Goal: Task Accomplishment & Management: Use online tool/utility

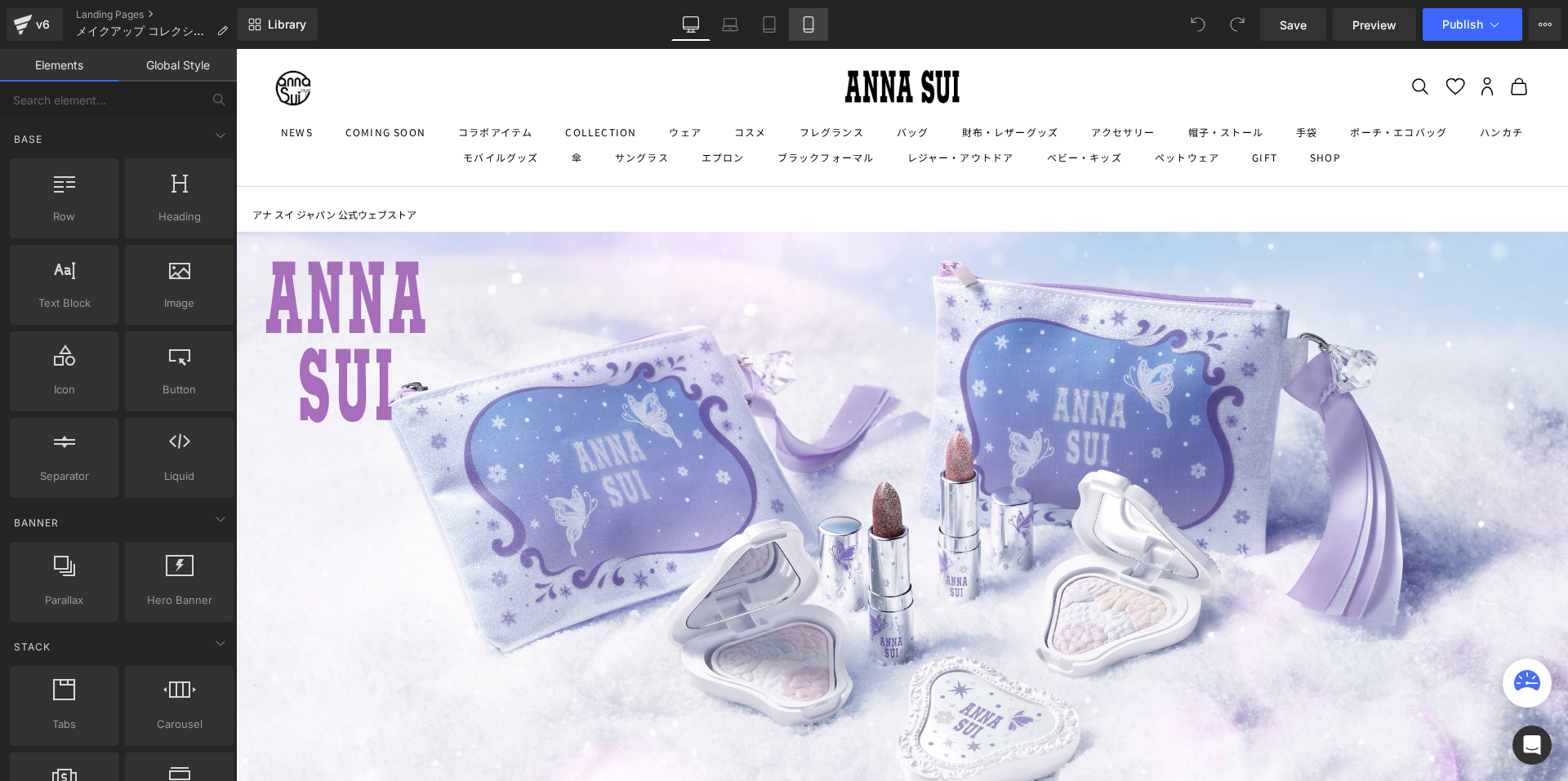
click at [816, 29] on icon at bounding box center [808, 24] width 16 height 16
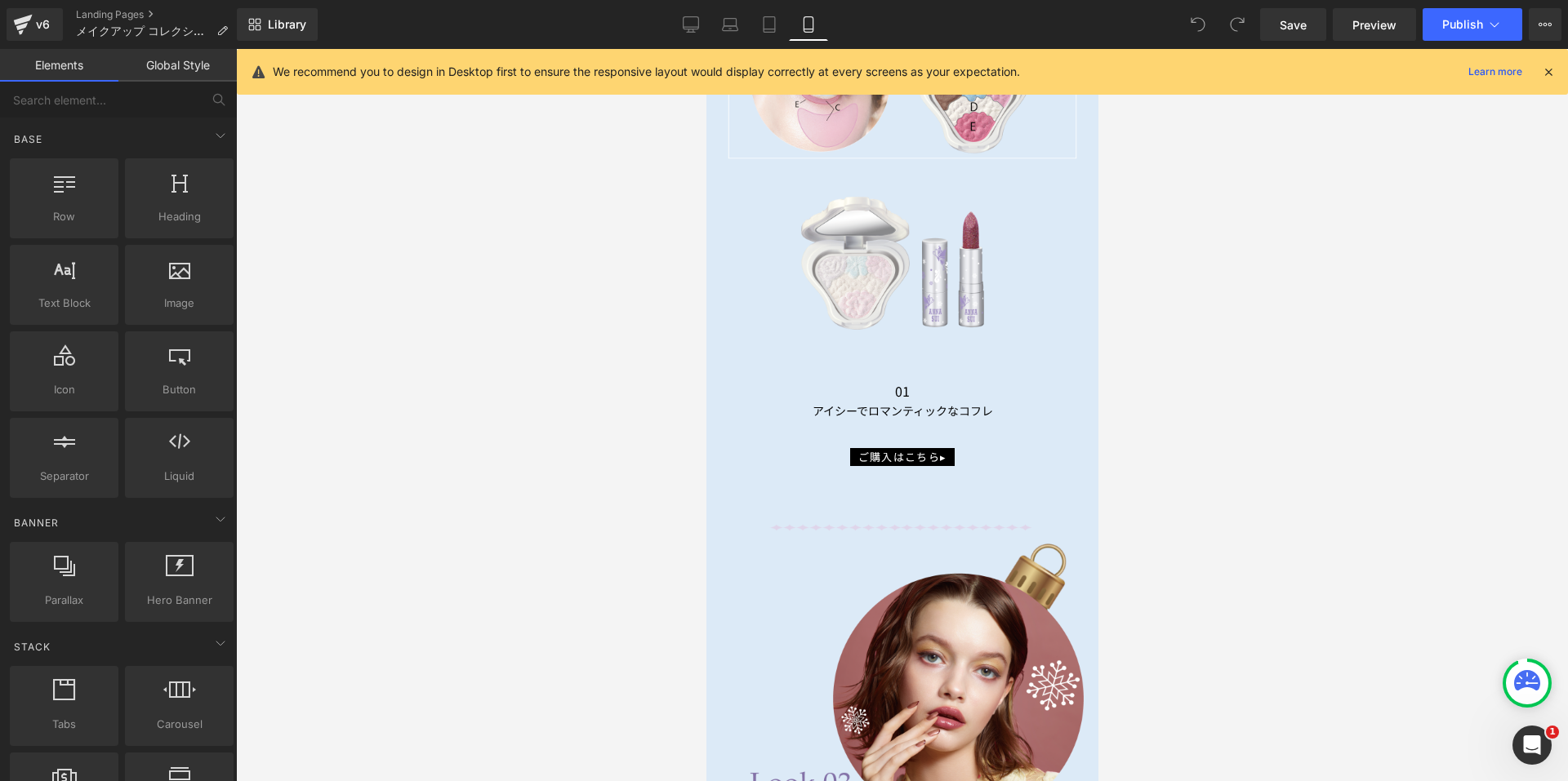
scroll to position [5308, 0]
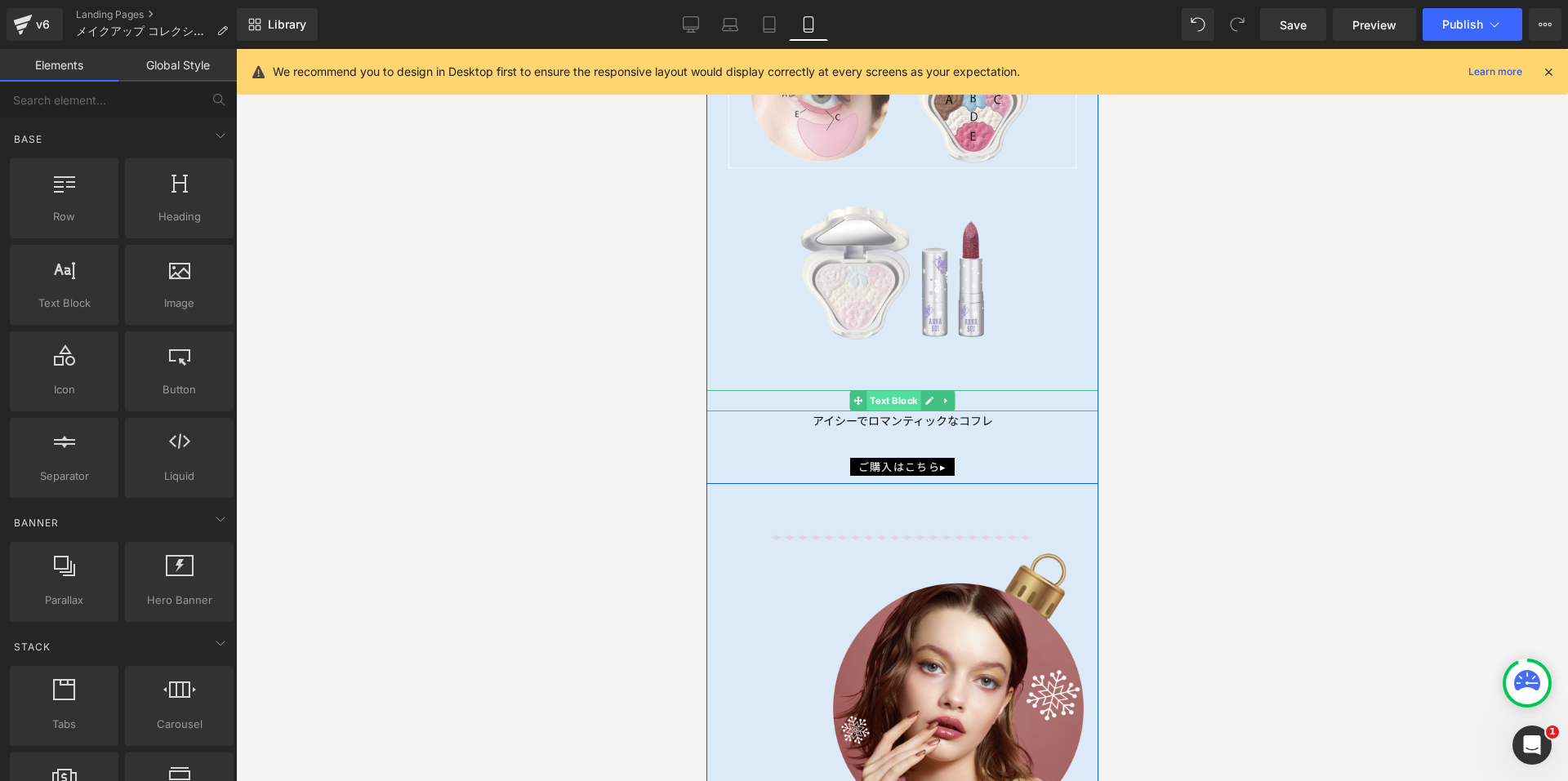
click at [892, 391] on span "Text Block" at bounding box center [893, 401] width 53 height 20
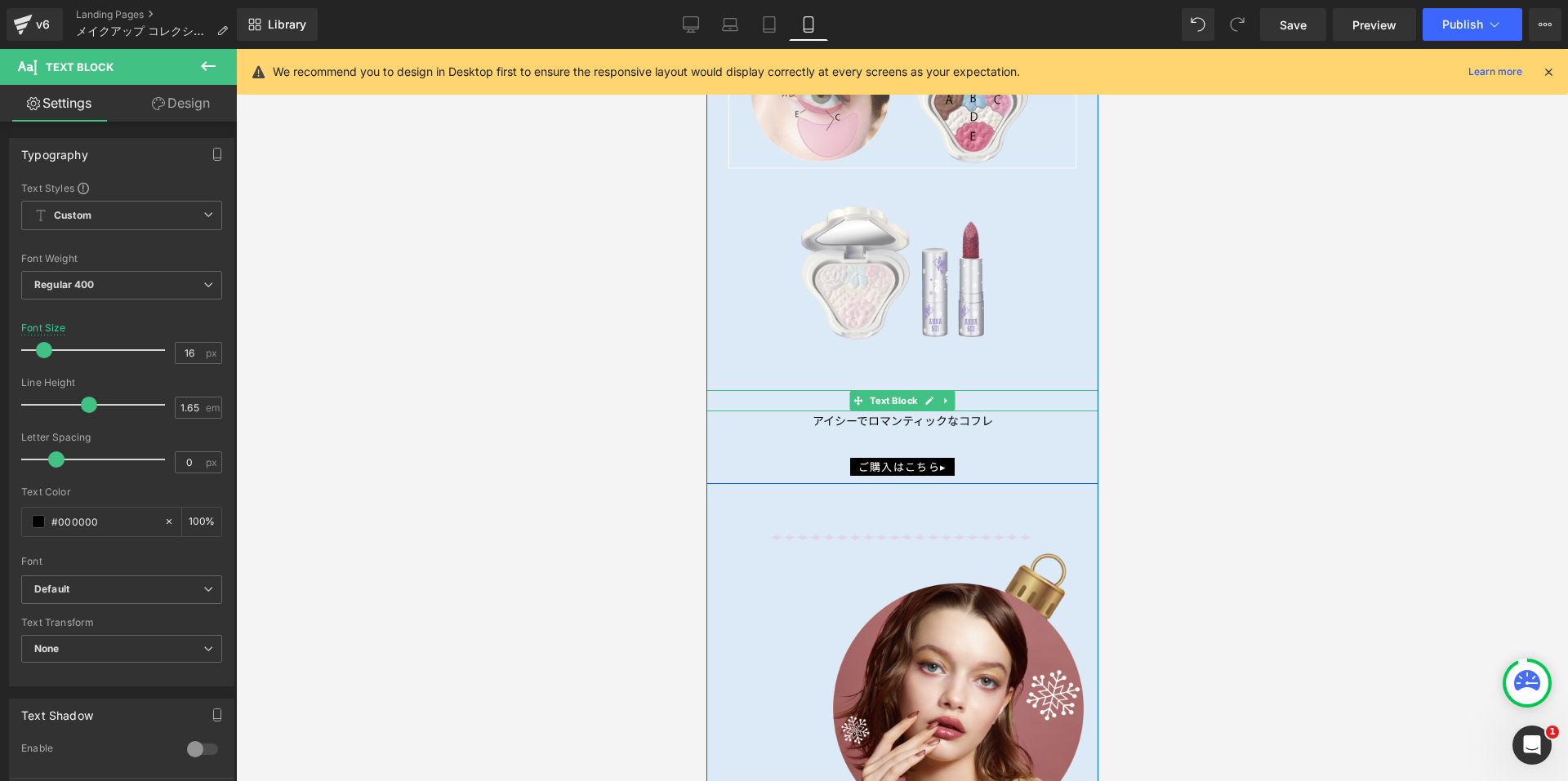
click at [891, 391] on span "Text Block" at bounding box center [893, 401] width 53 height 20
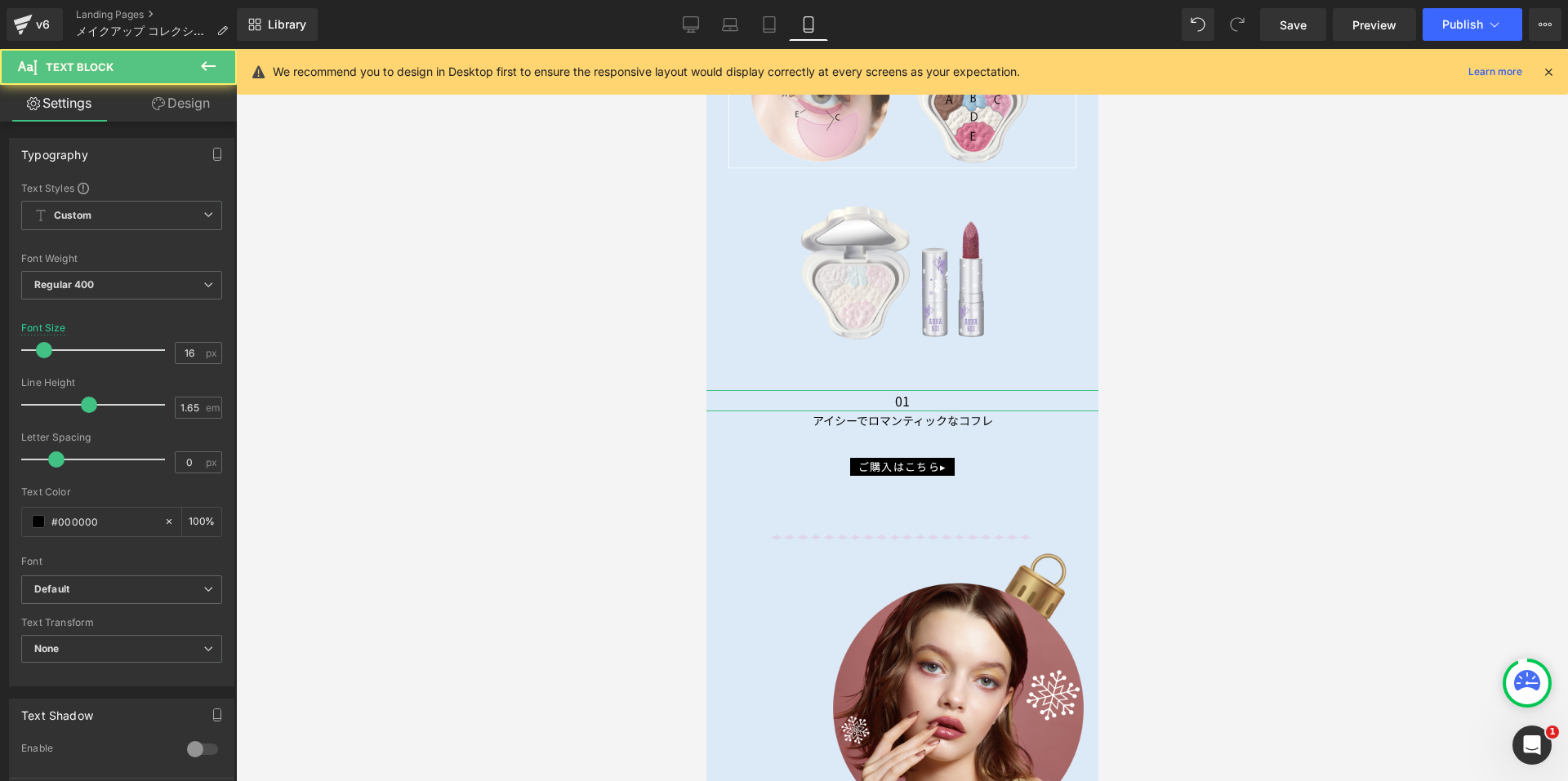
click at [166, 100] on link "Design" at bounding box center [180, 103] width 118 height 36
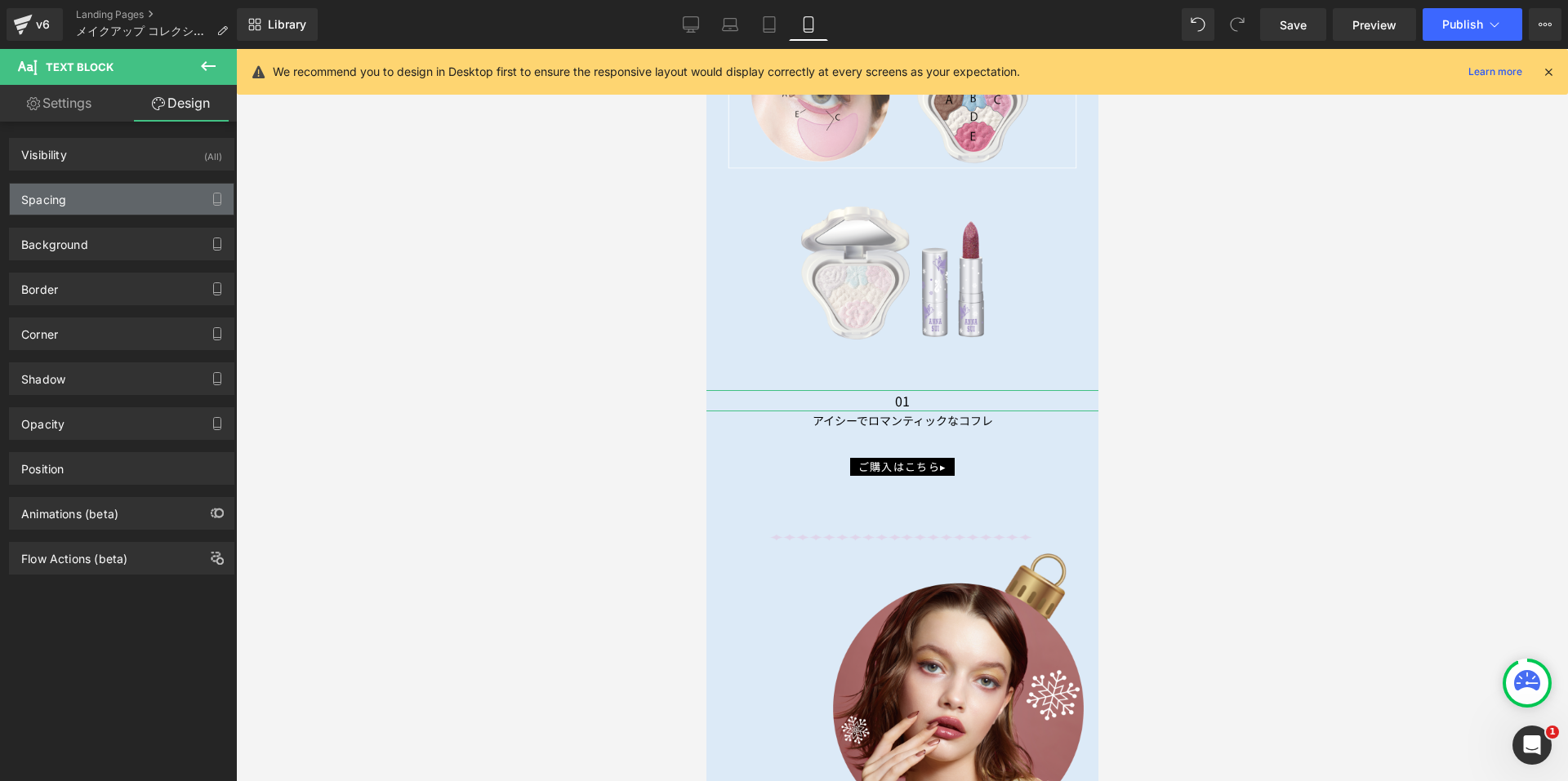
click at [120, 200] on div "Spacing" at bounding box center [121, 199] width 223 height 31
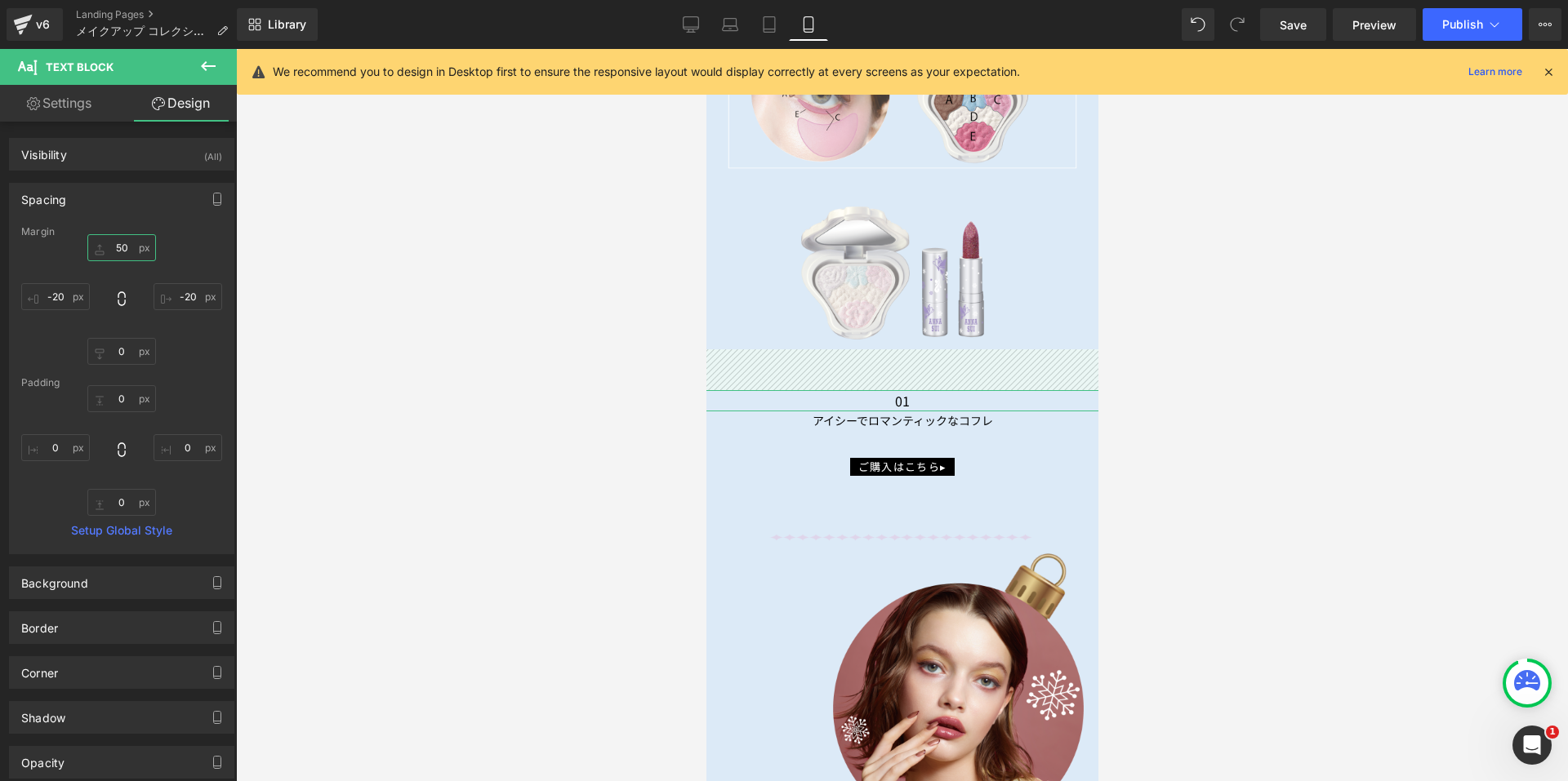
click at [122, 251] on input "50" at bounding box center [122, 247] width 69 height 27
type input "３"
type input "３０"
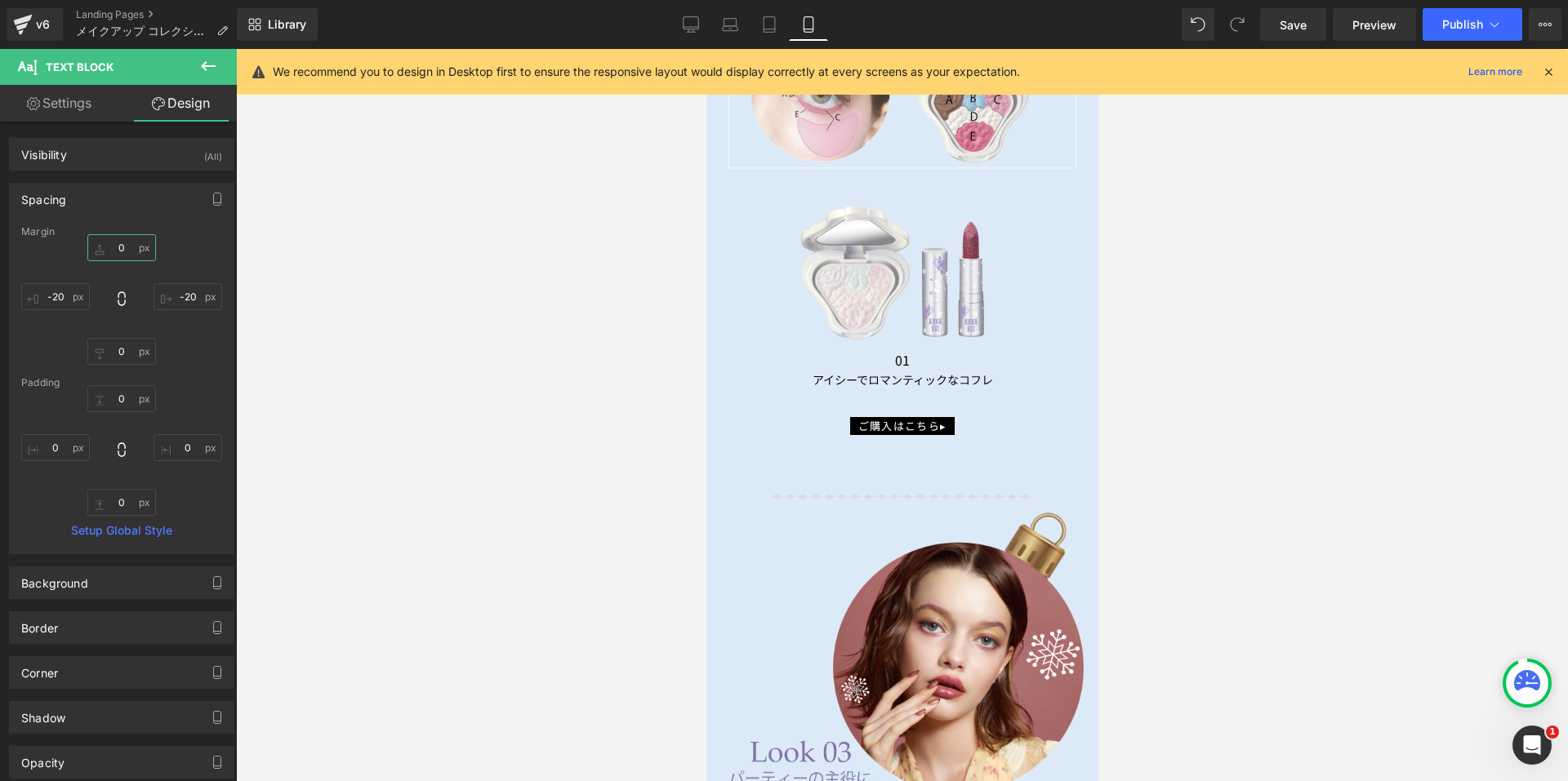
type input "３"
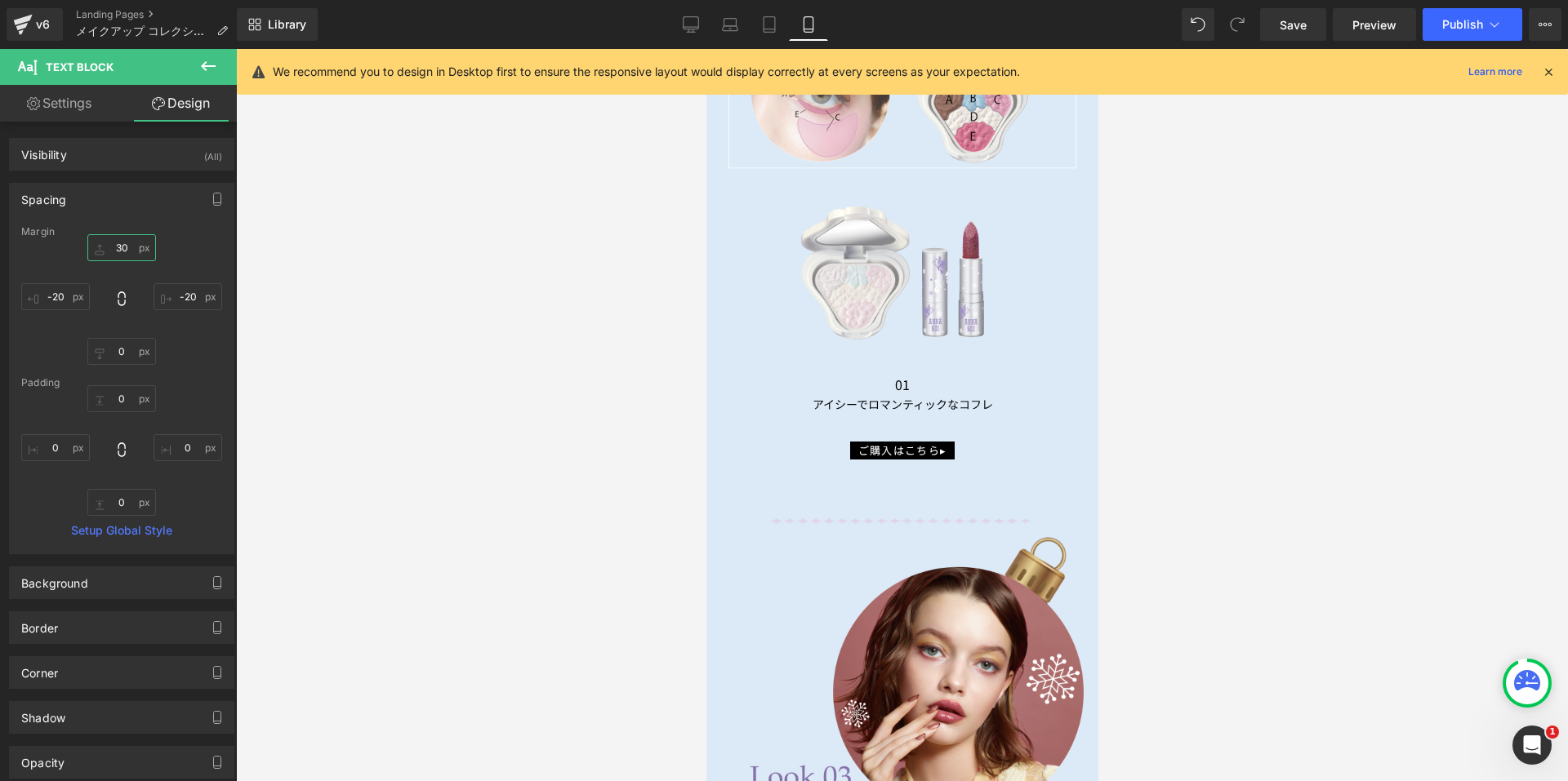
type input "3"
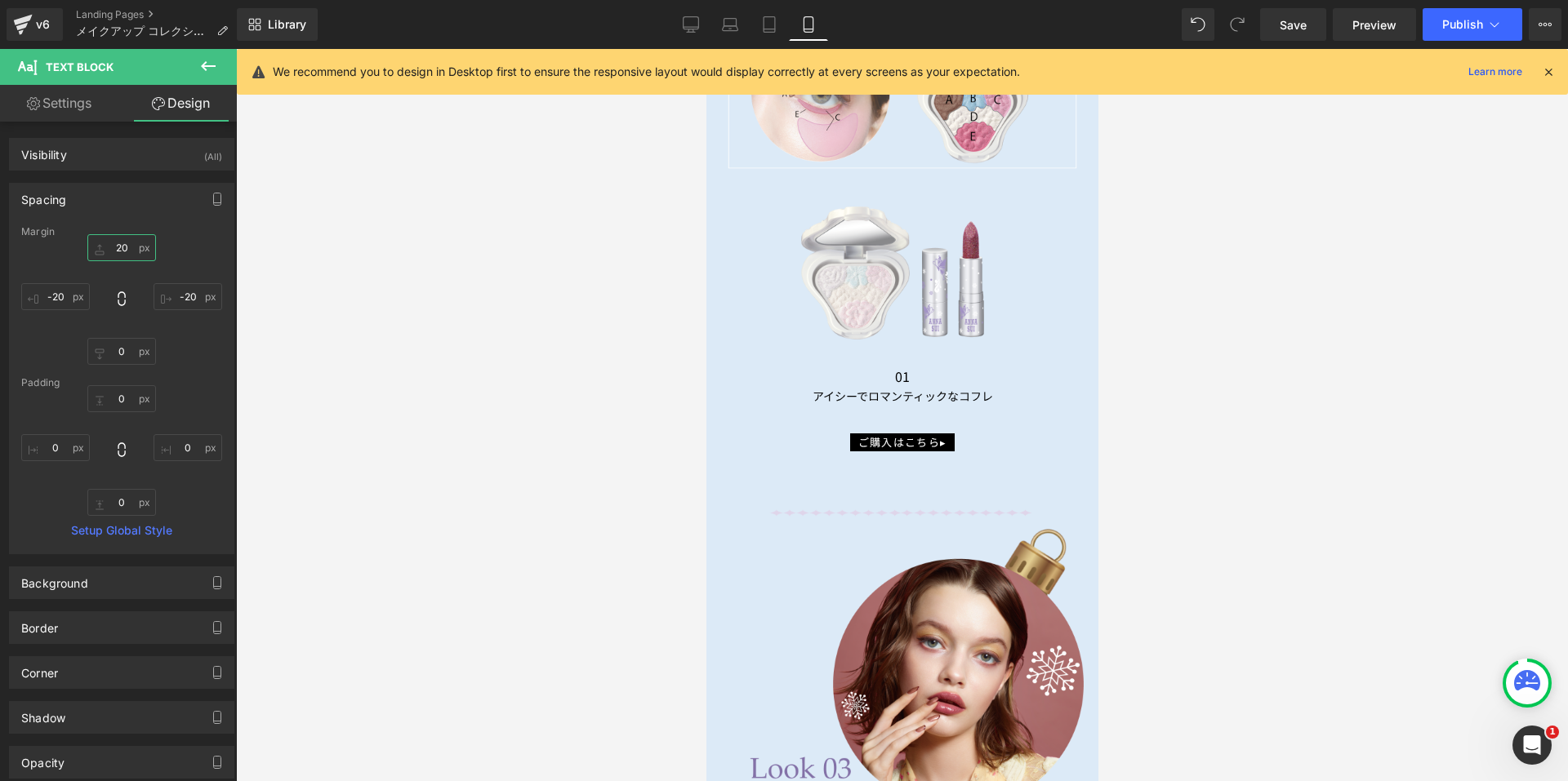
type input "20"
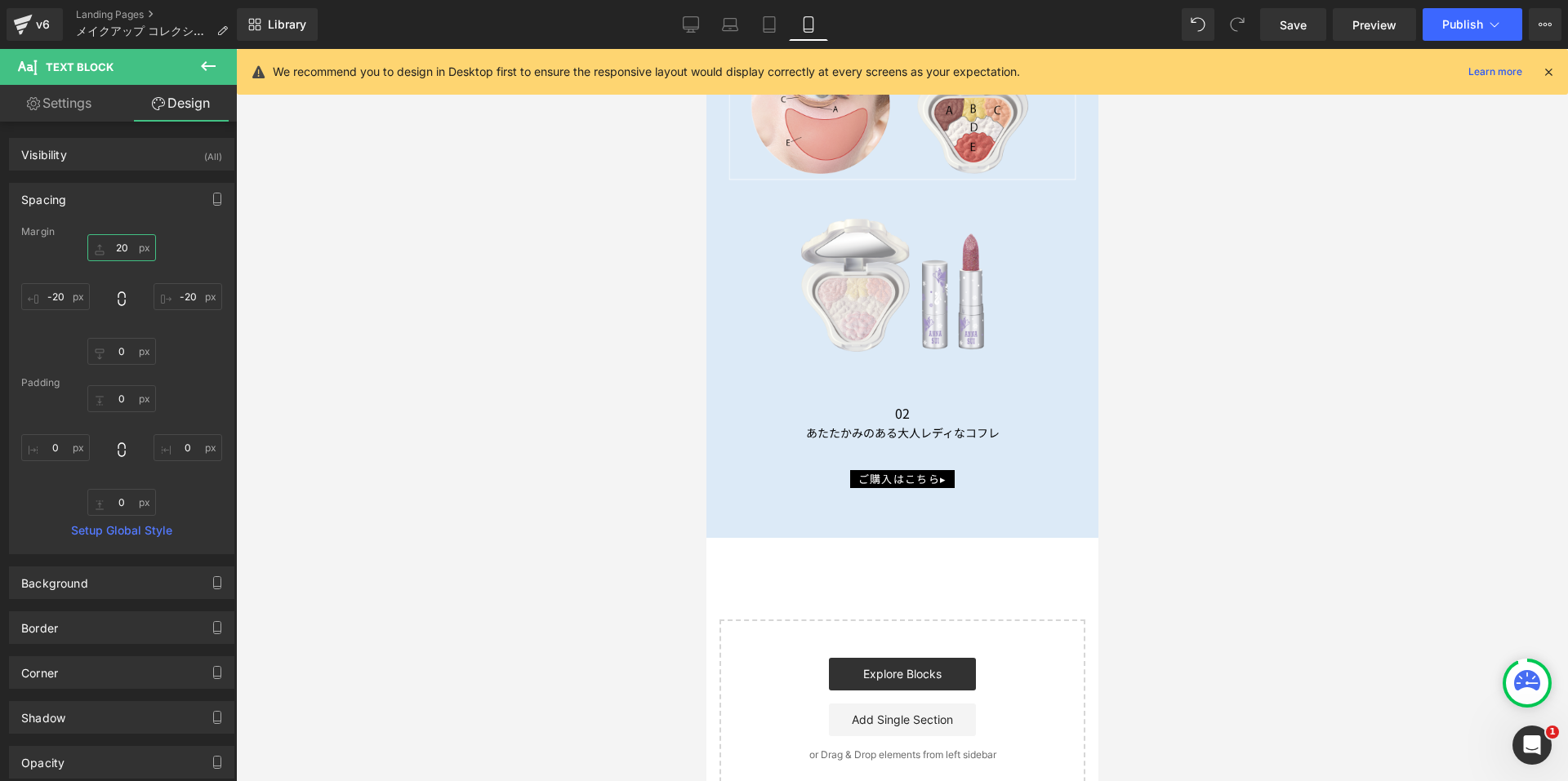
scroll to position [6696, 0]
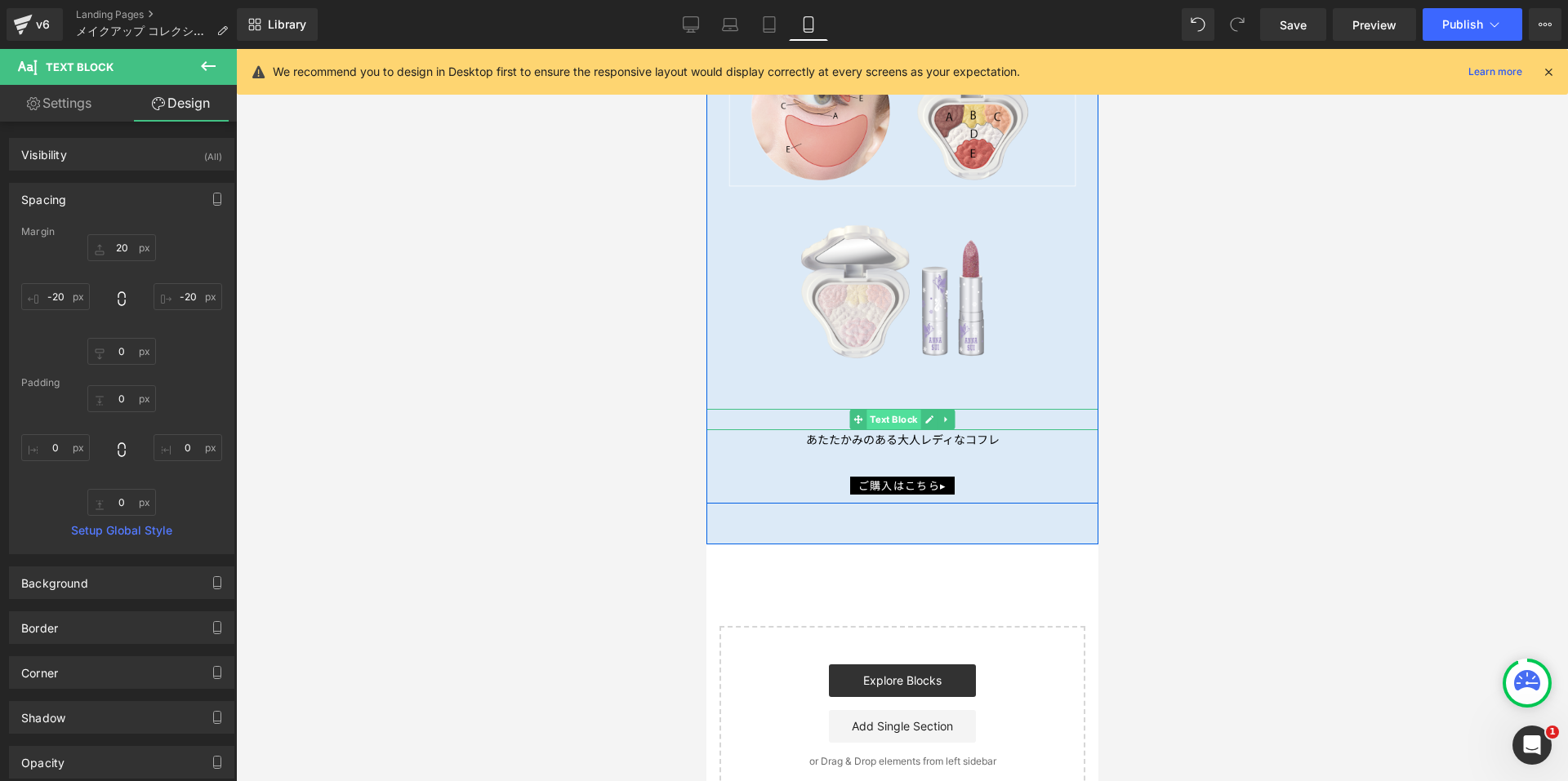
click at [895, 410] on span "Text Block" at bounding box center [893, 419] width 53 height 20
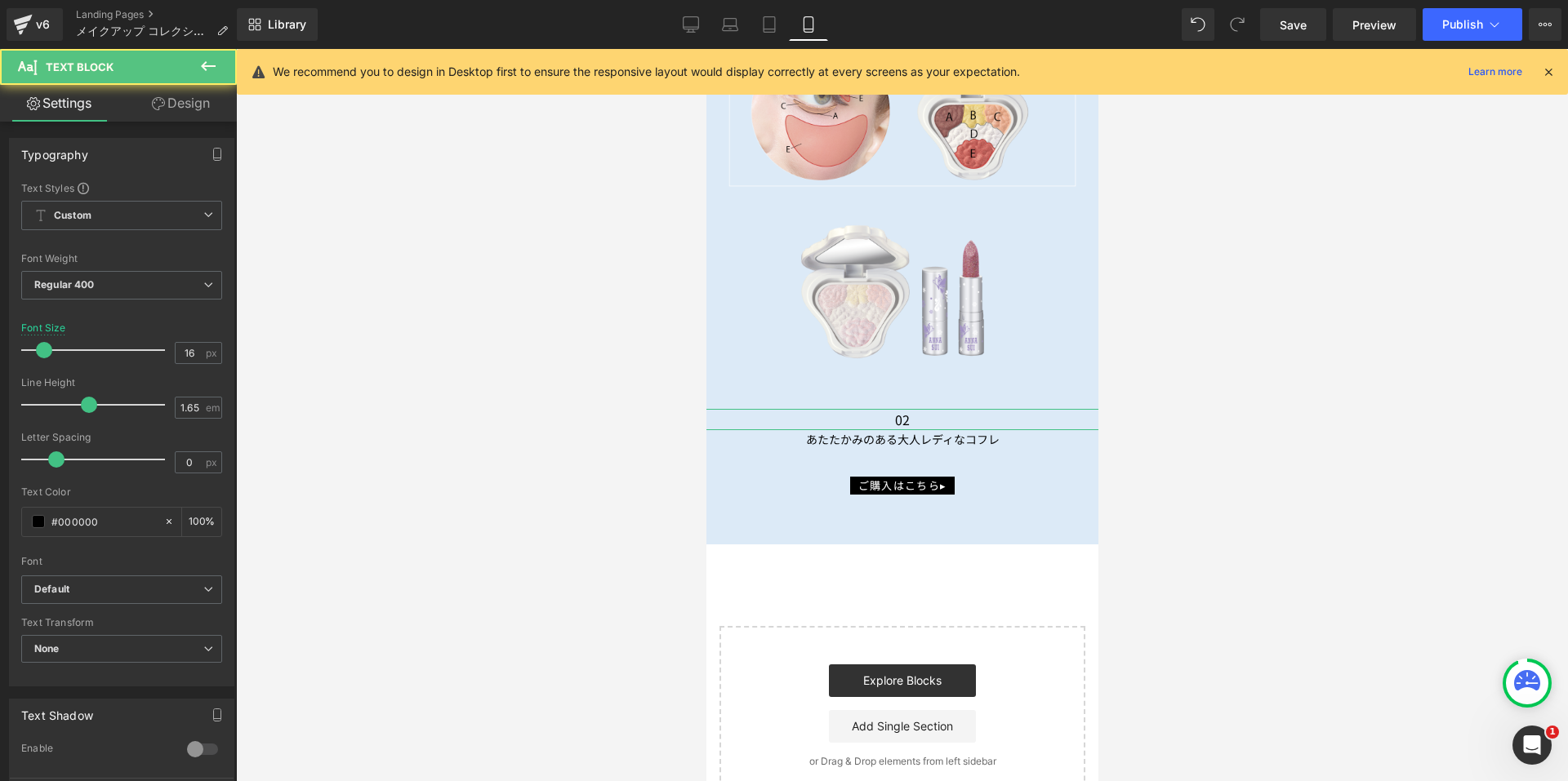
click at [176, 99] on link "Design" at bounding box center [180, 103] width 118 height 36
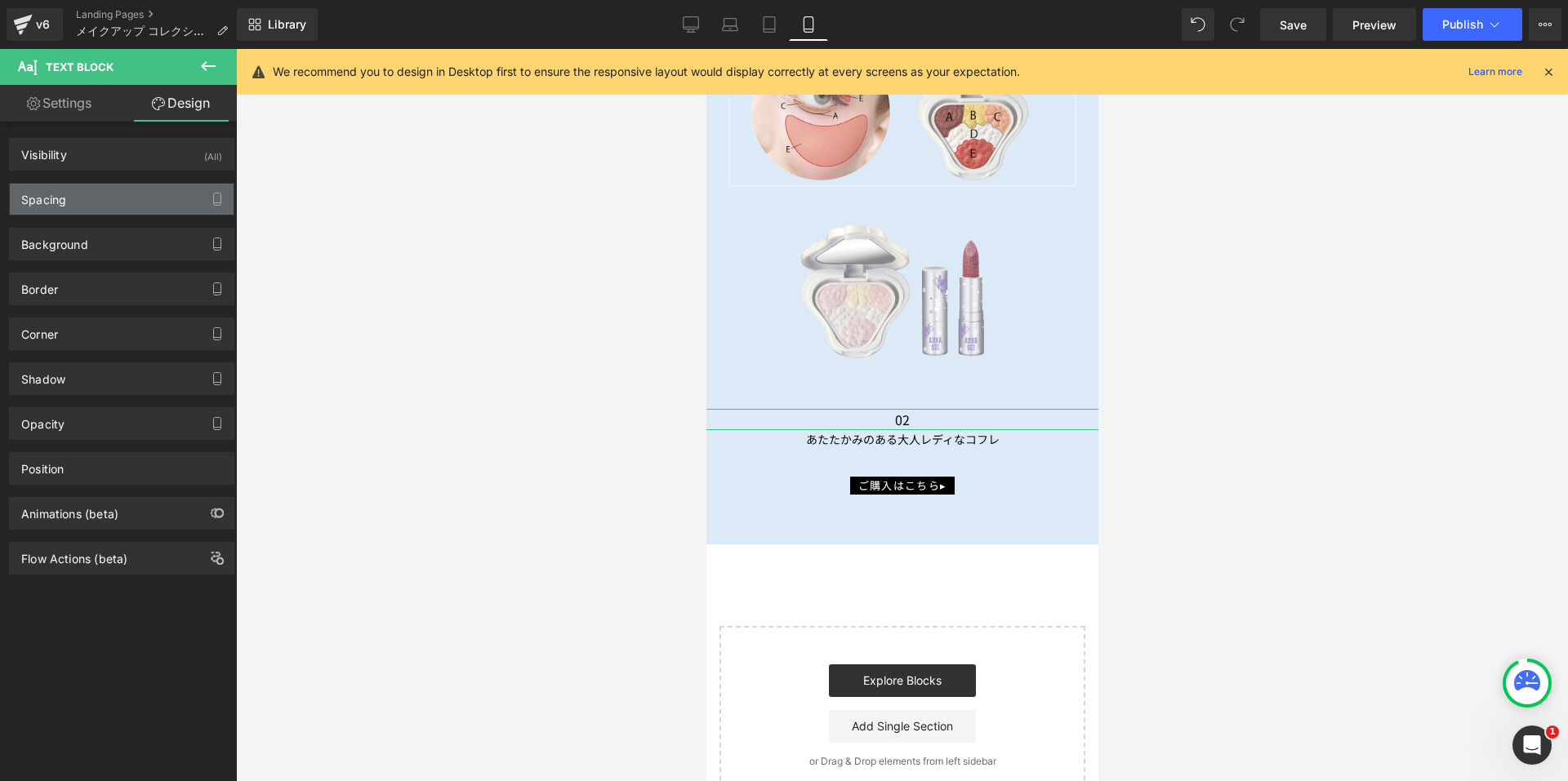
click at [60, 193] on div "Spacing" at bounding box center [43, 195] width 45 height 23
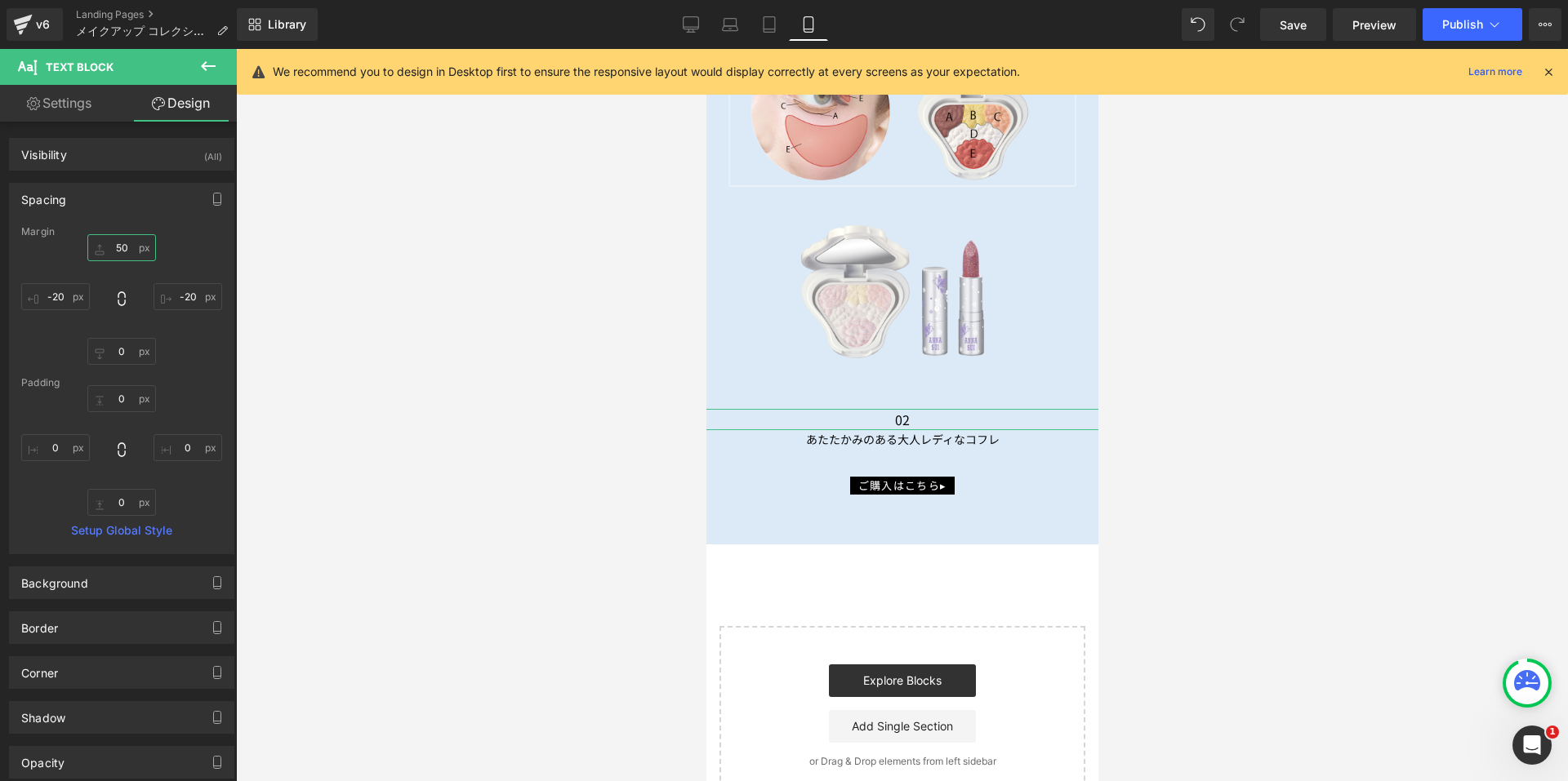
click at [110, 242] on input "50" at bounding box center [122, 247] width 69 height 27
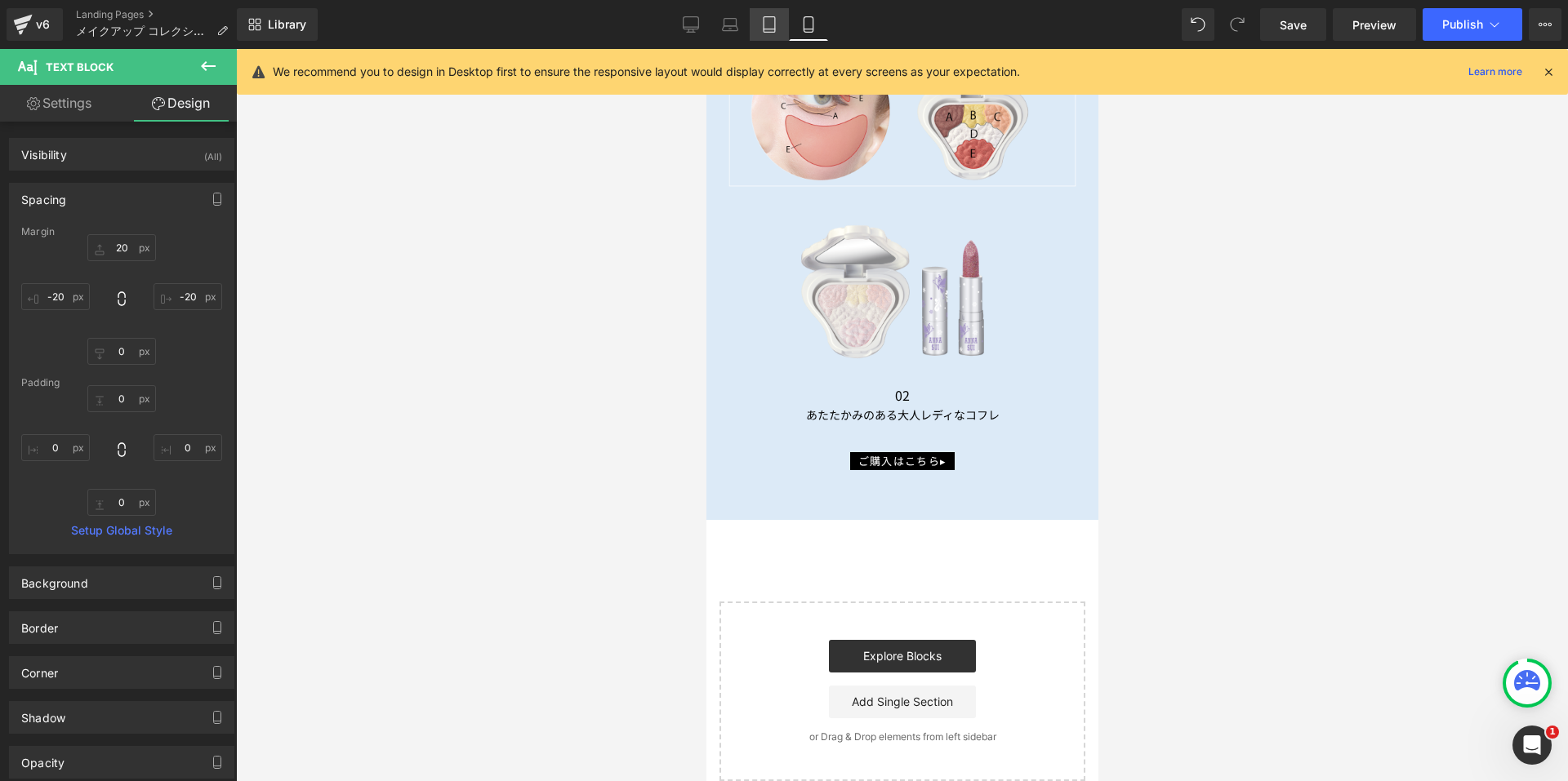
click at [781, 21] on link "Tablet" at bounding box center [769, 25] width 39 height 32
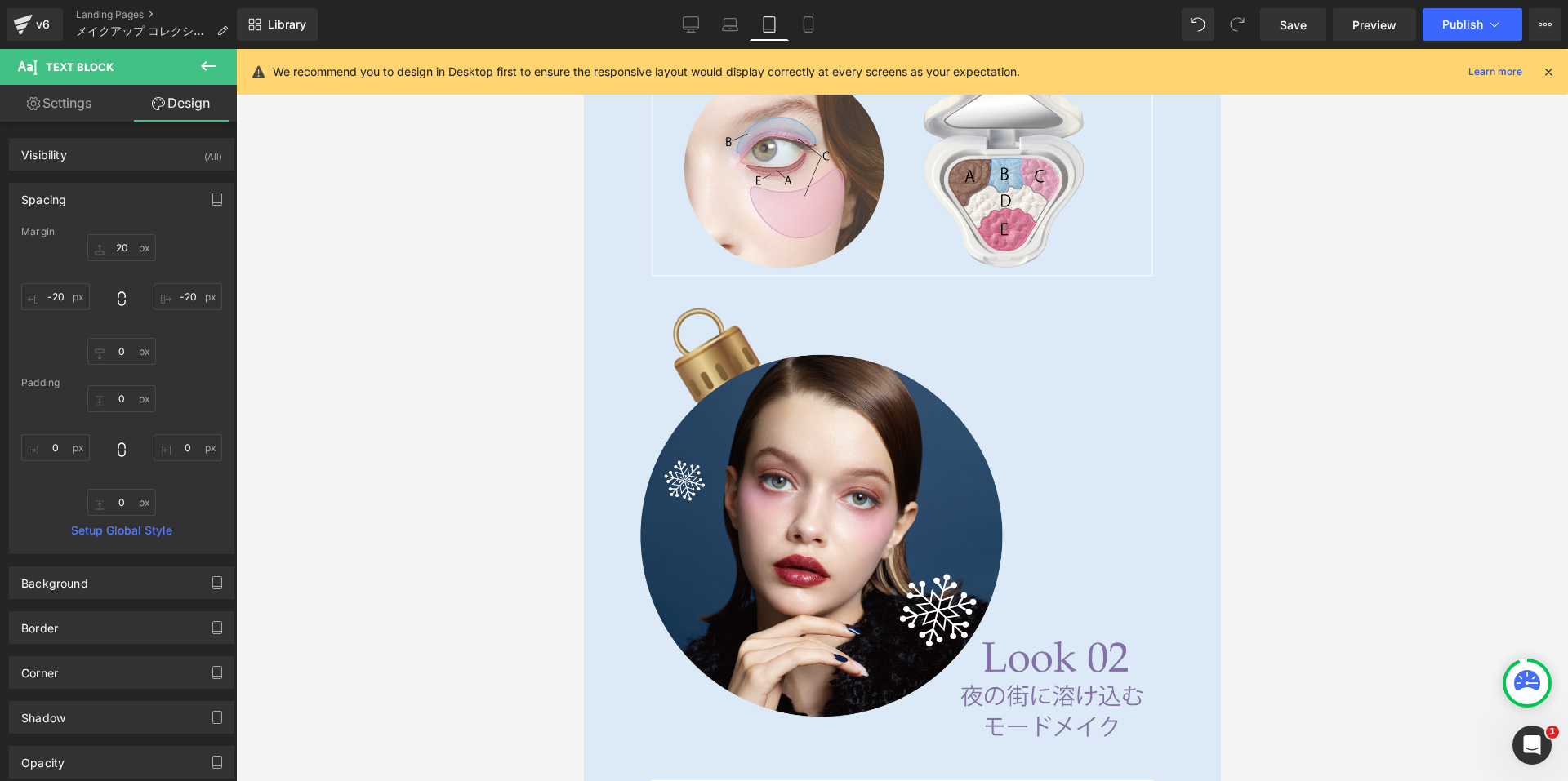
type input "50"
type input "0"
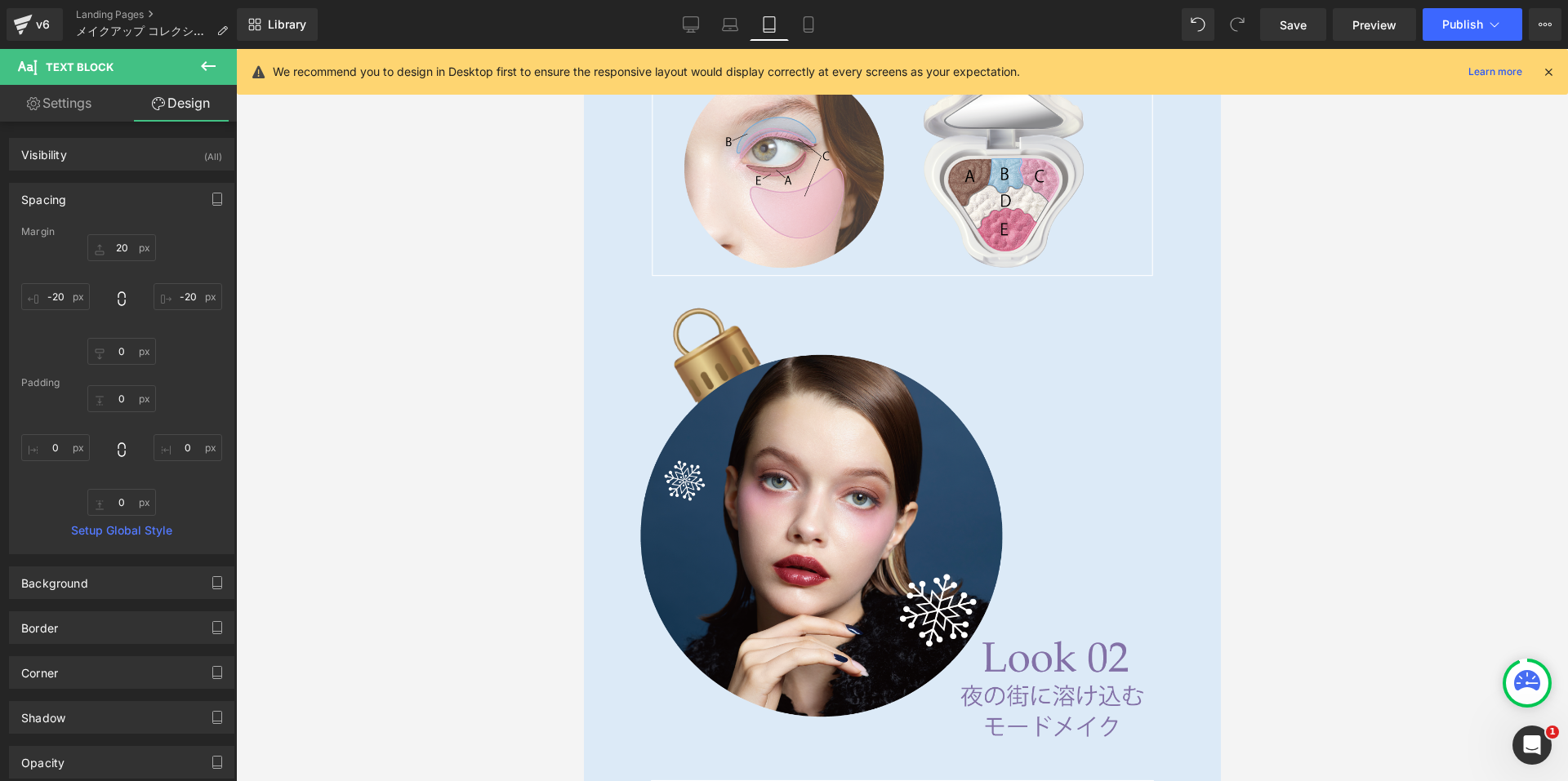
type input "0"
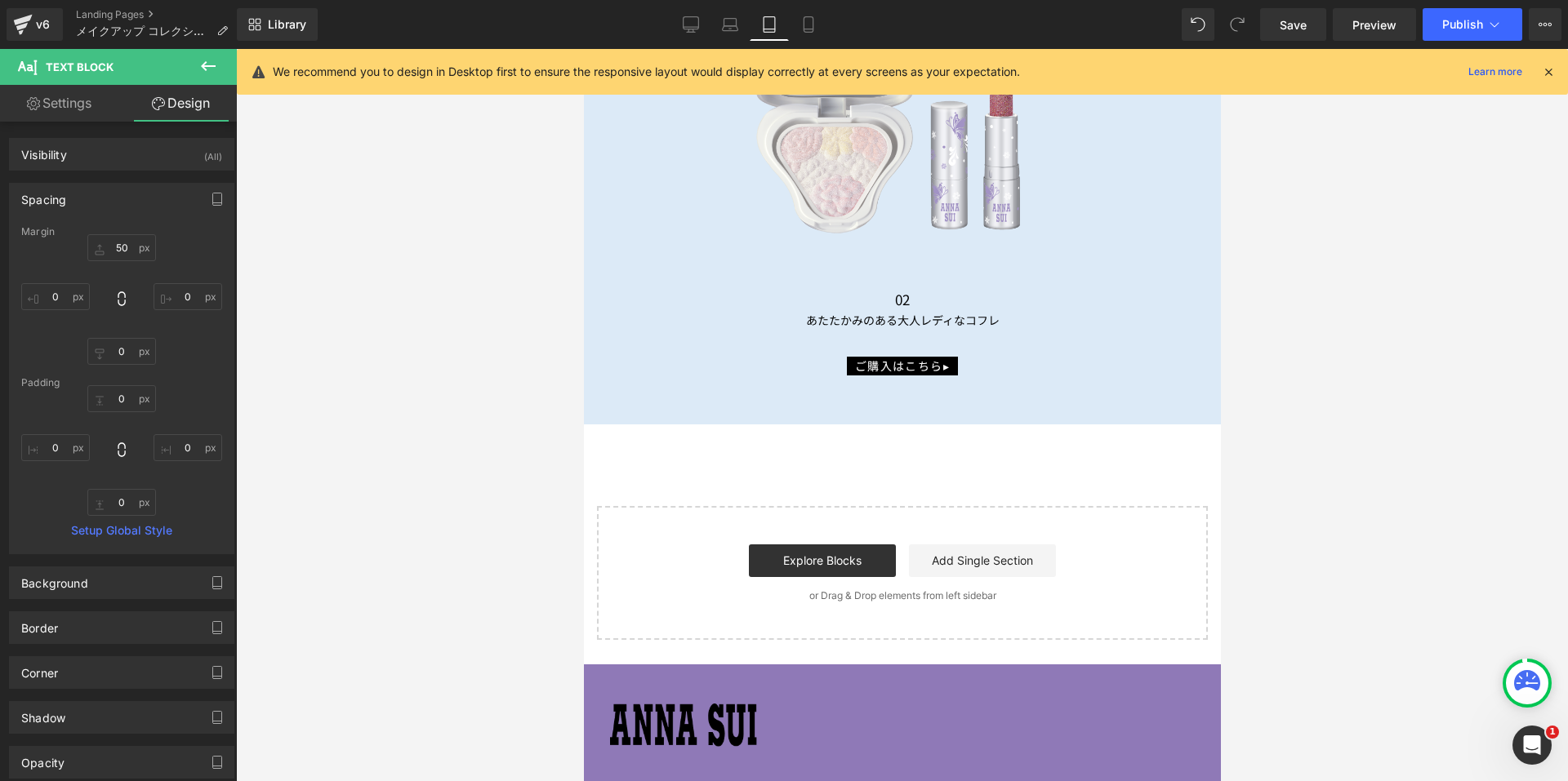
scroll to position [9495, 0]
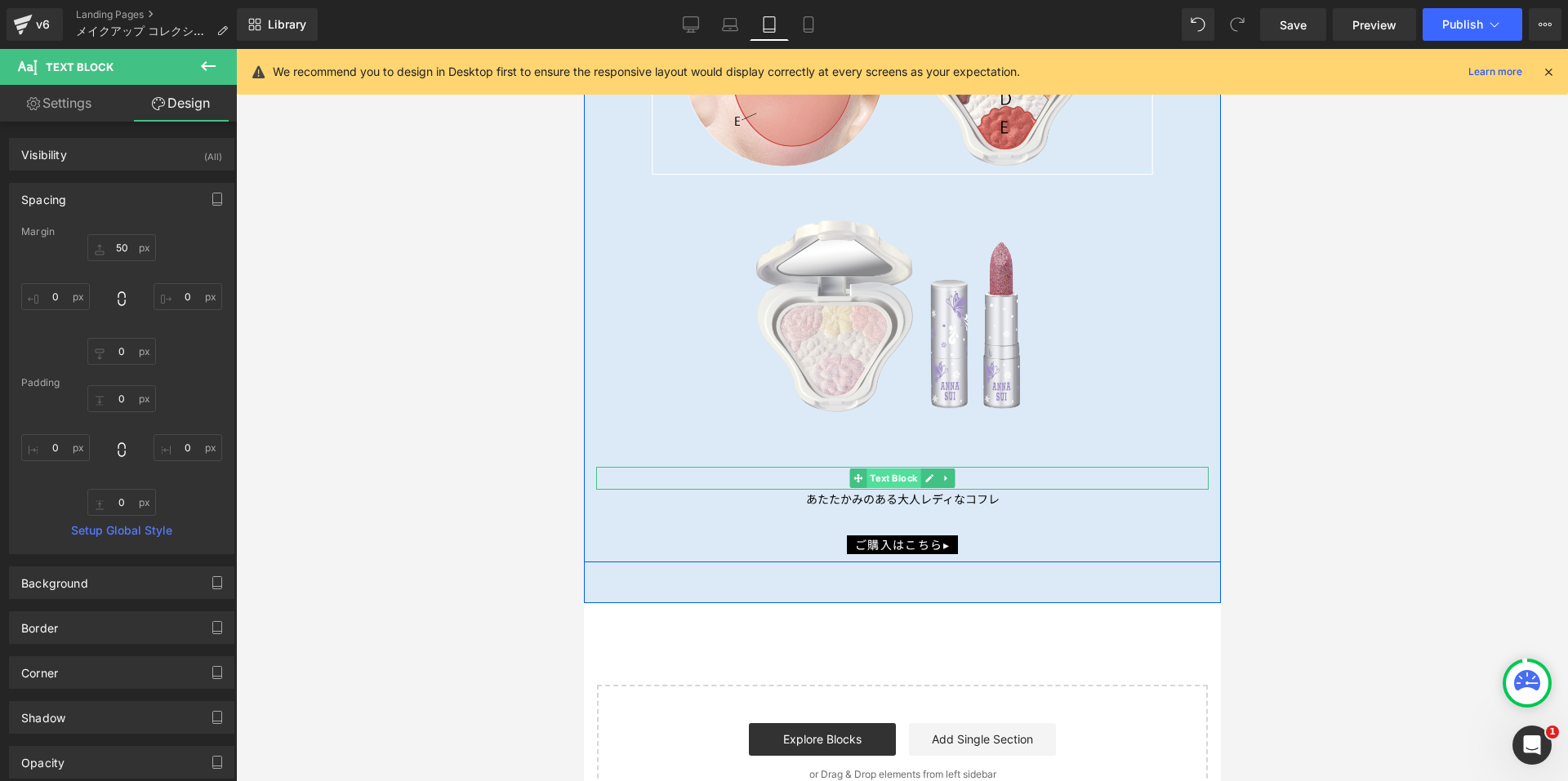
click at [892, 469] on span "Text Block" at bounding box center [893, 478] width 53 height 20
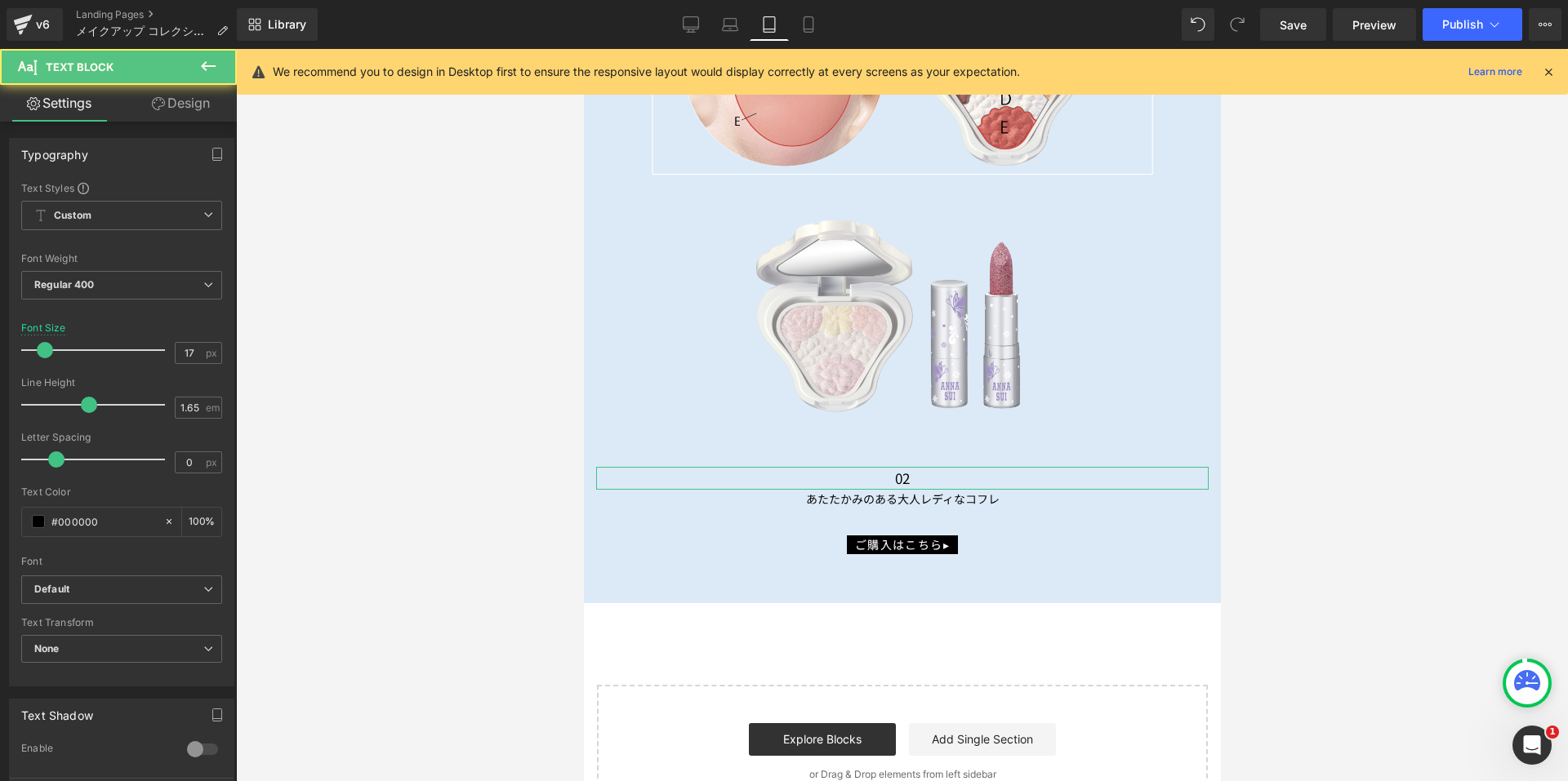
click at [168, 96] on link "Design" at bounding box center [180, 103] width 118 height 36
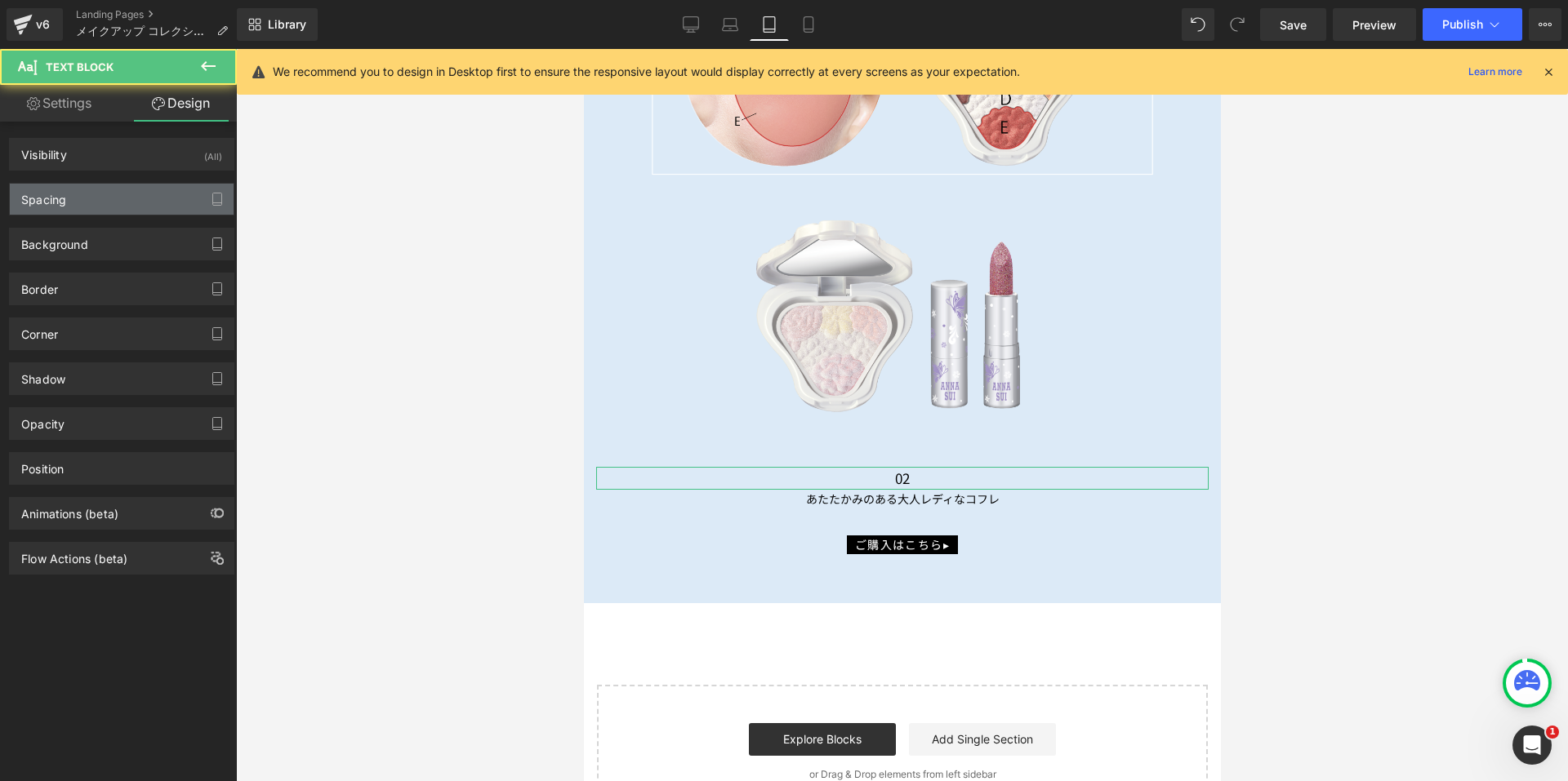
click at [110, 198] on div "Spacing" at bounding box center [121, 199] width 223 height 31
type input "50"
type input "0"
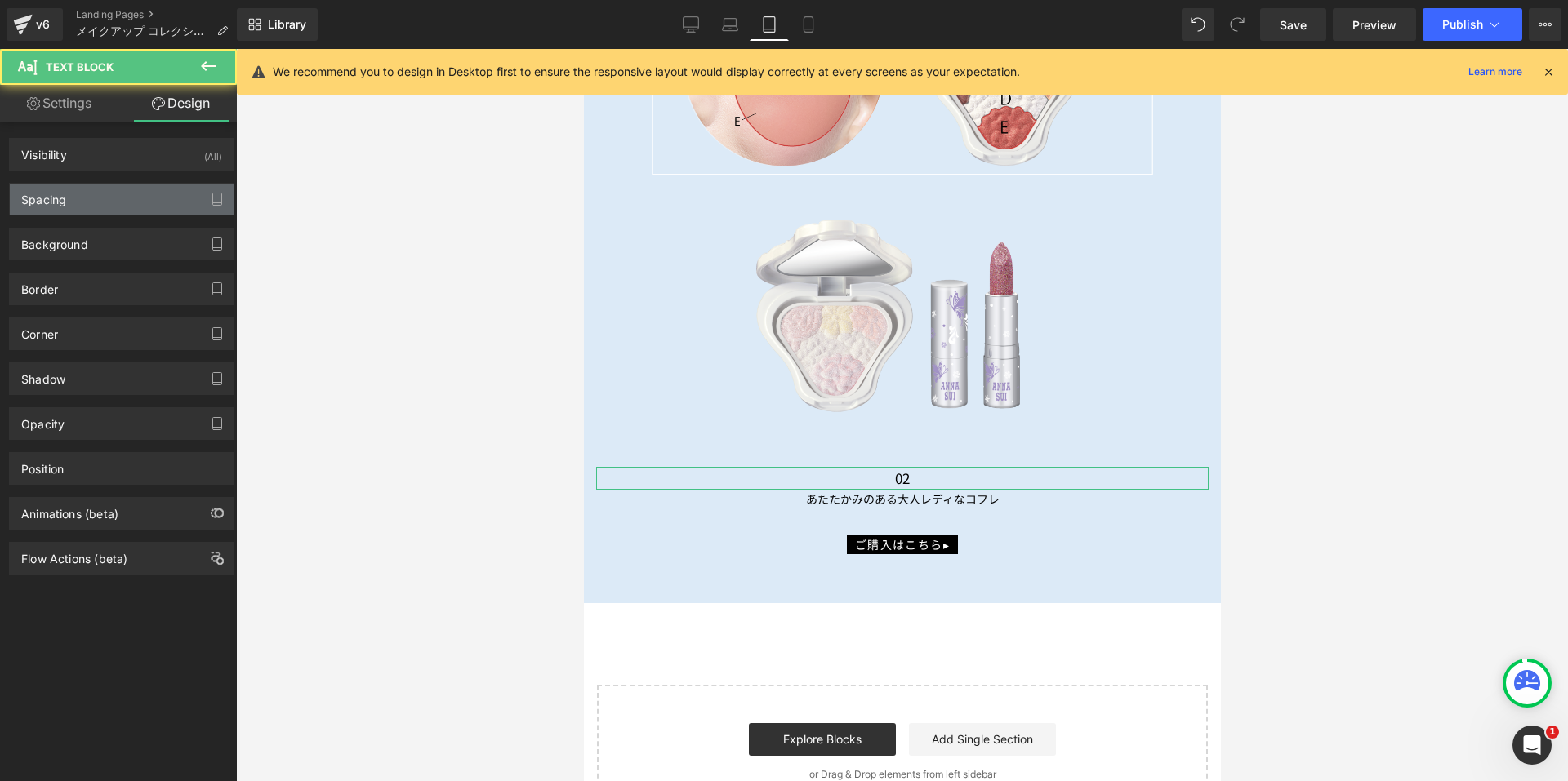
type input "0"
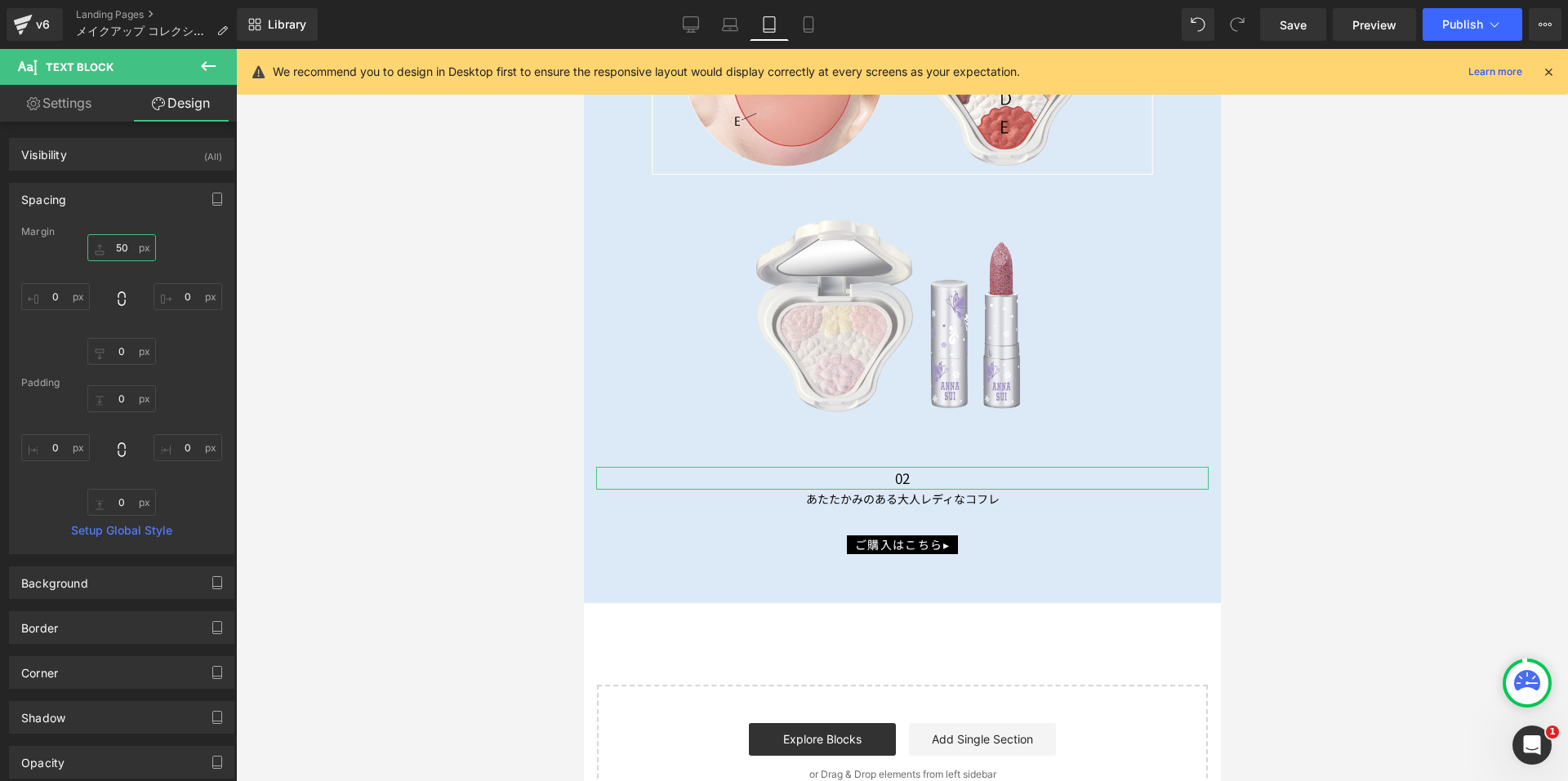
click at [127, 253] on input "50" at bounding box center [122, 247] width 69 height 27
type input "20"
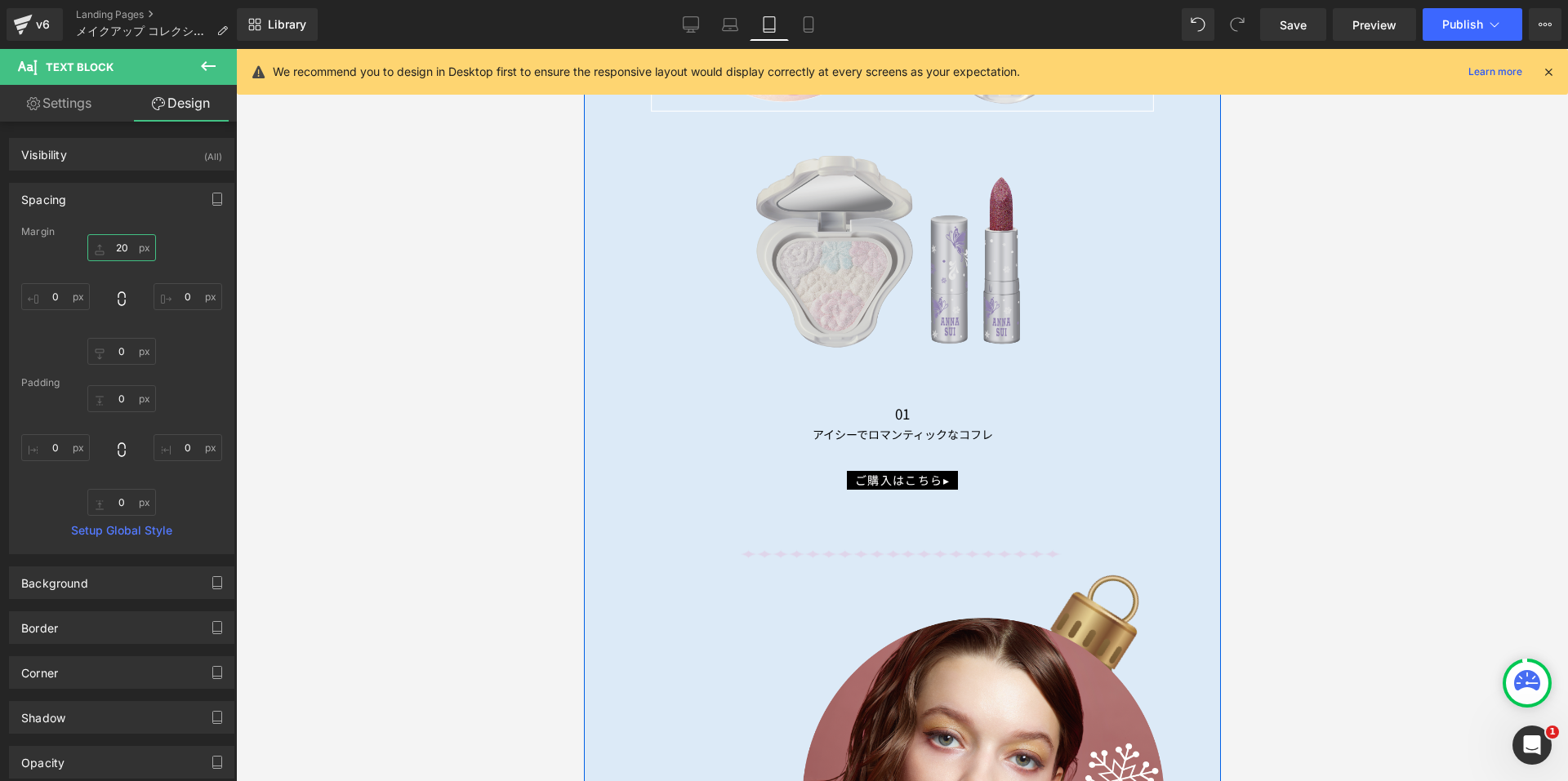
scroll to position [7617, 0]
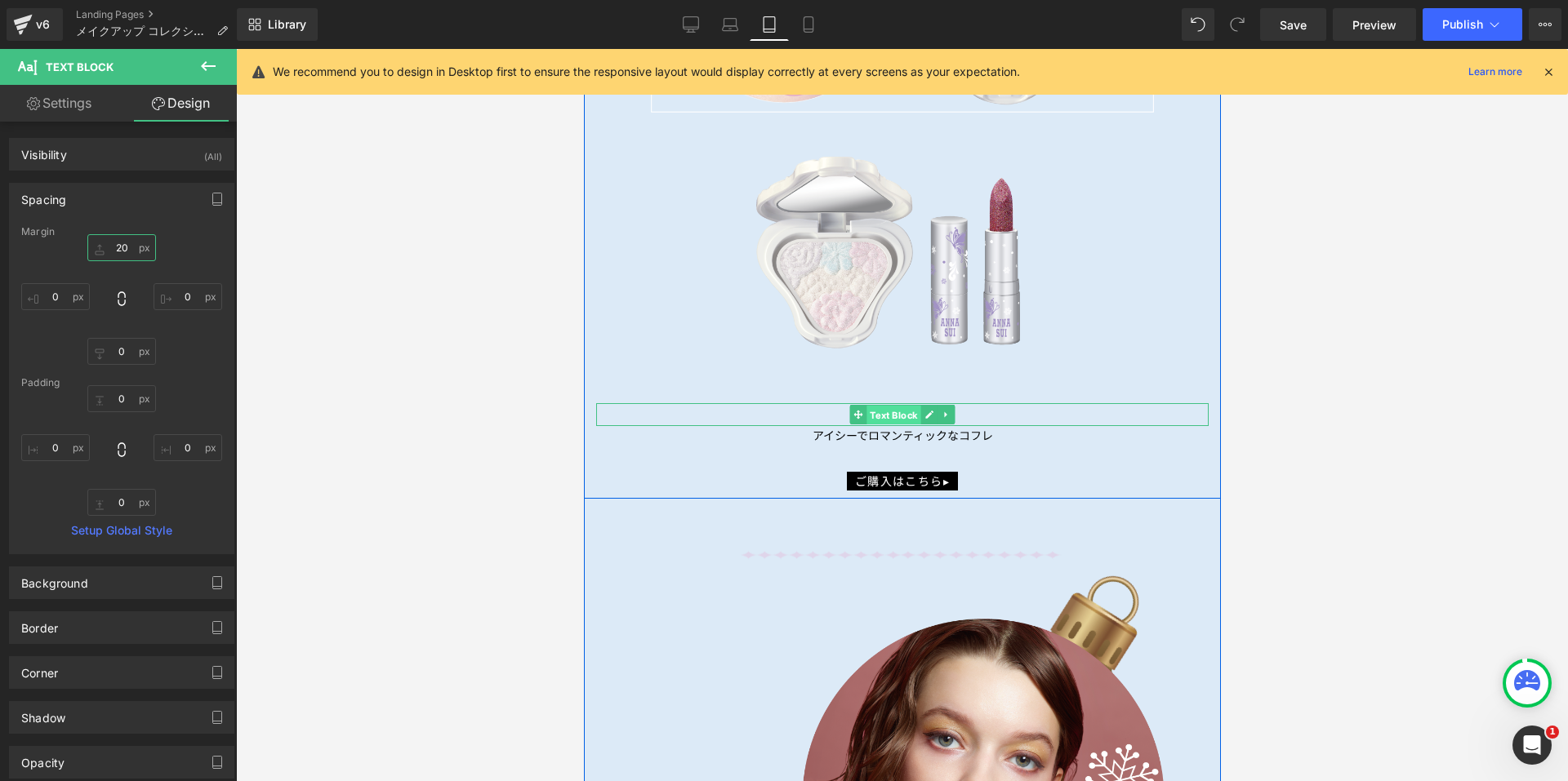
drag, startPoint x: 885, startPoint y: 404, endPoint x: 843, endPoint y: 277, distance: 133.8
click at [885, 405] on span "Text Block" at bounding box center [893, 414] width 53 height 20
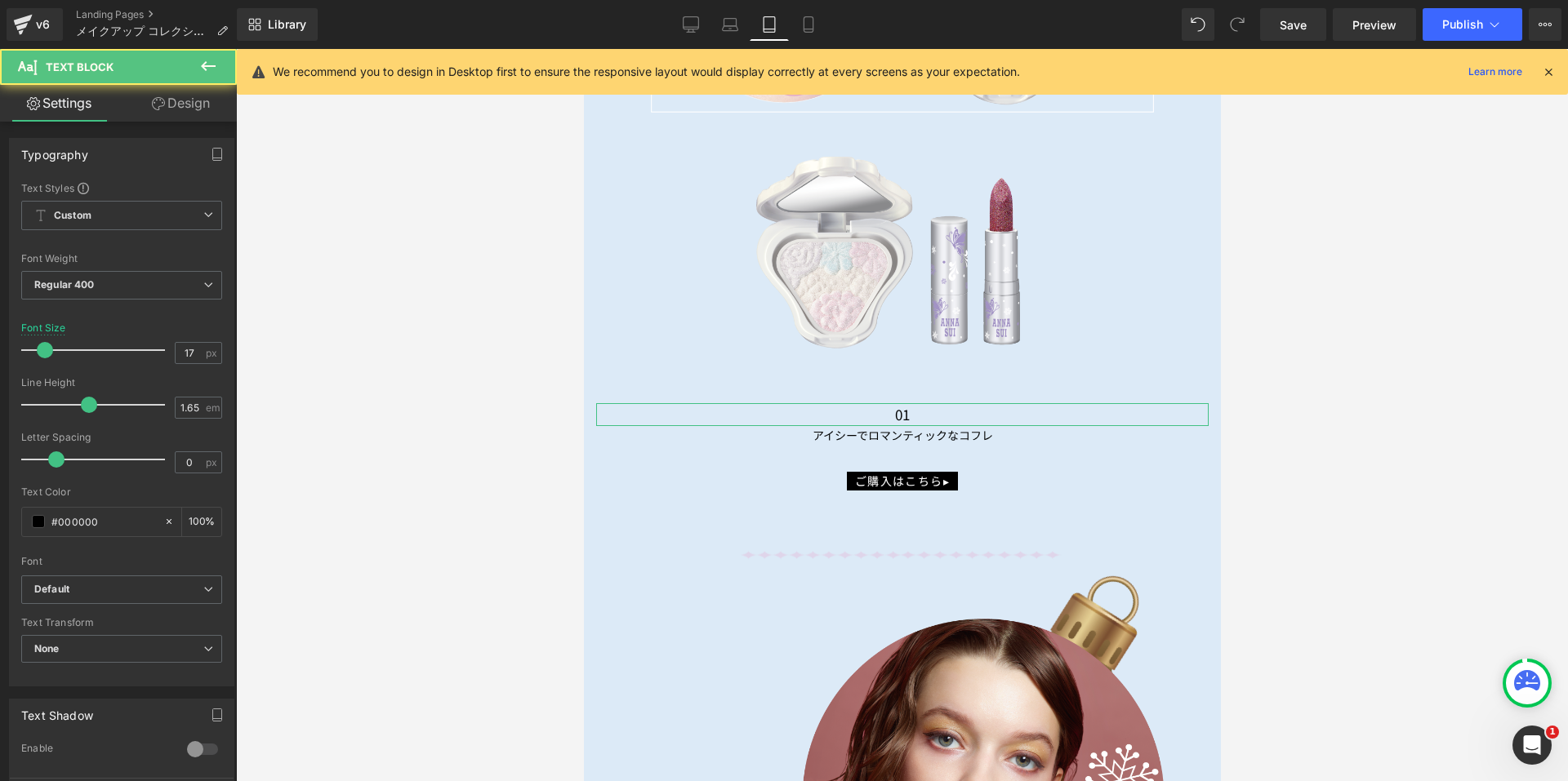
click at [189, 110] on link "Design" at bounding box center [180, 103] width 118 height 36
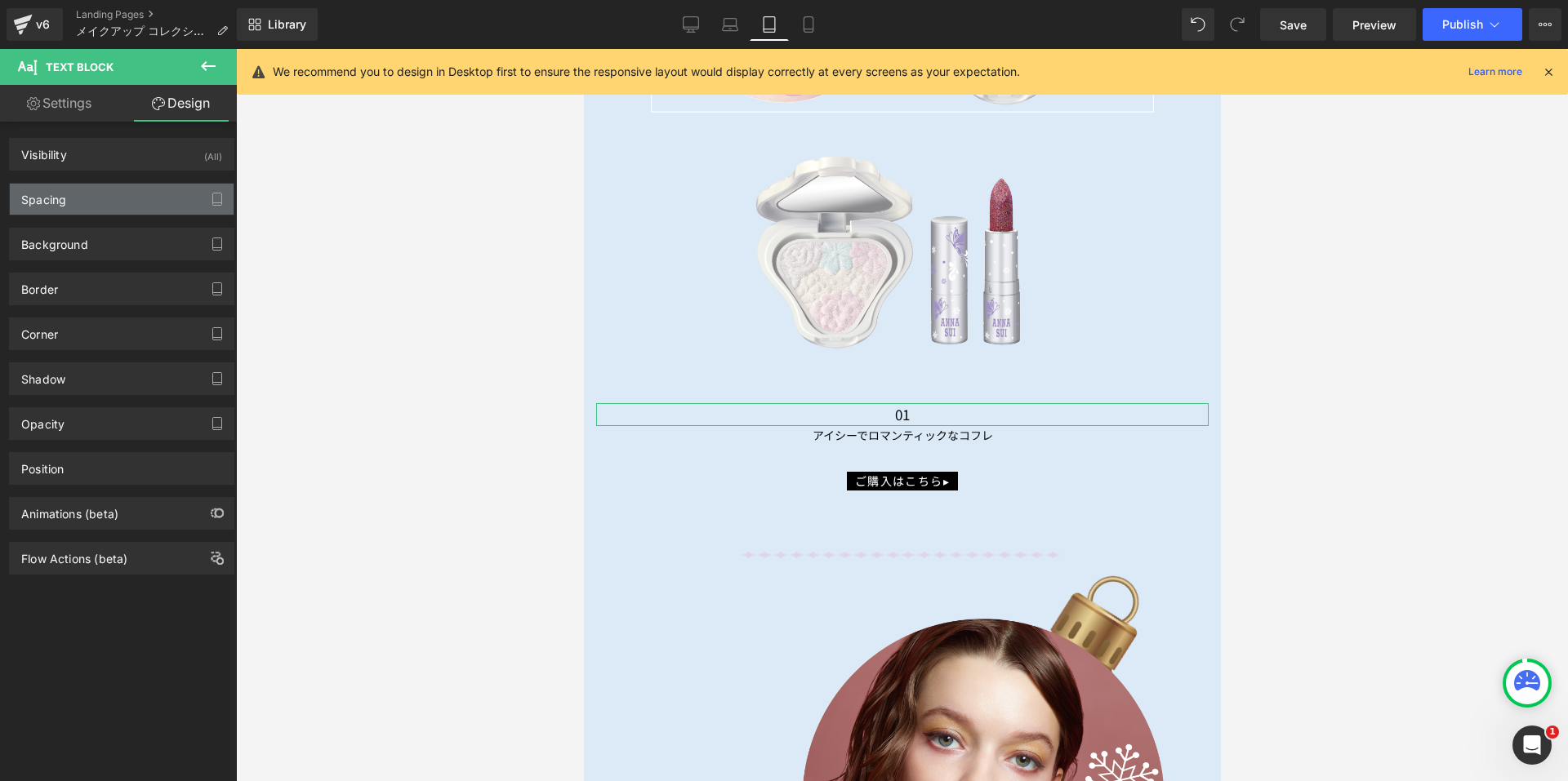
type input "50"
type input "0"
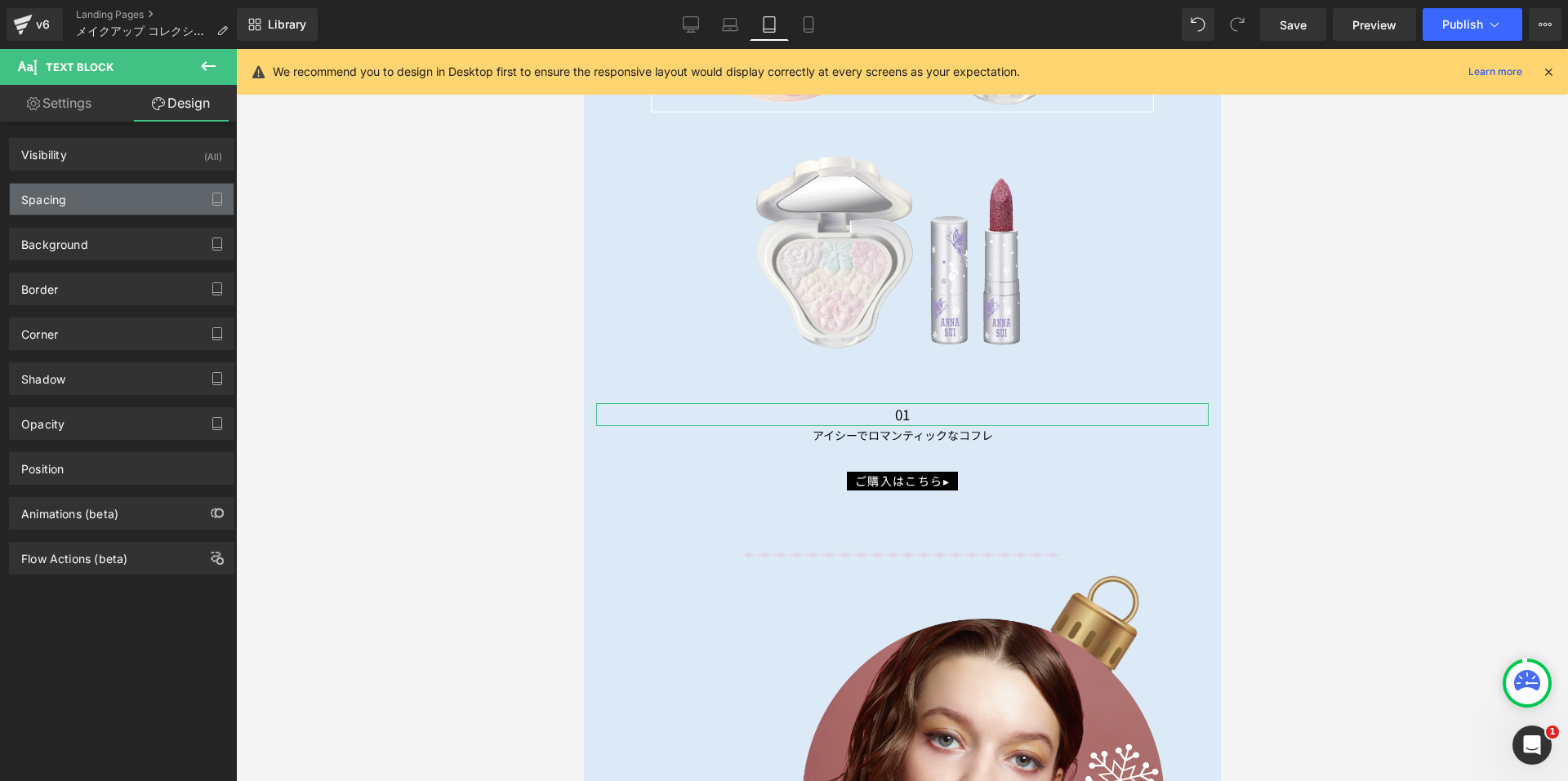
type input "0"
click at [115, 195] on div "Spacing" at bounding box center [121, 199] width 223 height 31
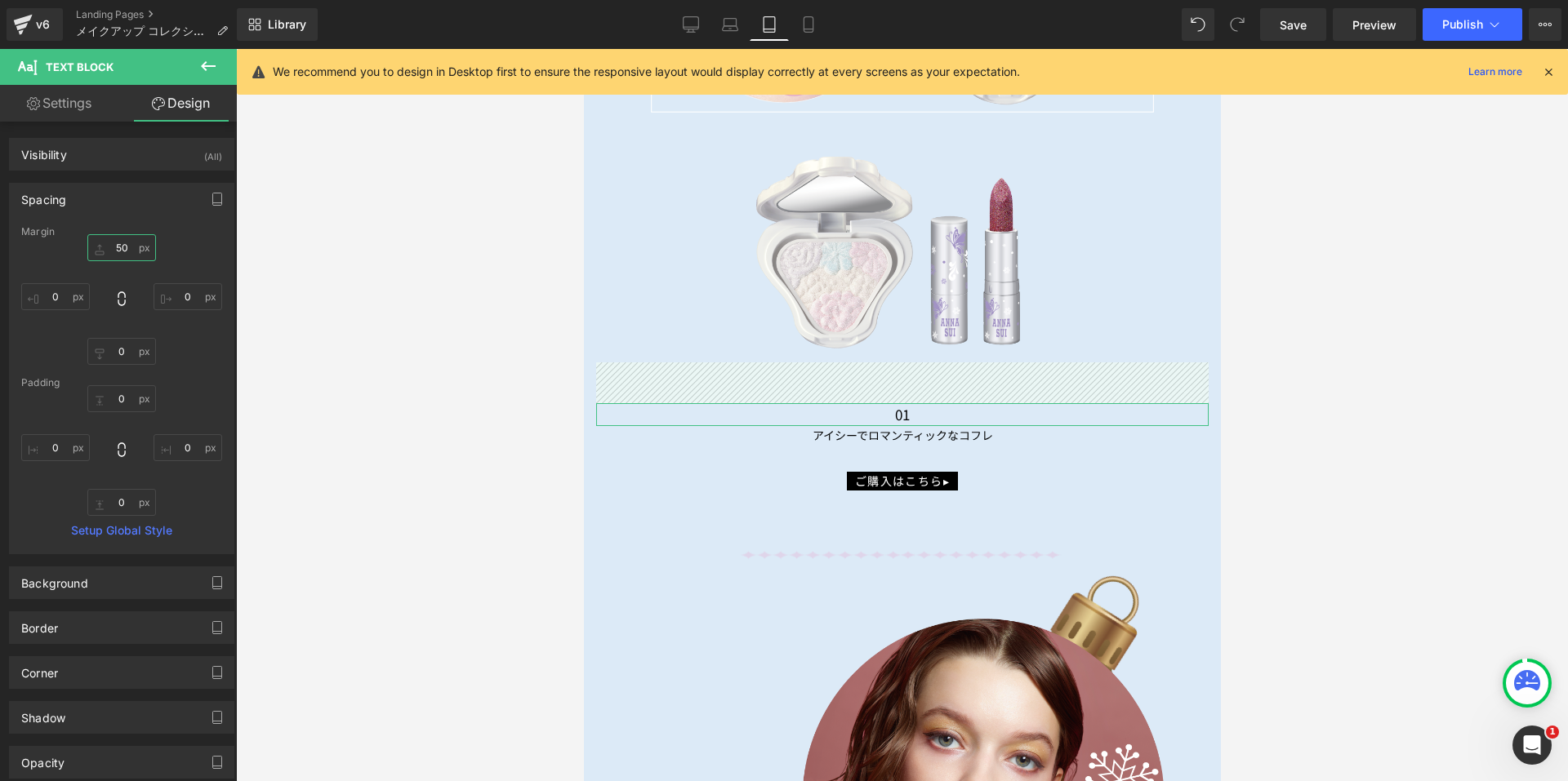
click at [114, 253] on input "50" at bounding box center [122, 247] width 69 height 27
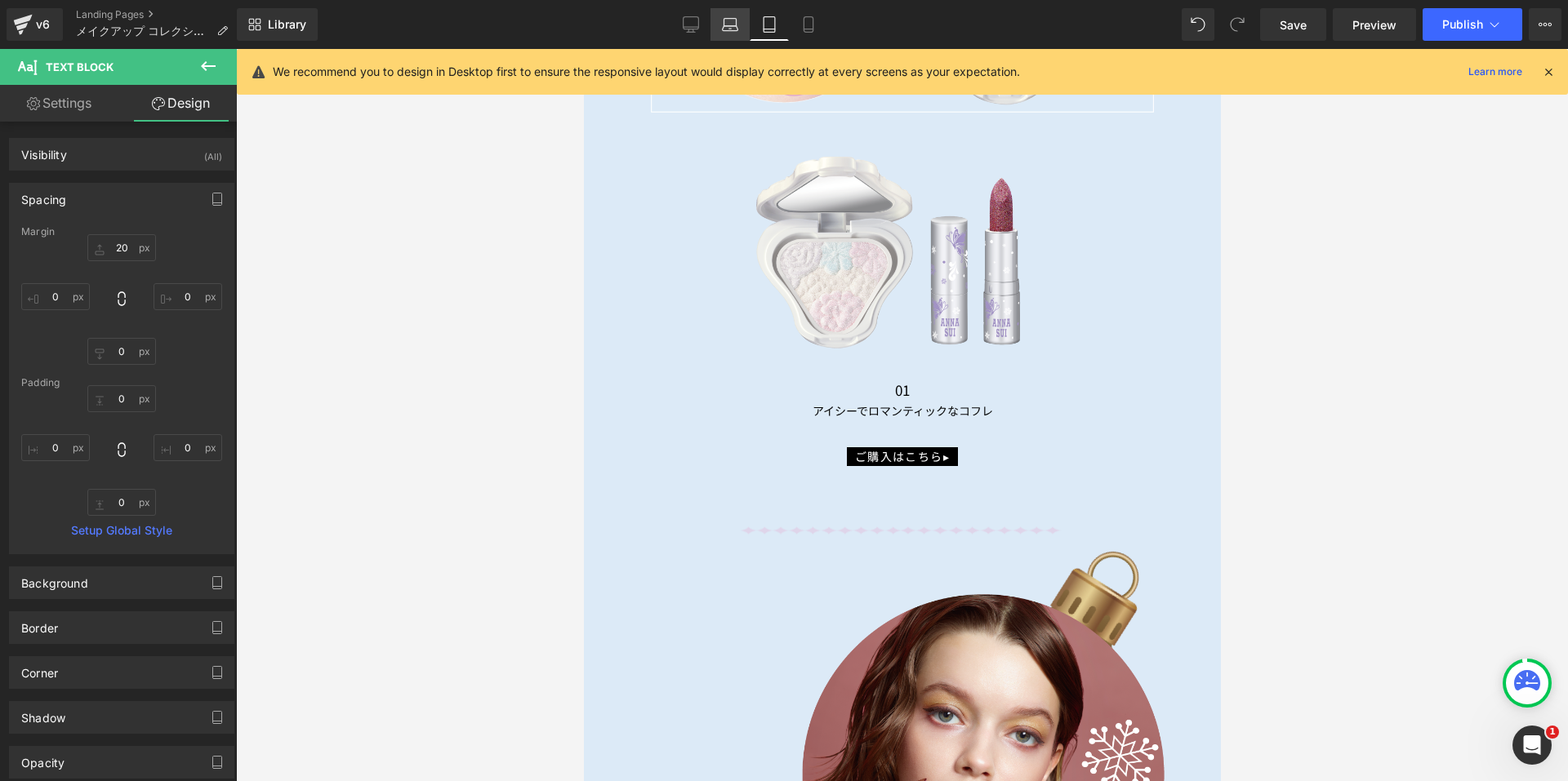
click at [741, 27] on link "Laptop" at bounding box center [730, 25] width 39 height 32
type input "50"
type input "0"
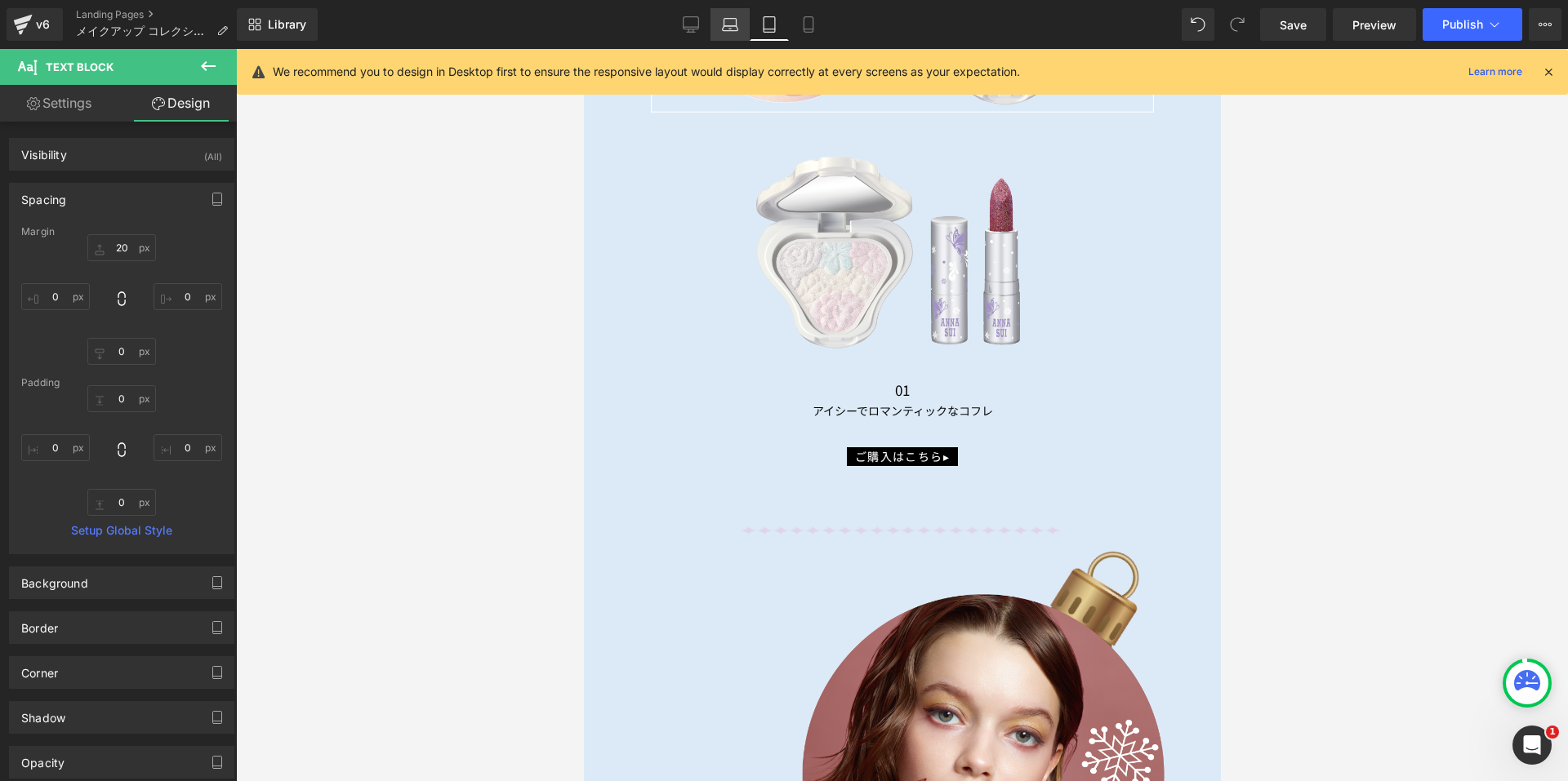
type input "0"
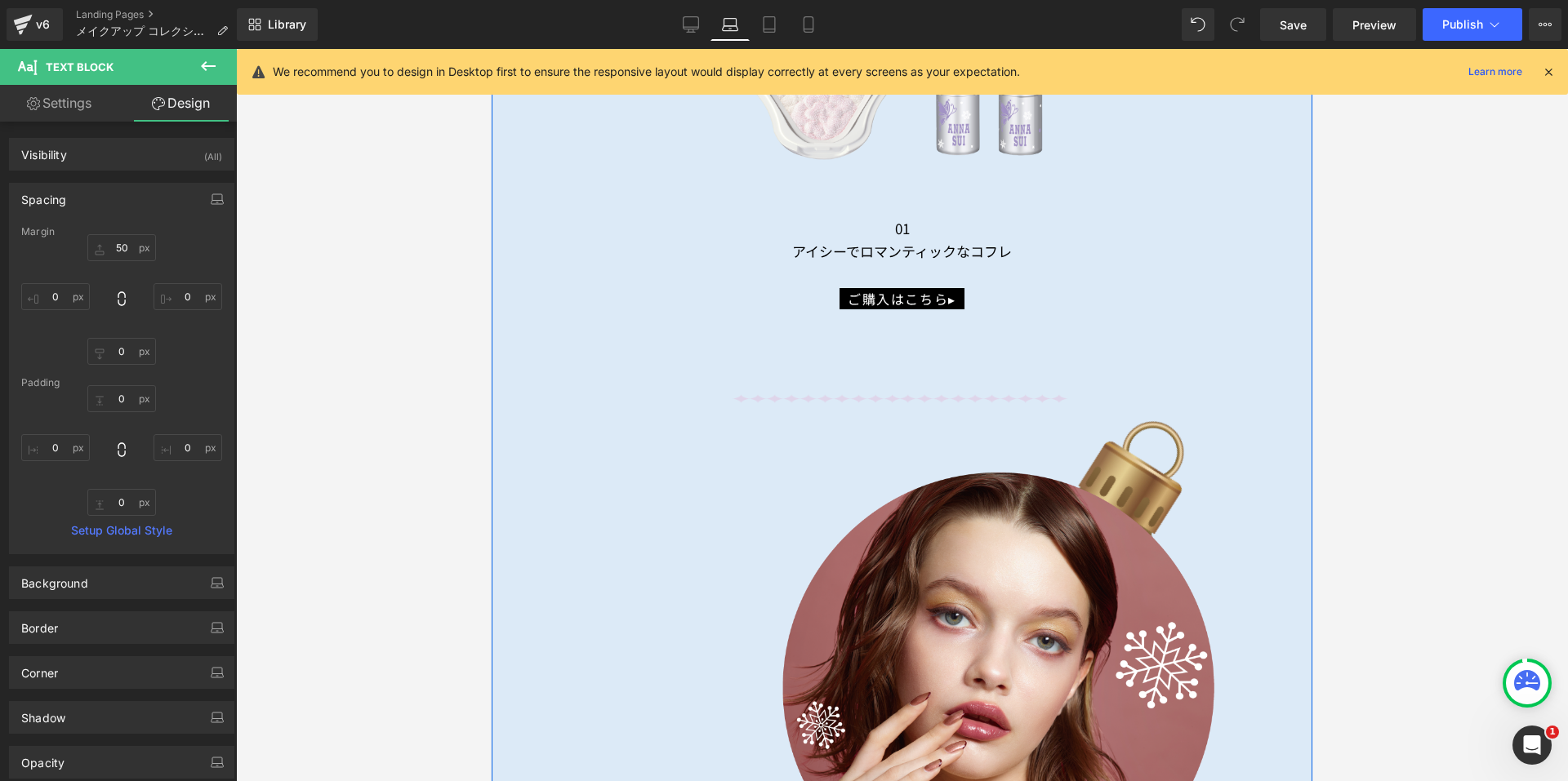
scroll to position [8834, 0]
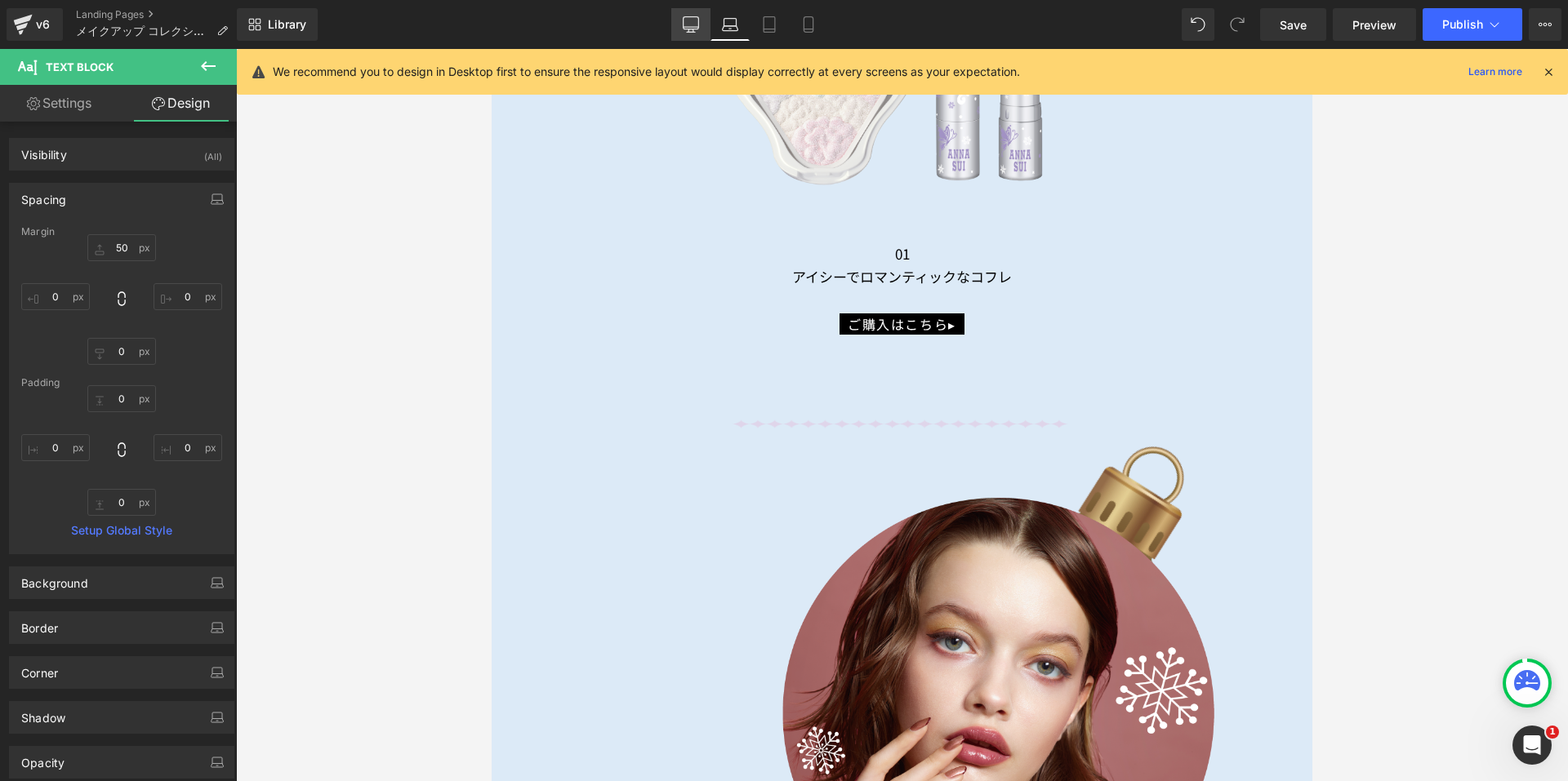
click at [688, 29] on icon at bounding box center [691, 23] width 15 height 12
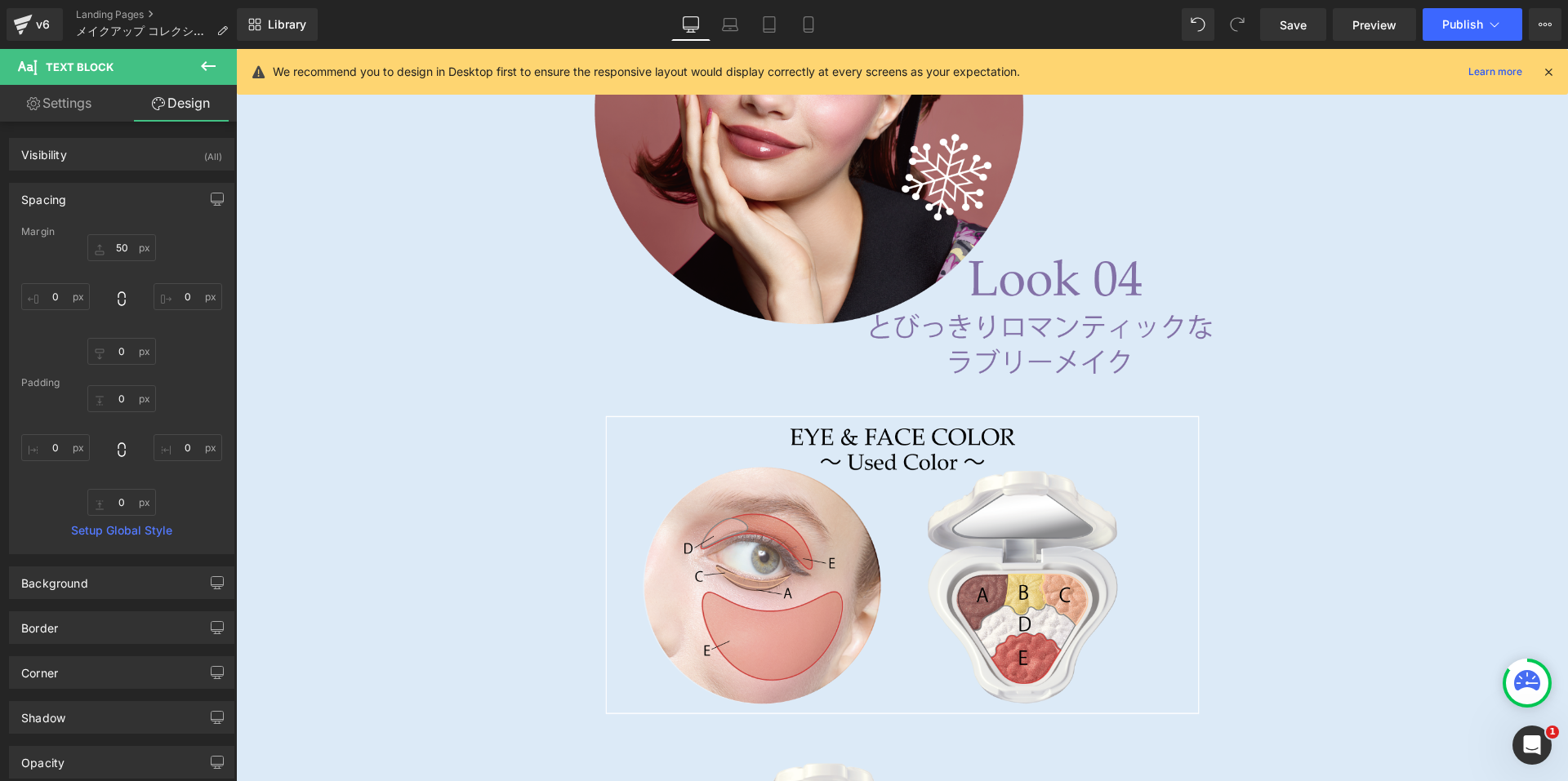
type input "30"
type input "0"
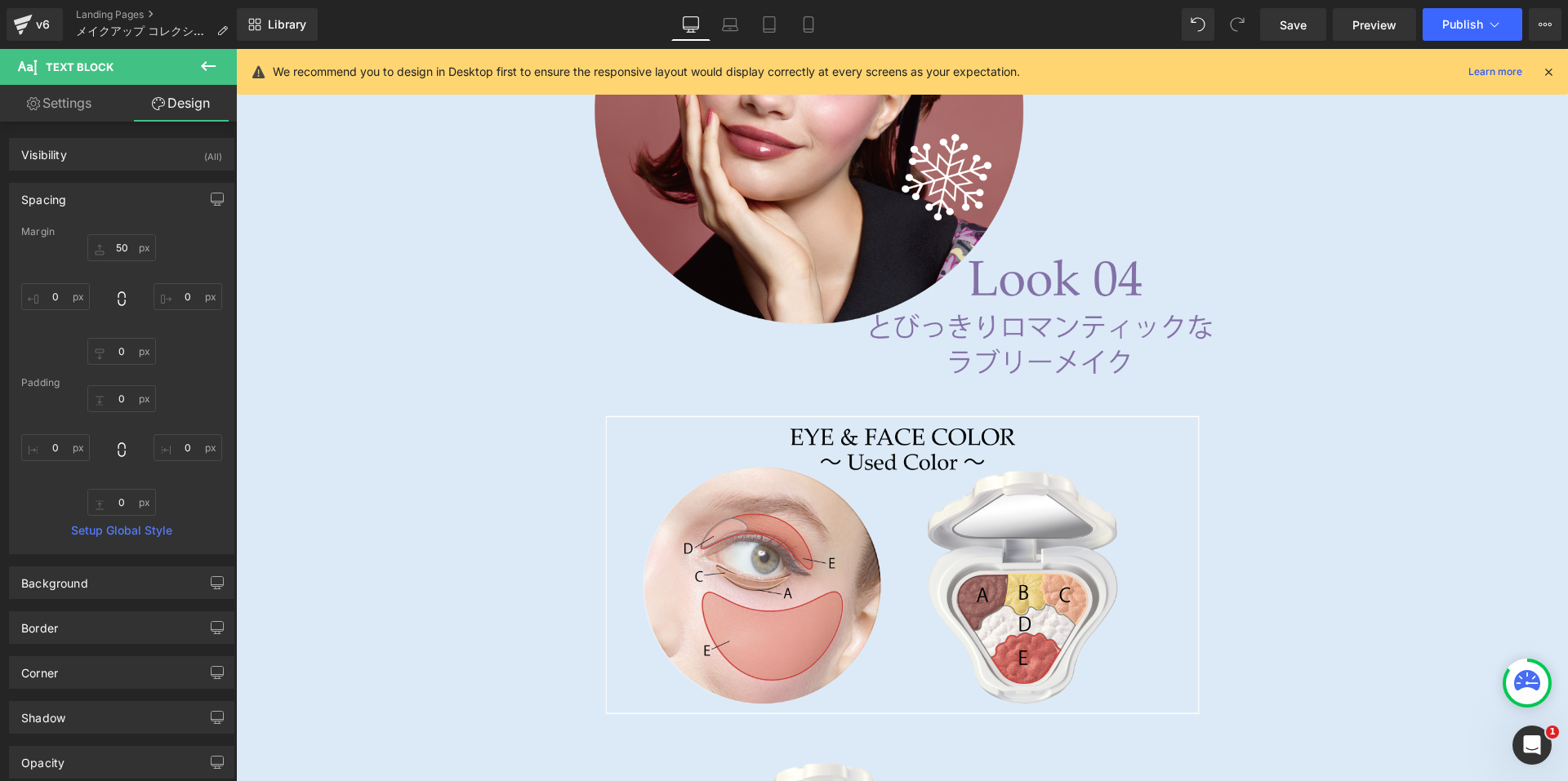
type input "0"
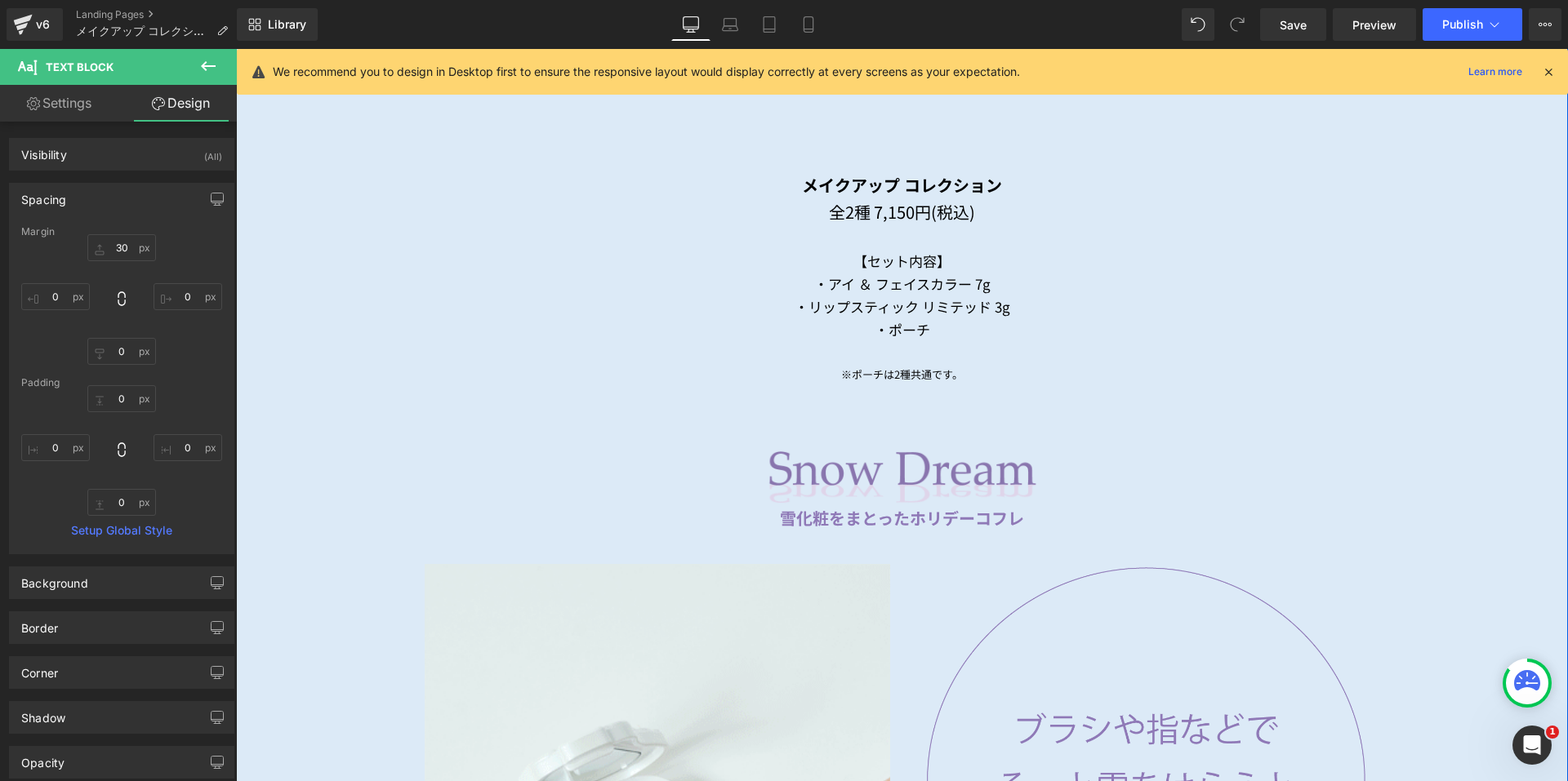
scroll to position [1867, 0]
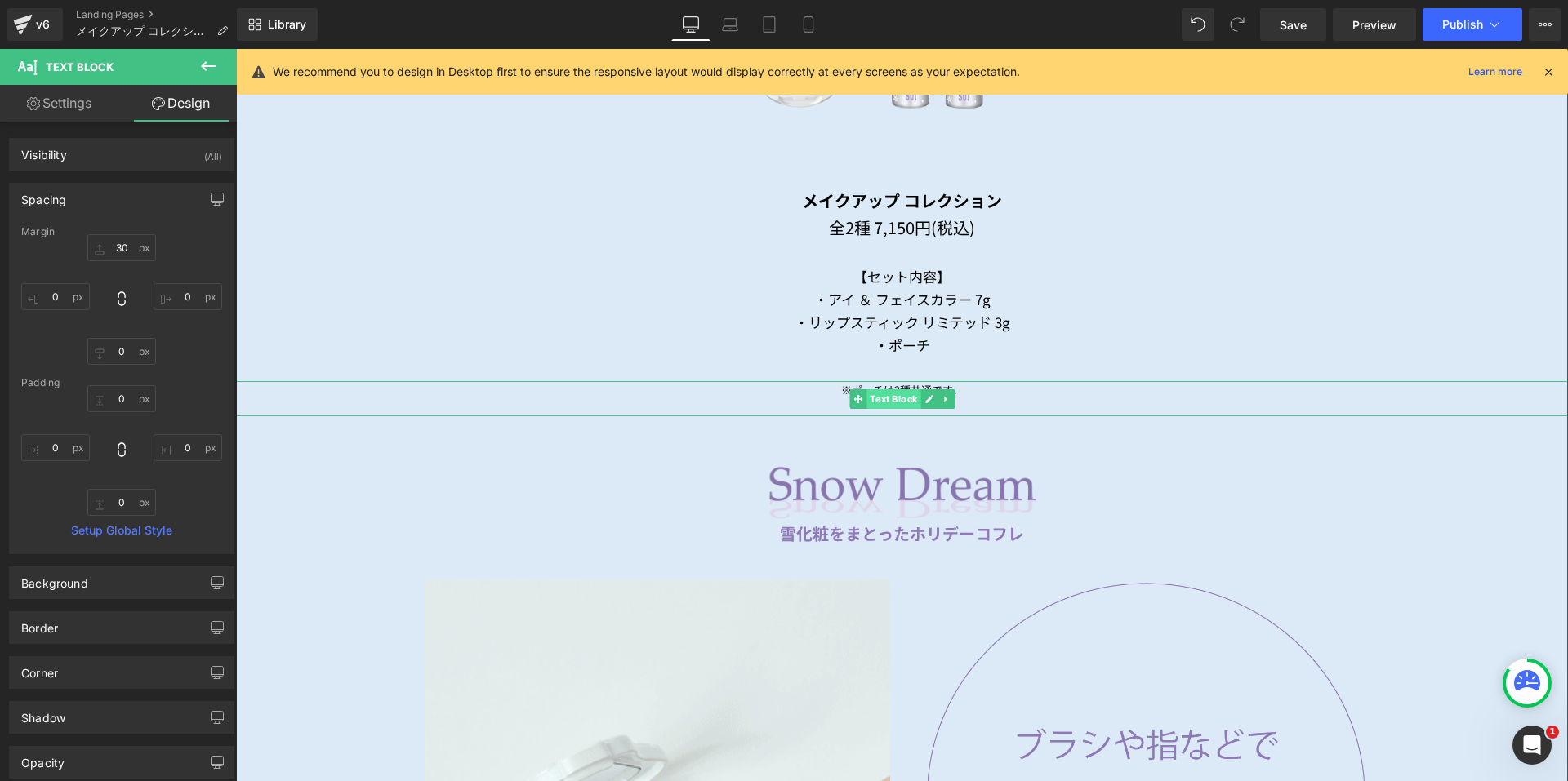
click at [888, 390] on span "Text Block" at bounding box center [893, 399] width 53 height 20
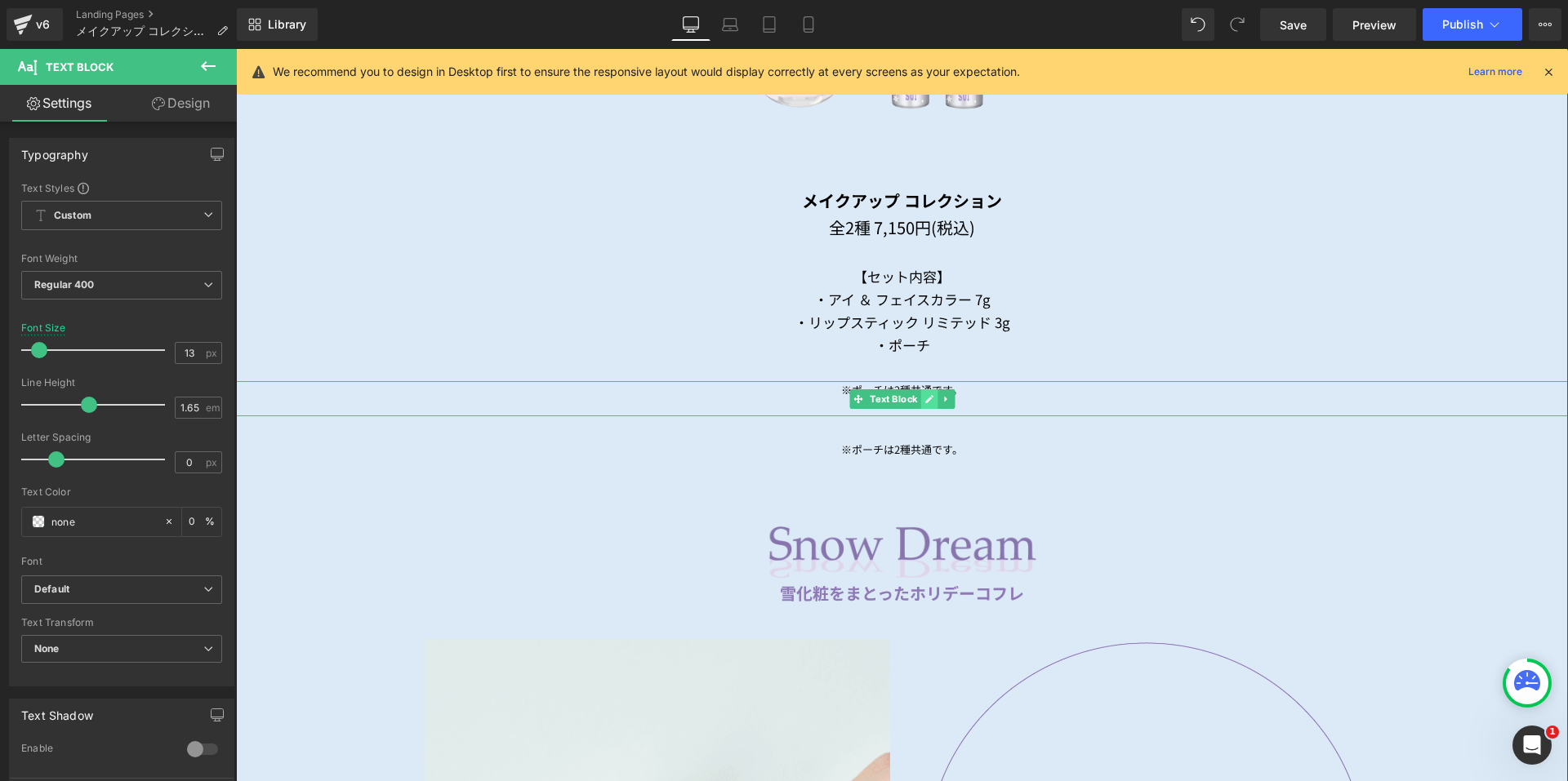
click at [924, 394] on icon at bounding box center [928, 399] width 9 height 10
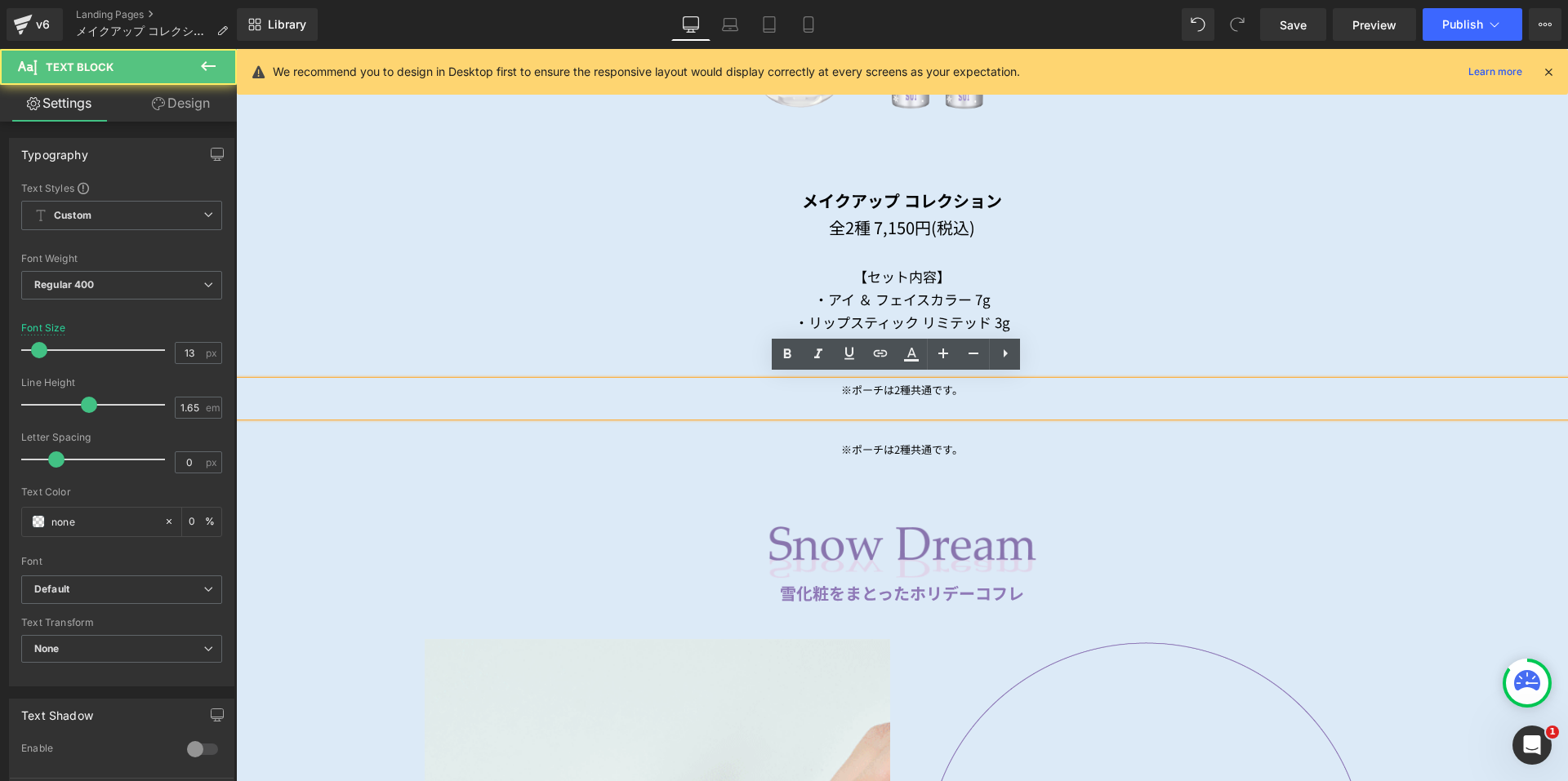
click at [961, 391] on div "※ポーチは2種共通です。" at bounding box center [901, 398] width 1332 height 35
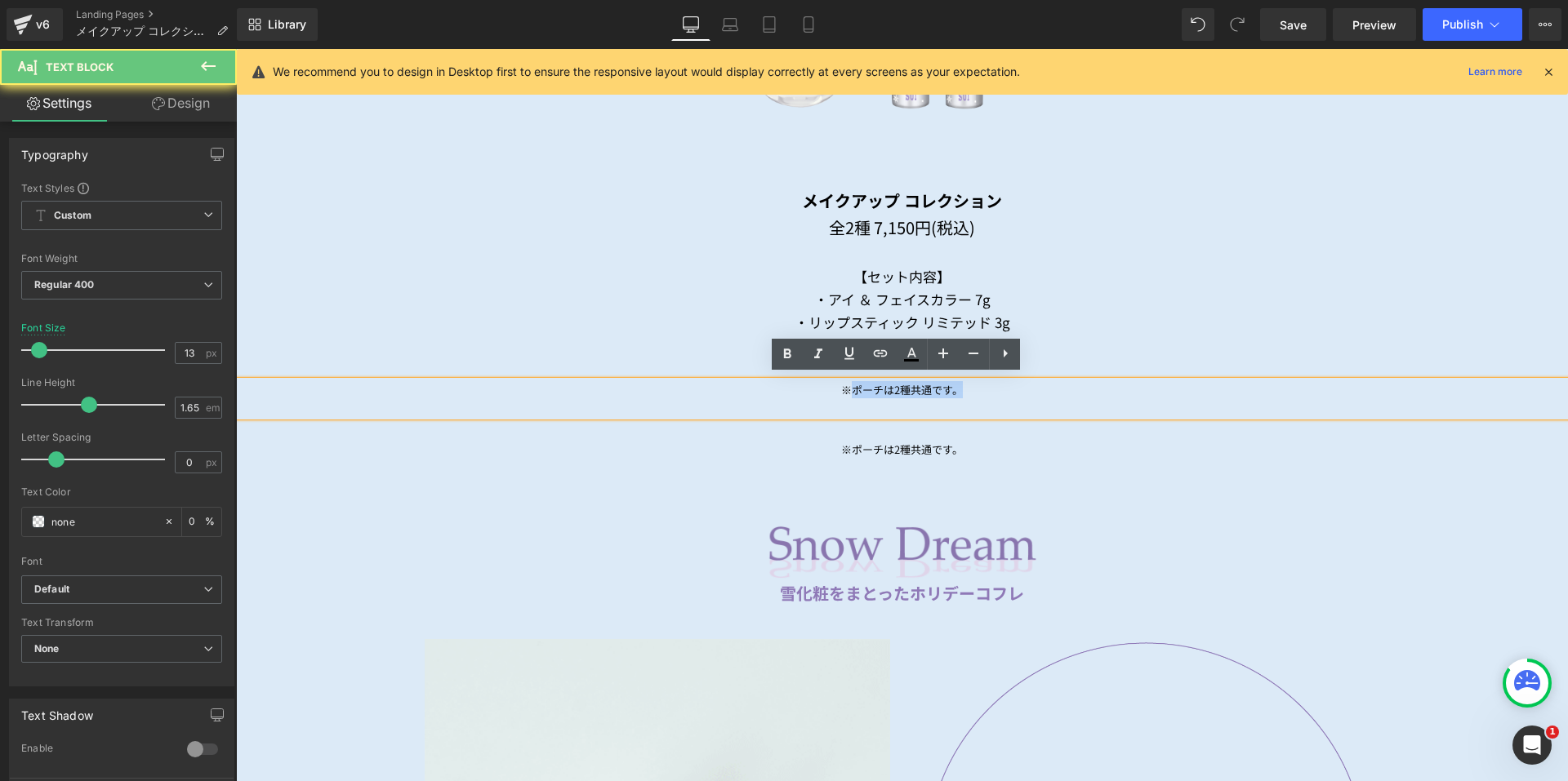
drag, startPoint x: 961, startPoint y: 391, endPoint x: 837, endPoint y: 391, distance: 124.0
click at [842, 391] on div "※ポーチは2種共通です。" at bounding box center [901, 398] width 1332 height 35
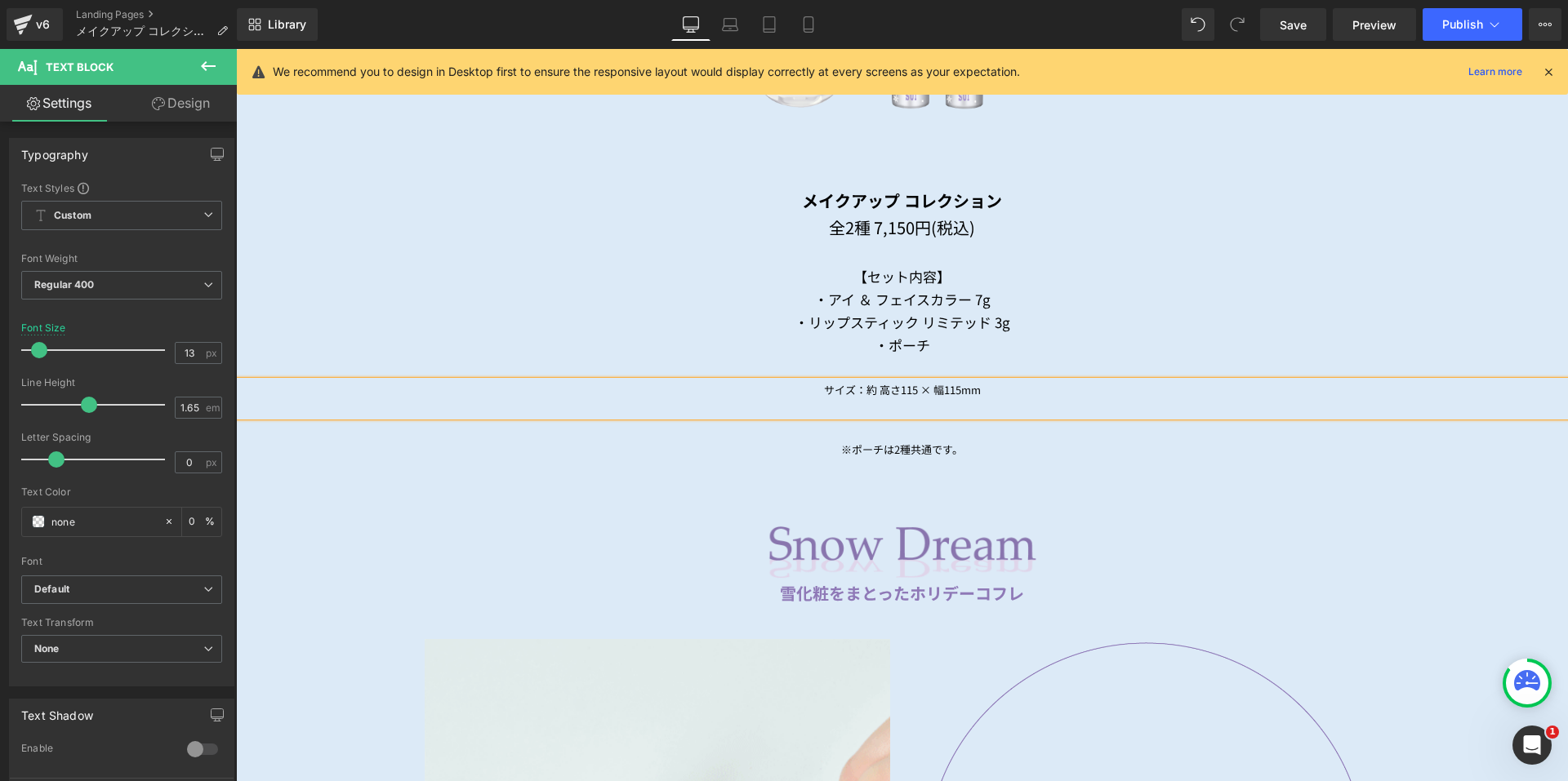
click at [948, 386] on div "サイズ：約 高さ115 × 幅115mm" at bounding box center [901, 398] width 1332 height 35
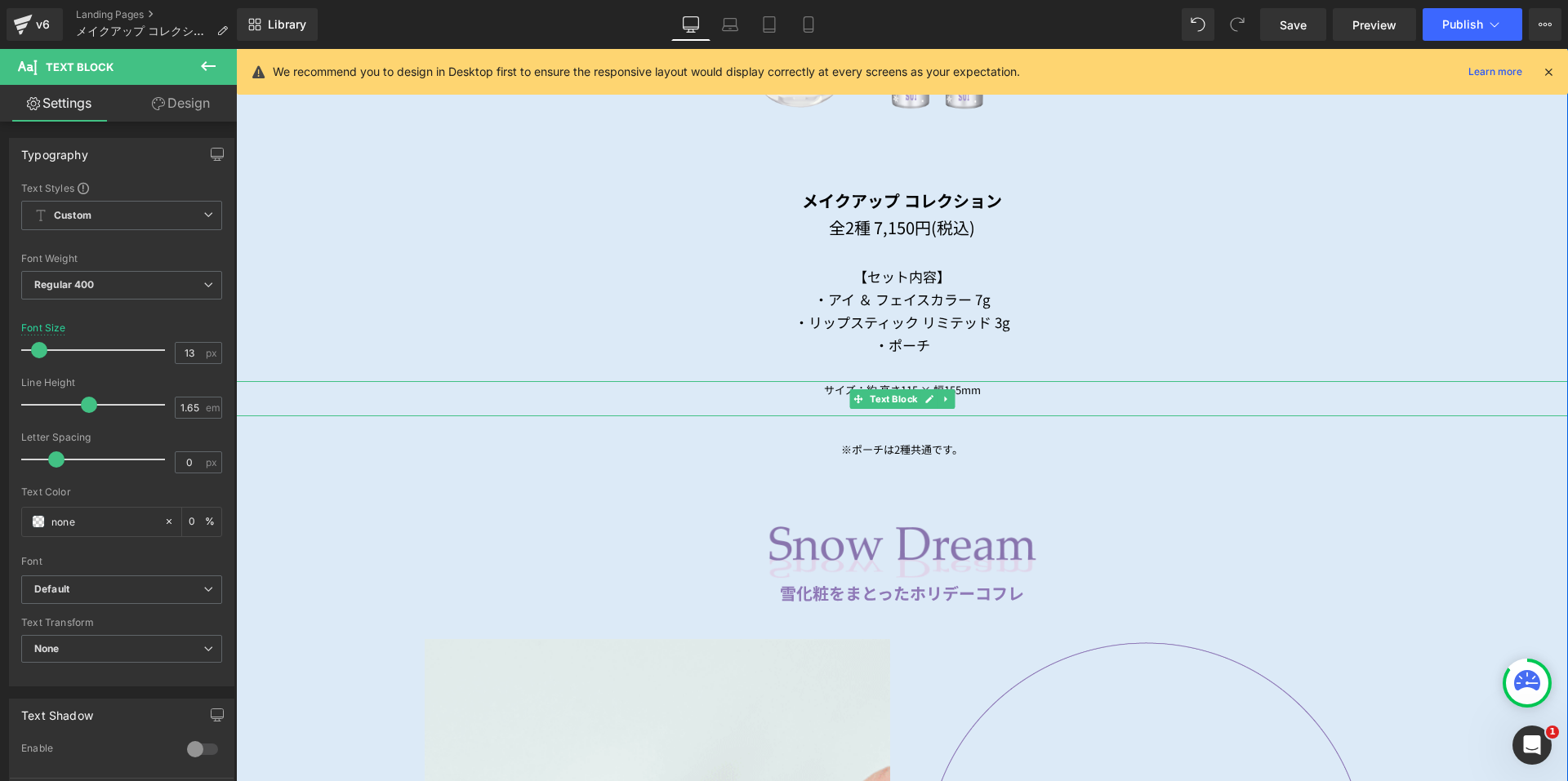
click at [882, 381] on div "サイズ：約 高さ115 × 幅155mm" at bounding box center [901, 398] width 1332 height 35
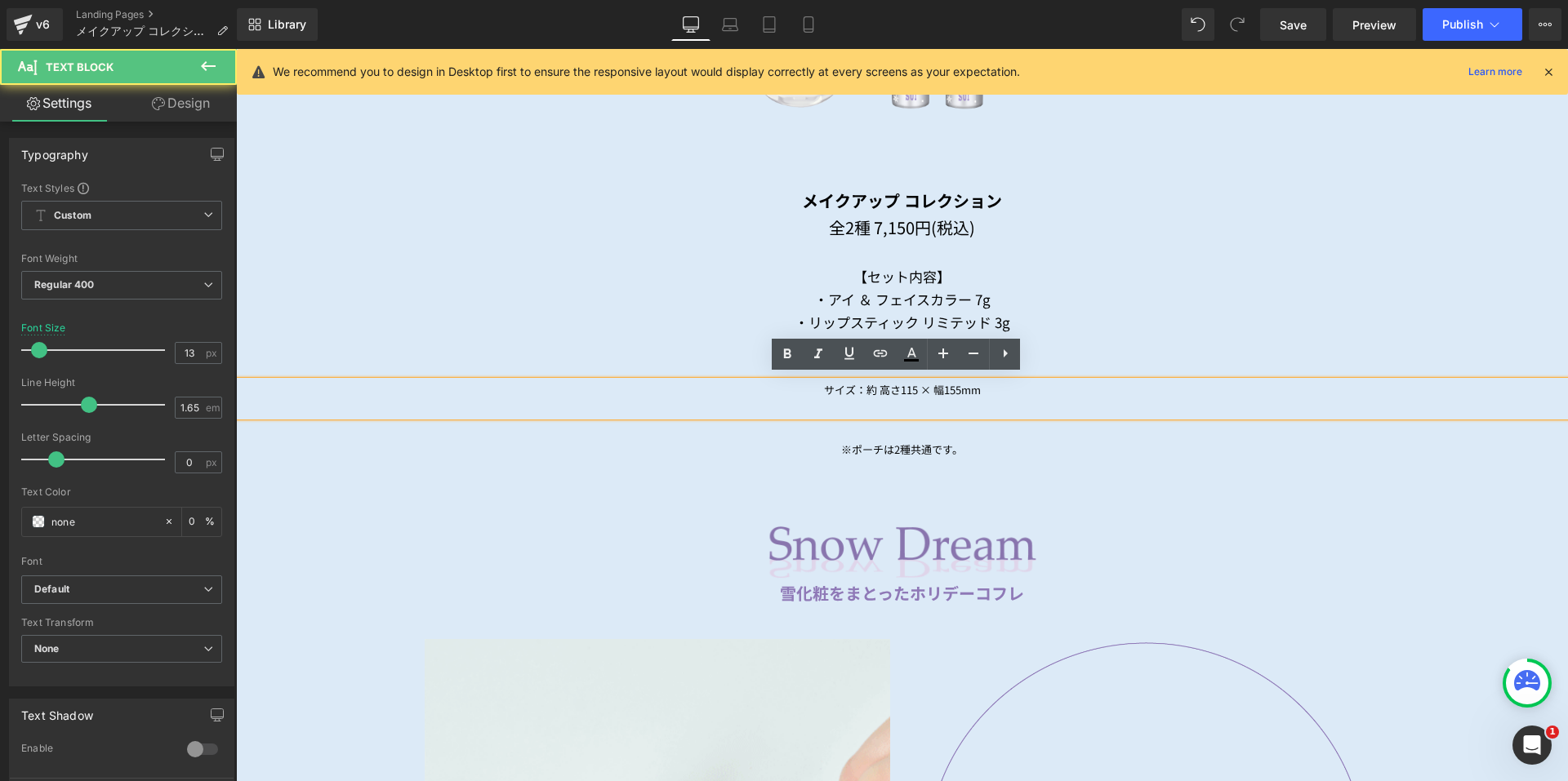
click at [878, 399] on div at bounding box center [901, 408] width 1332 height 17
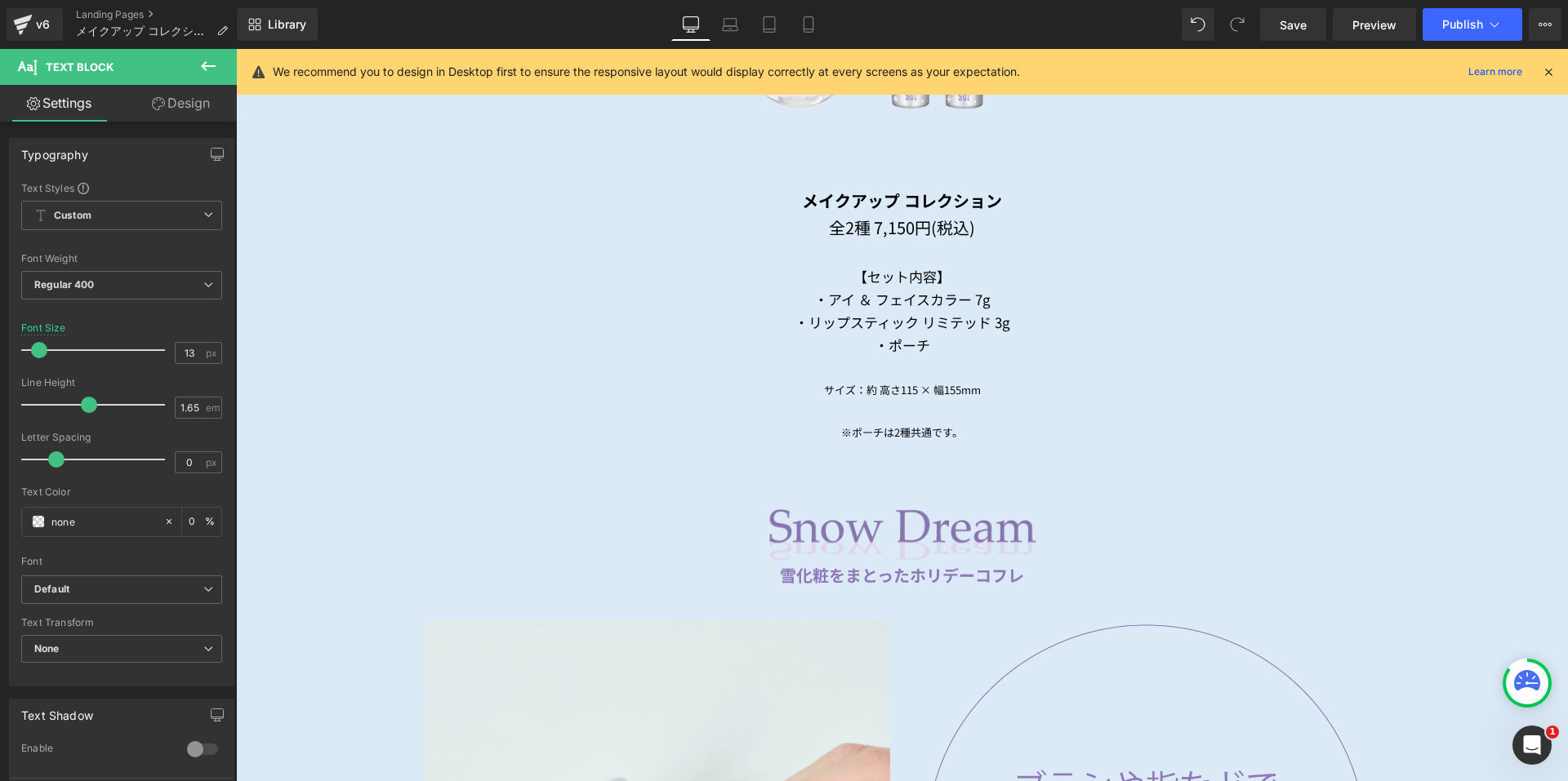
drag, startPoint x: 166, startPoint y: 104, endPoint x: 74, endPoint y: 202, distance: 134.4
click at [166, 104] on link "Design" at bounding box center [180, 103] width 118 height 36
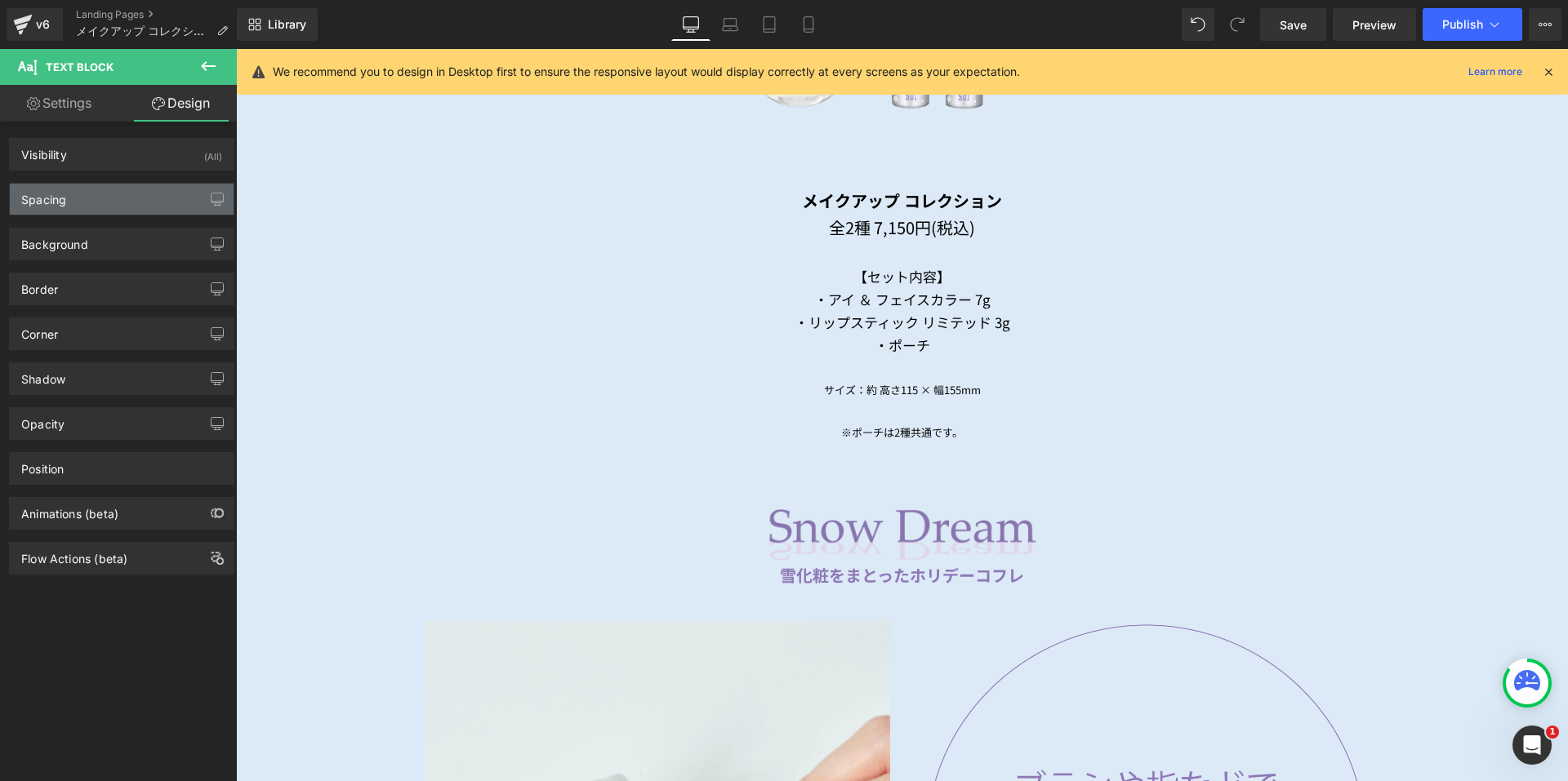
click at [74, 202] on div "Spacing" at bounding box center [121, 199] width 223 height 31
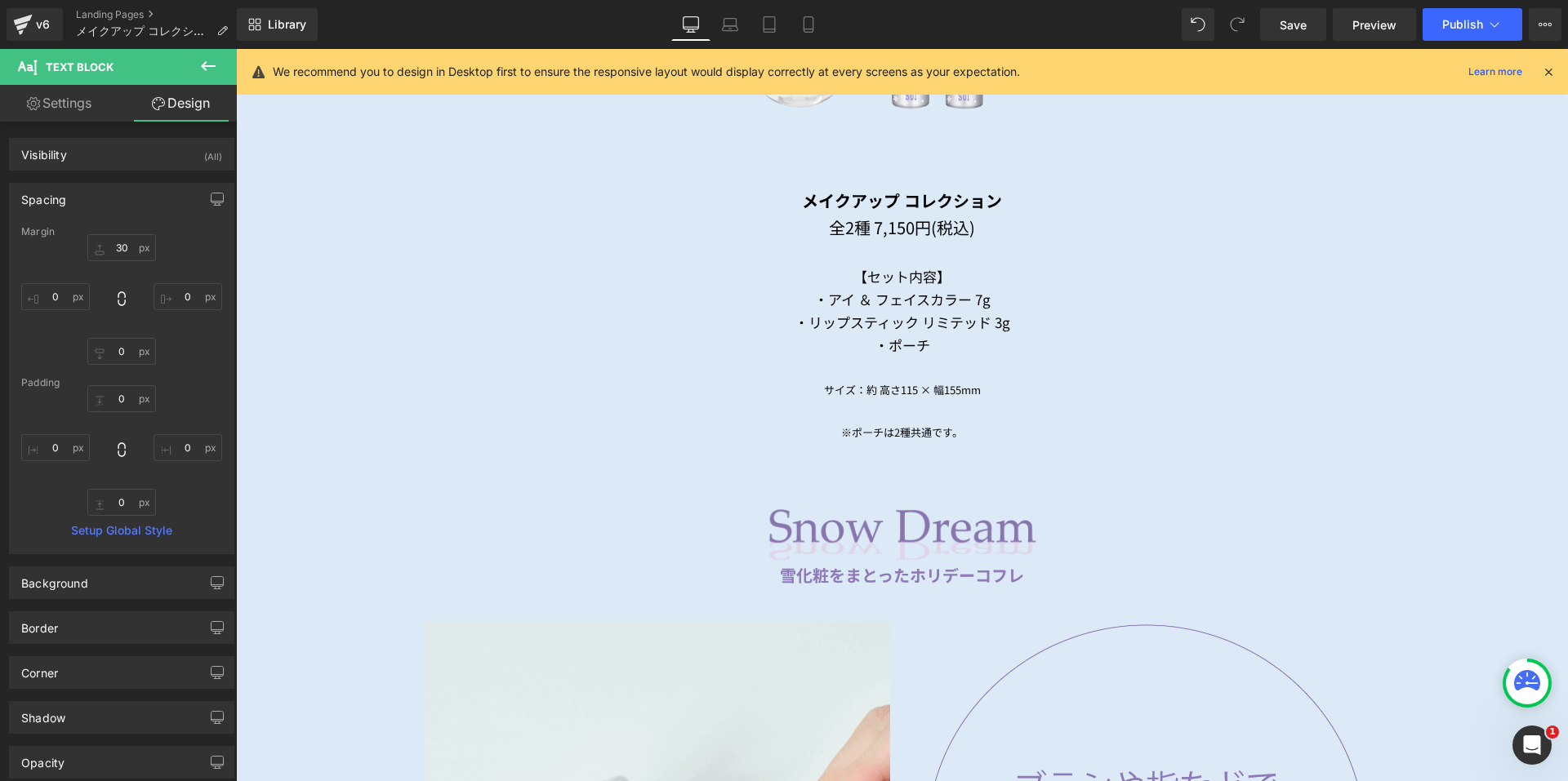
type input "30"
type input "0"
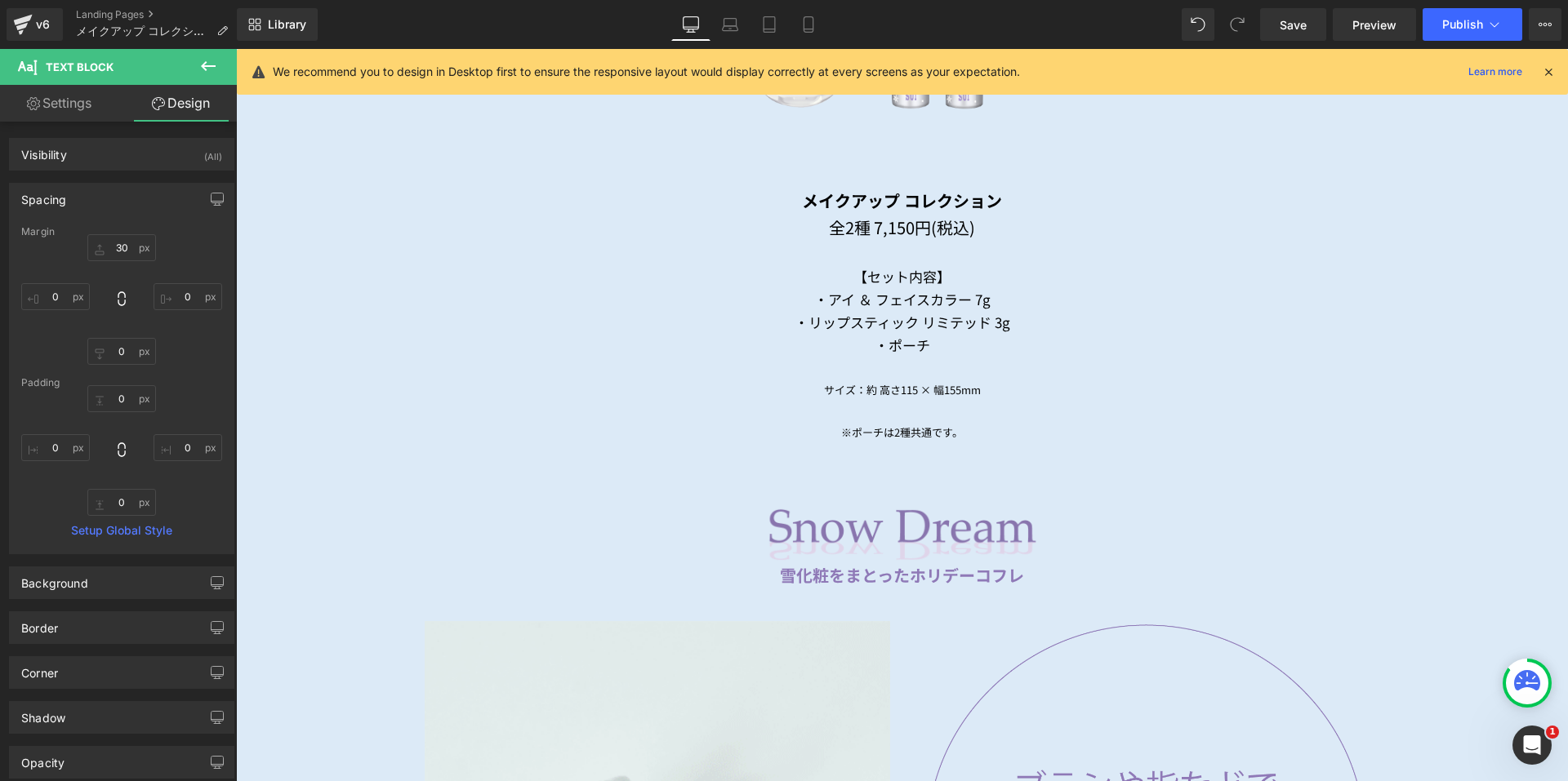
type input "0"
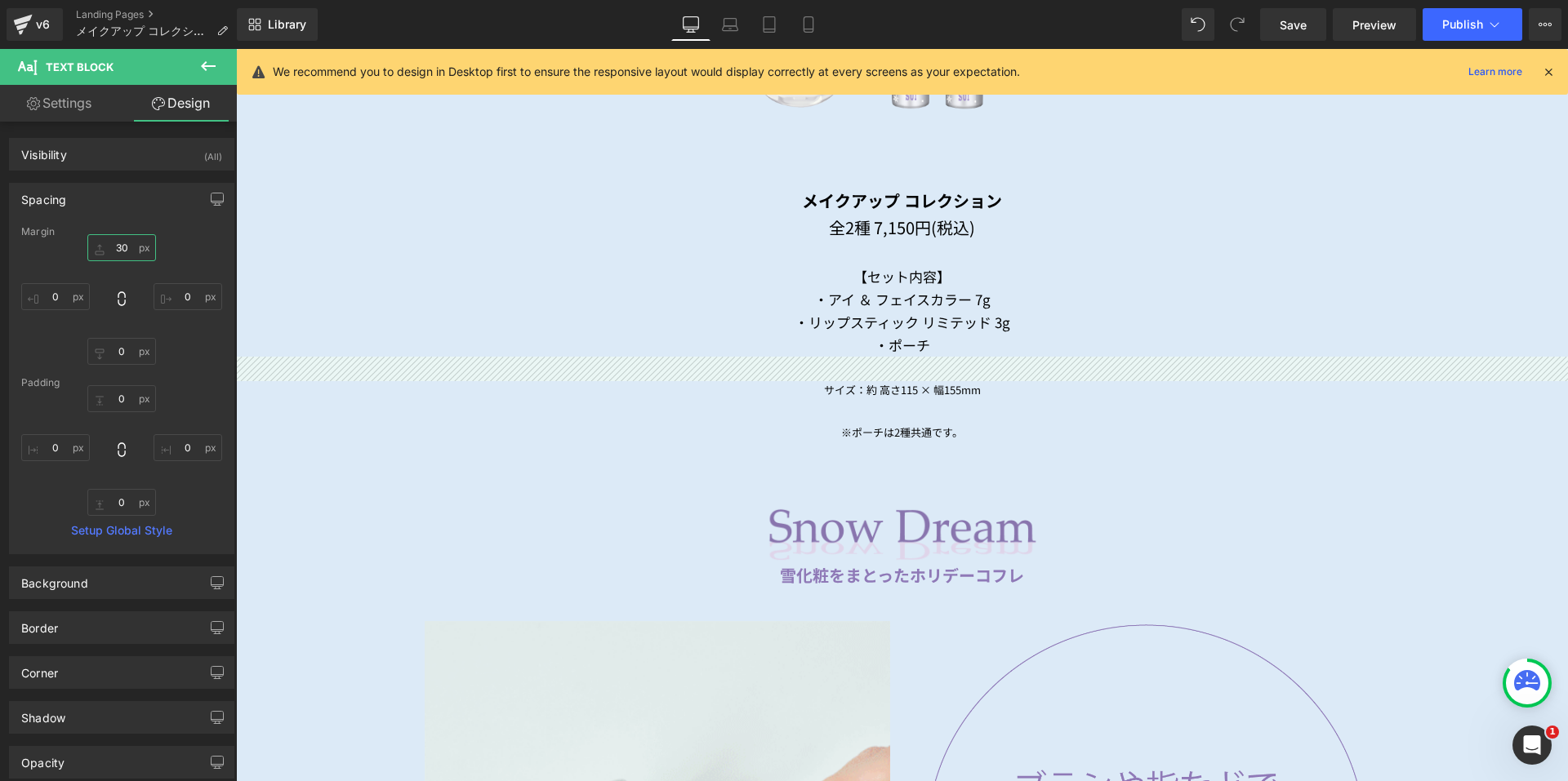
click at [116, 250] on input "30" at bounding box center [122, 247] width 69 height 27
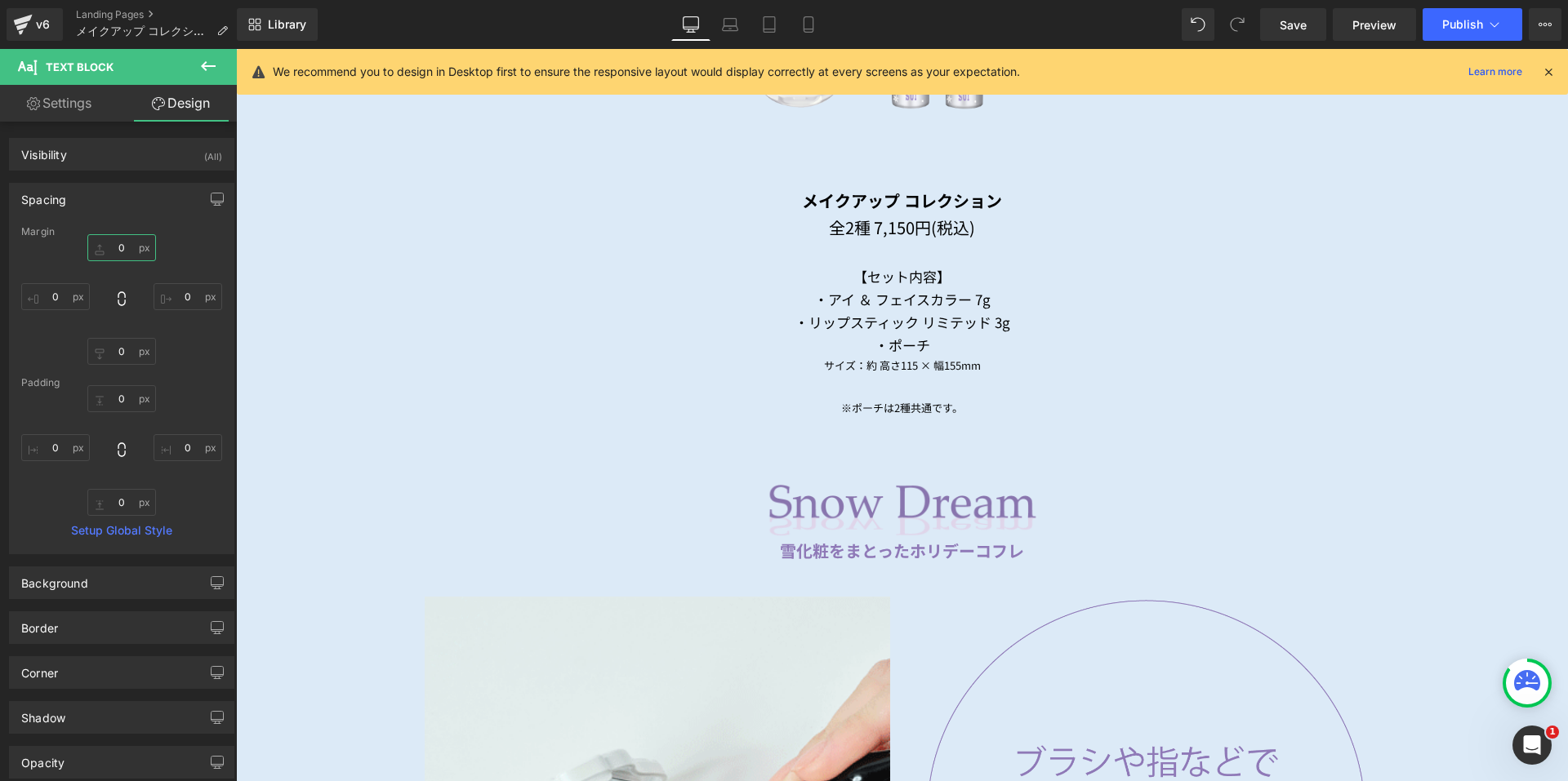
type input "0"
click at [894, 360] on span "Text Block" at bounding box center [893, 366] width 53 height 20
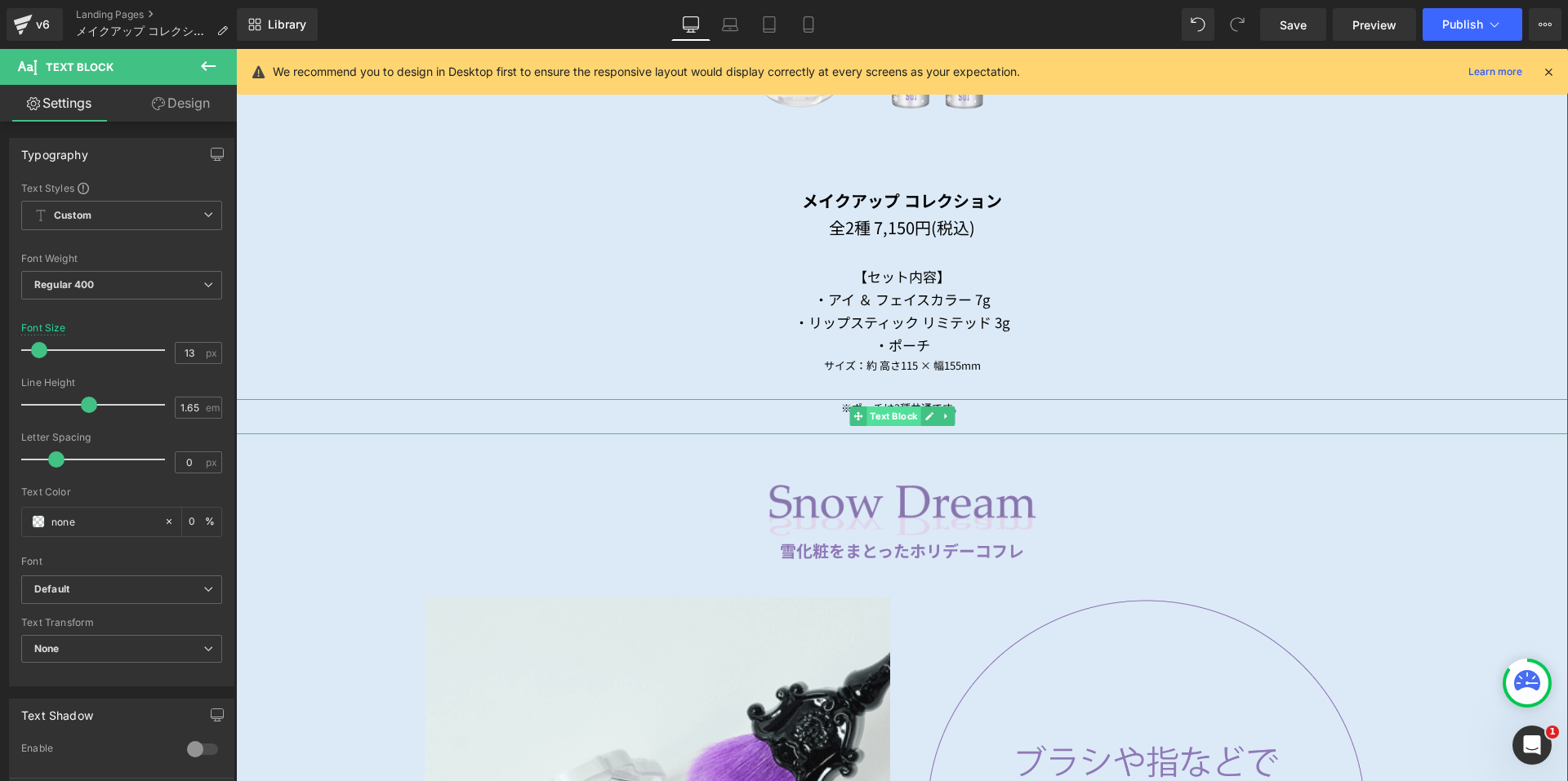
click at [884, 409] on span "Text Block" at bounding box center [893, 416] width 53 height 20
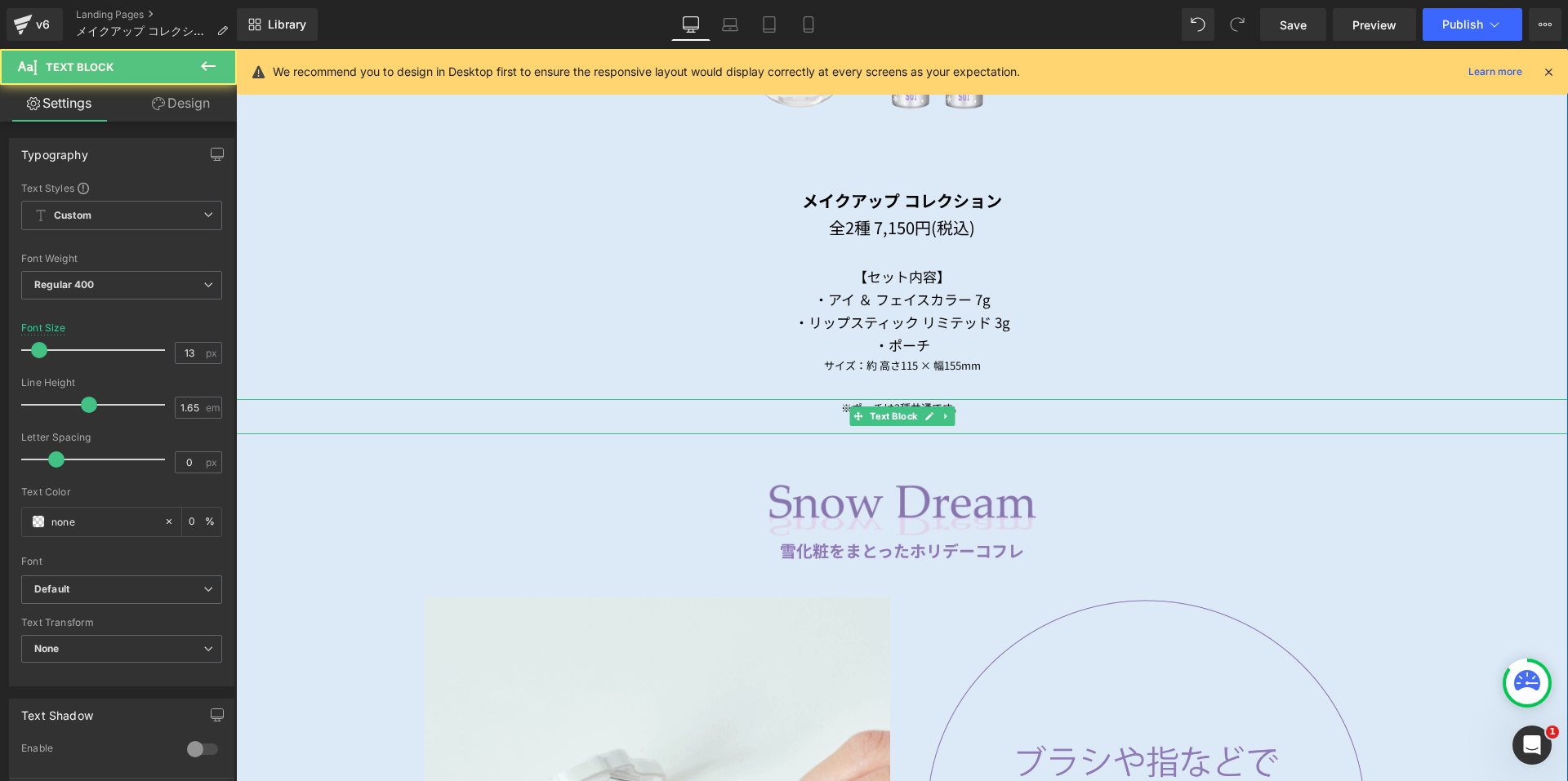
click at [970, 420] on div at bounding box center [901, 425] width 1332 height 17
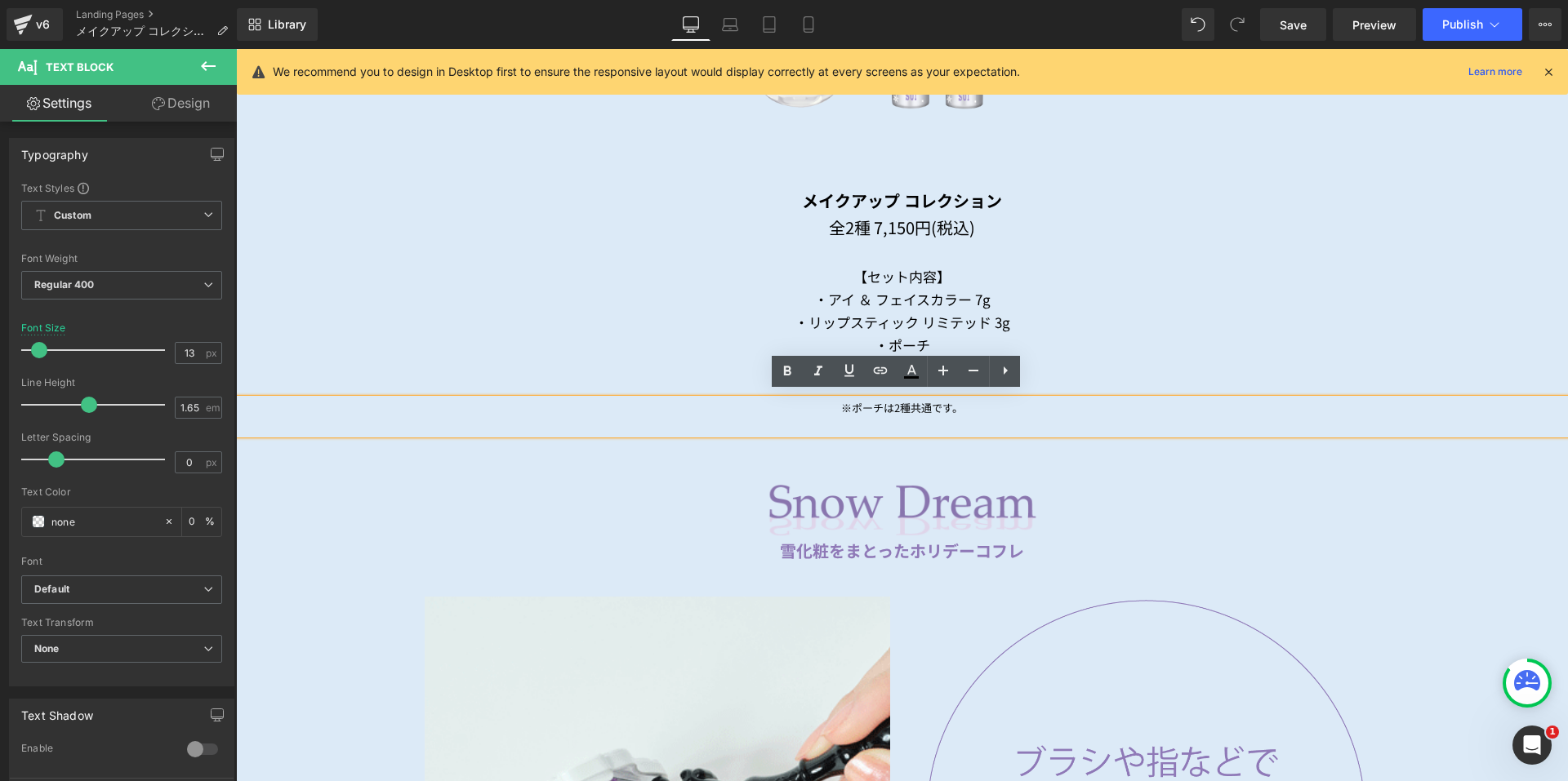
click at [949, 420] on div at bounding box center [901, 425] width 1332 height 17
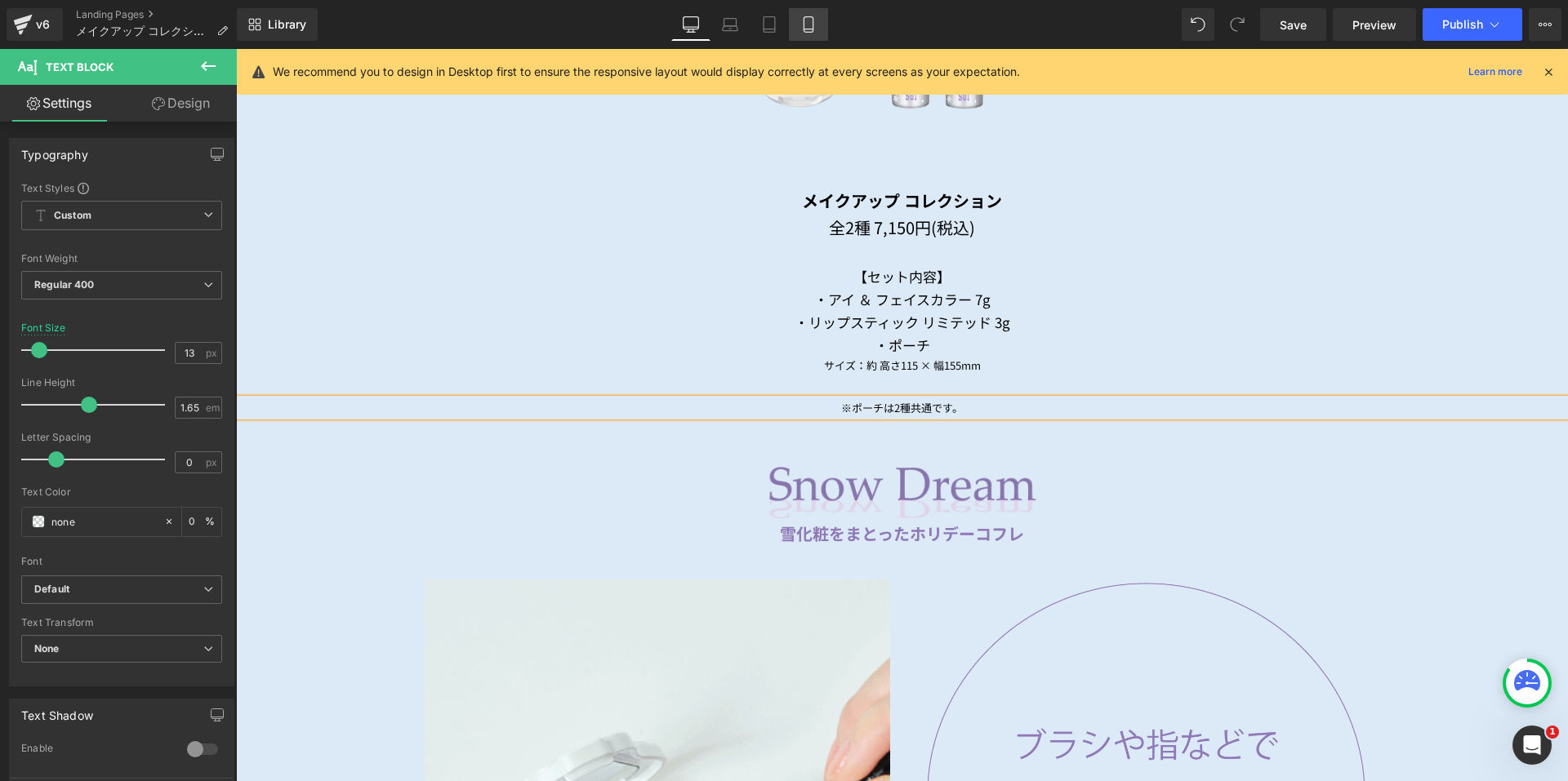
click at [816, 22] on icon at bounding box center [808, 24] width 16 height 16
type input "10"
type input "0"
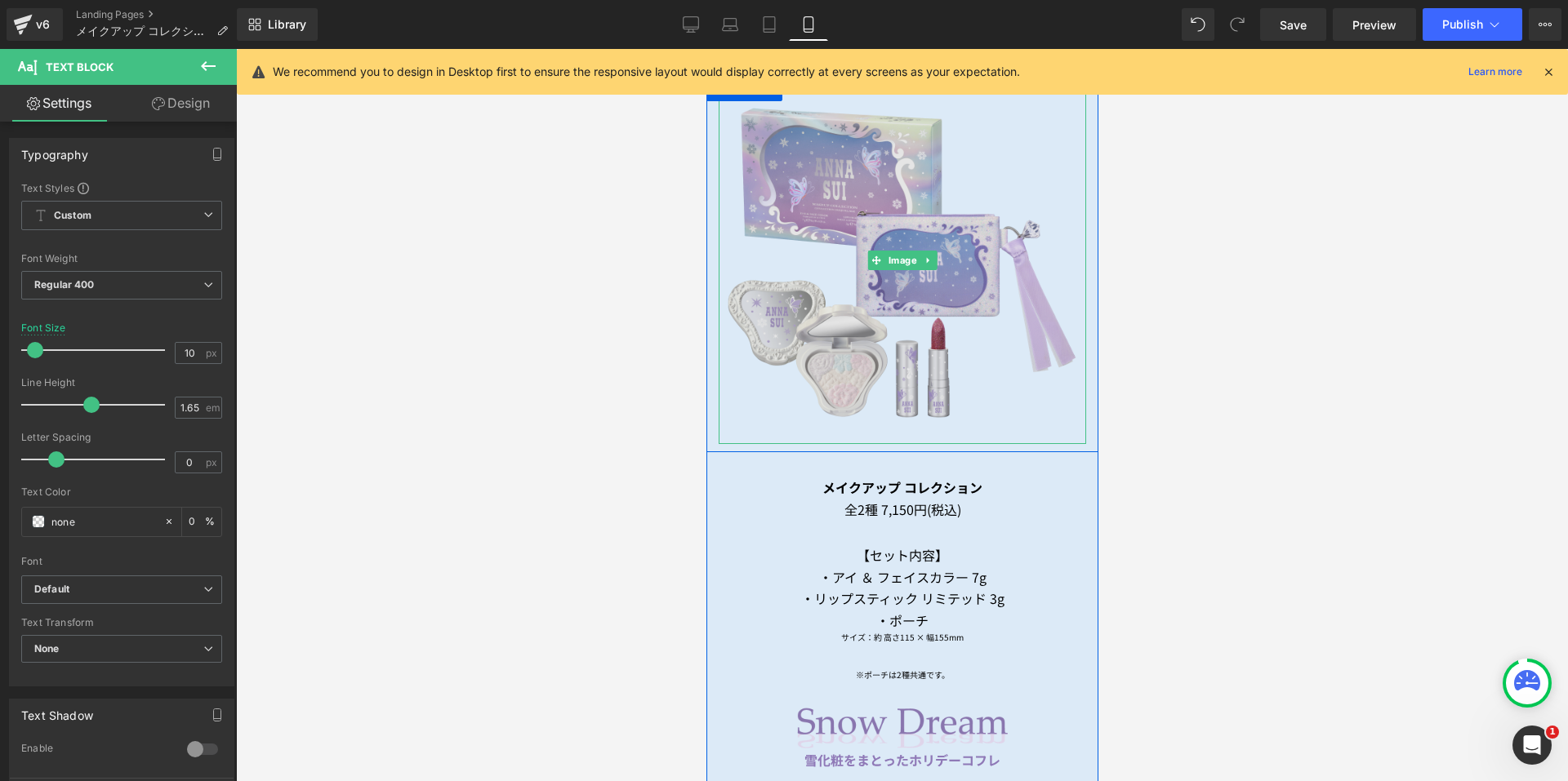
scroll to position [1129, 0]
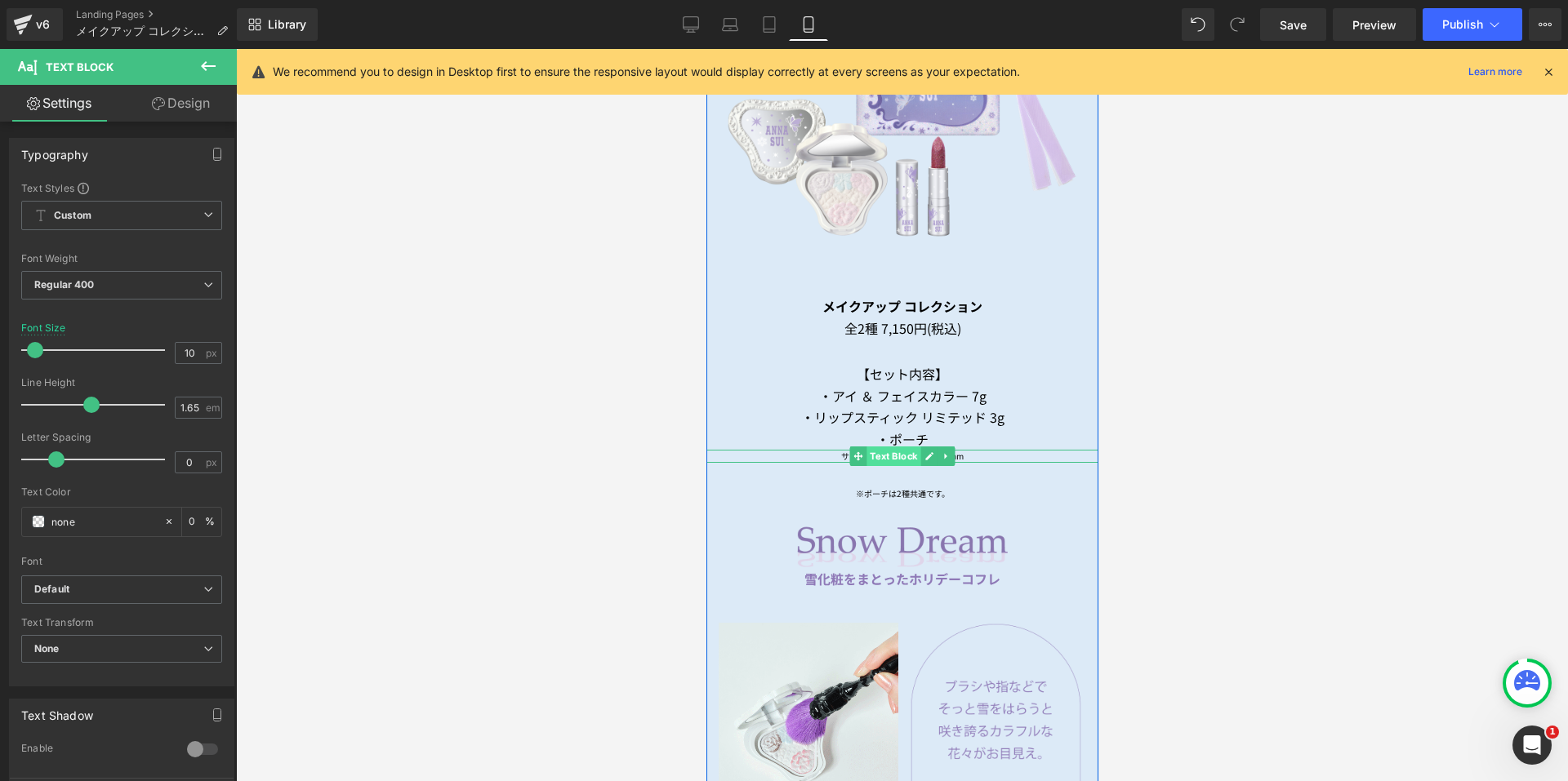
click at [884, 447] on span "Text Block" at bounding box center [893, 456] width 53 height 20
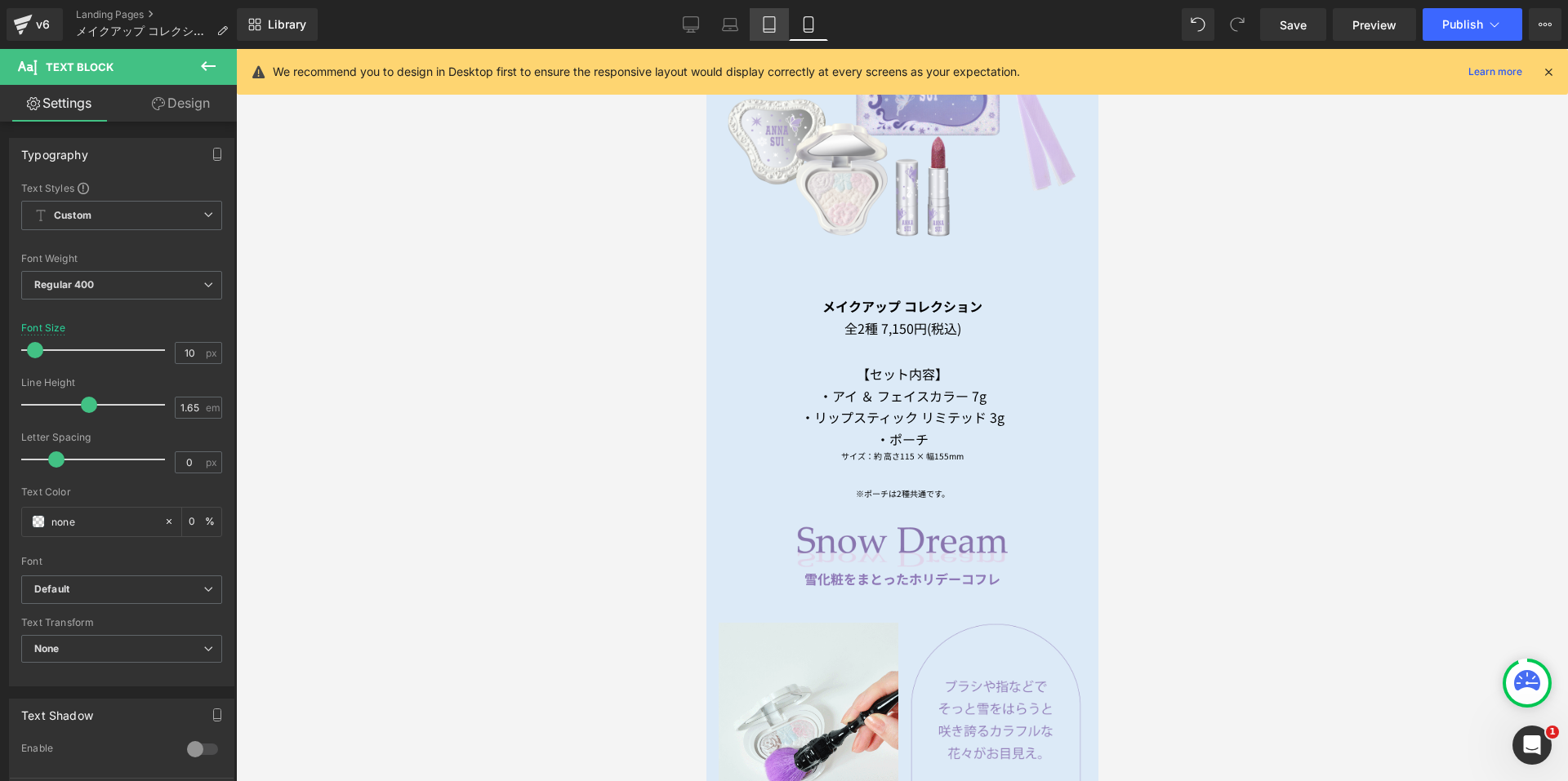
click at [770, 32] on link "Tablet" at bounding box center [769, 25] width 39 height 32
type input "0"
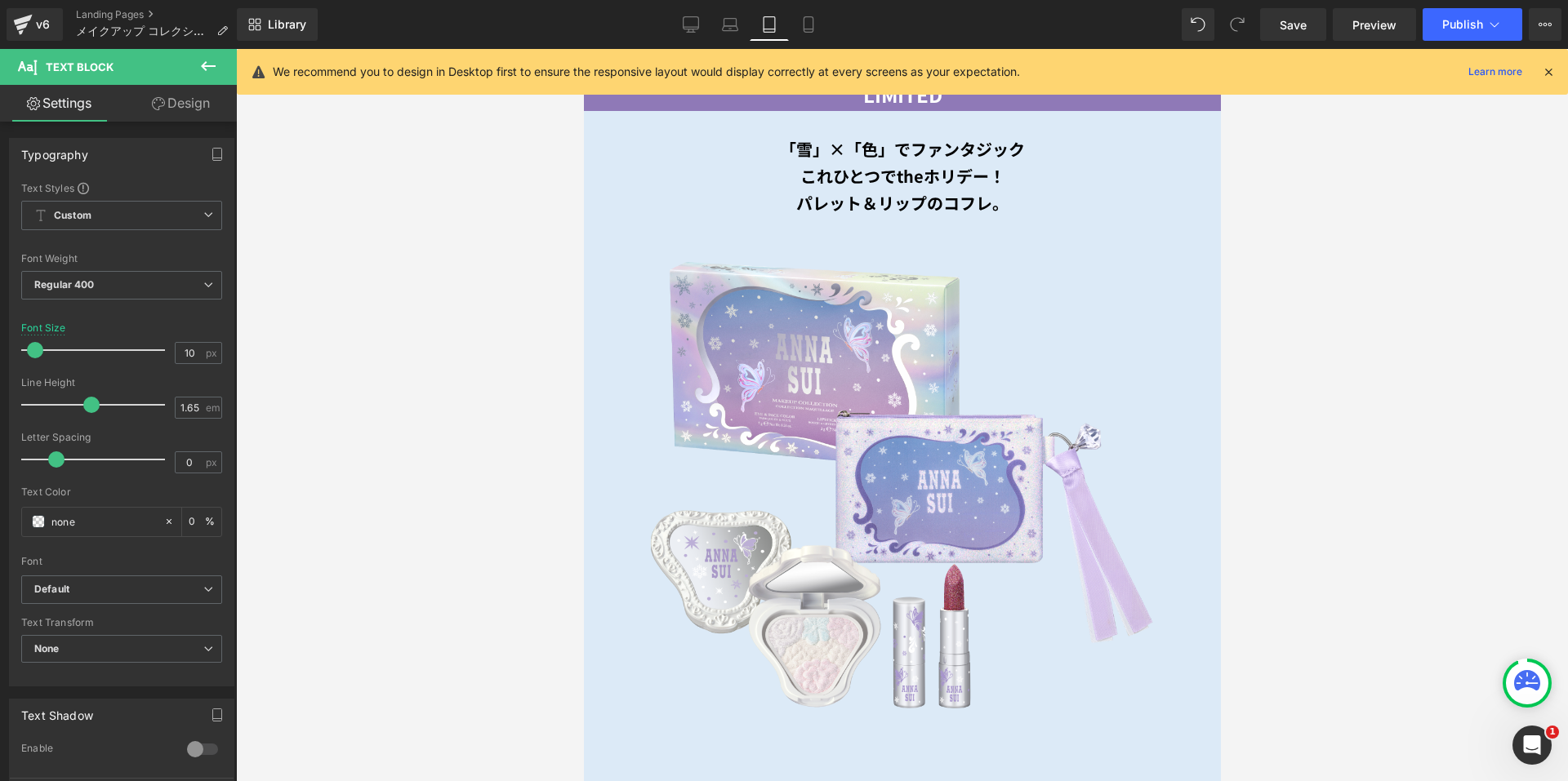
scroll to position [1726, 0]
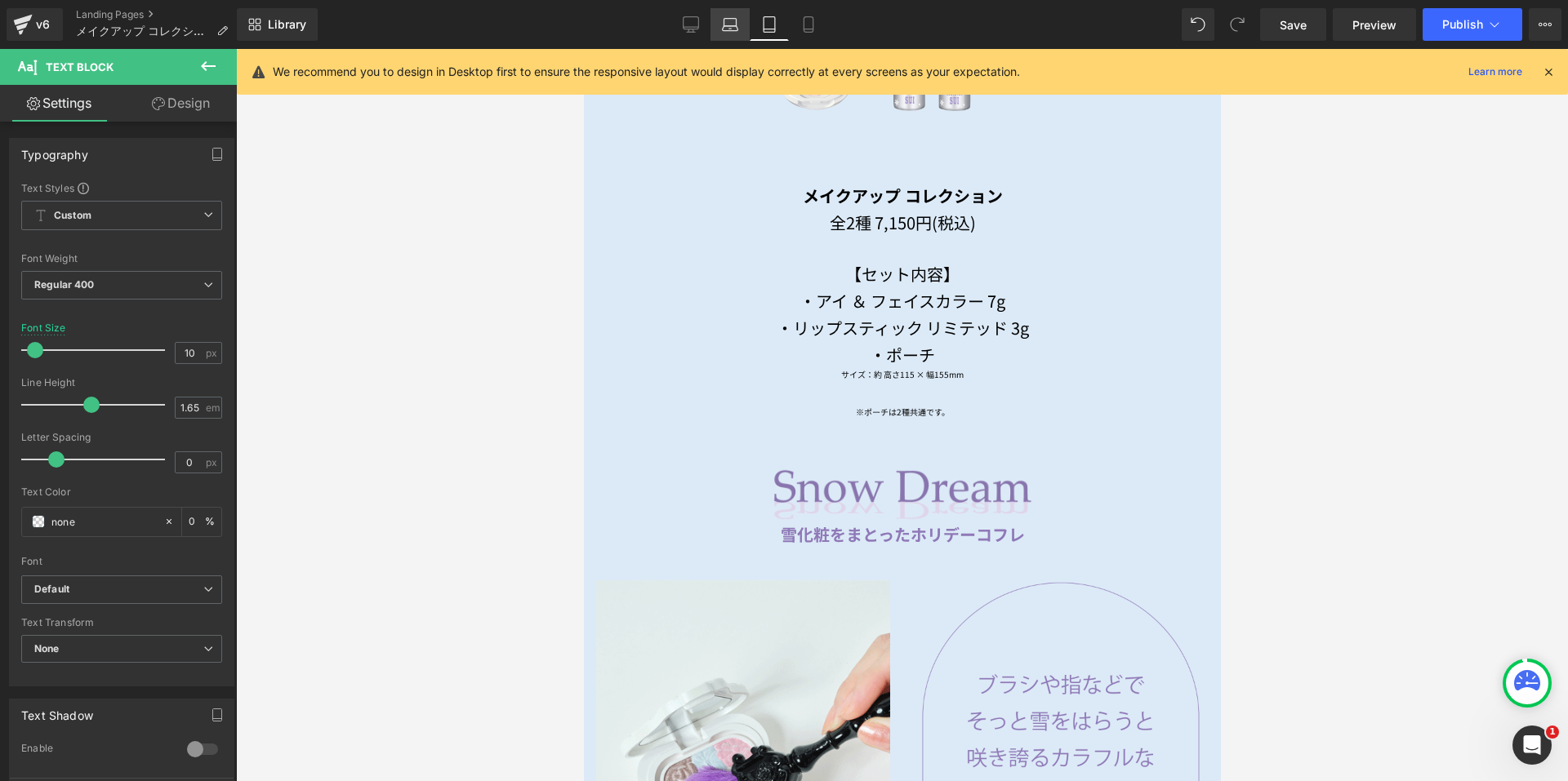
click at [728, 32] on link "Laptop" at bounding box center [730, 25] width 39 height 32
type input "13"
type input "0"
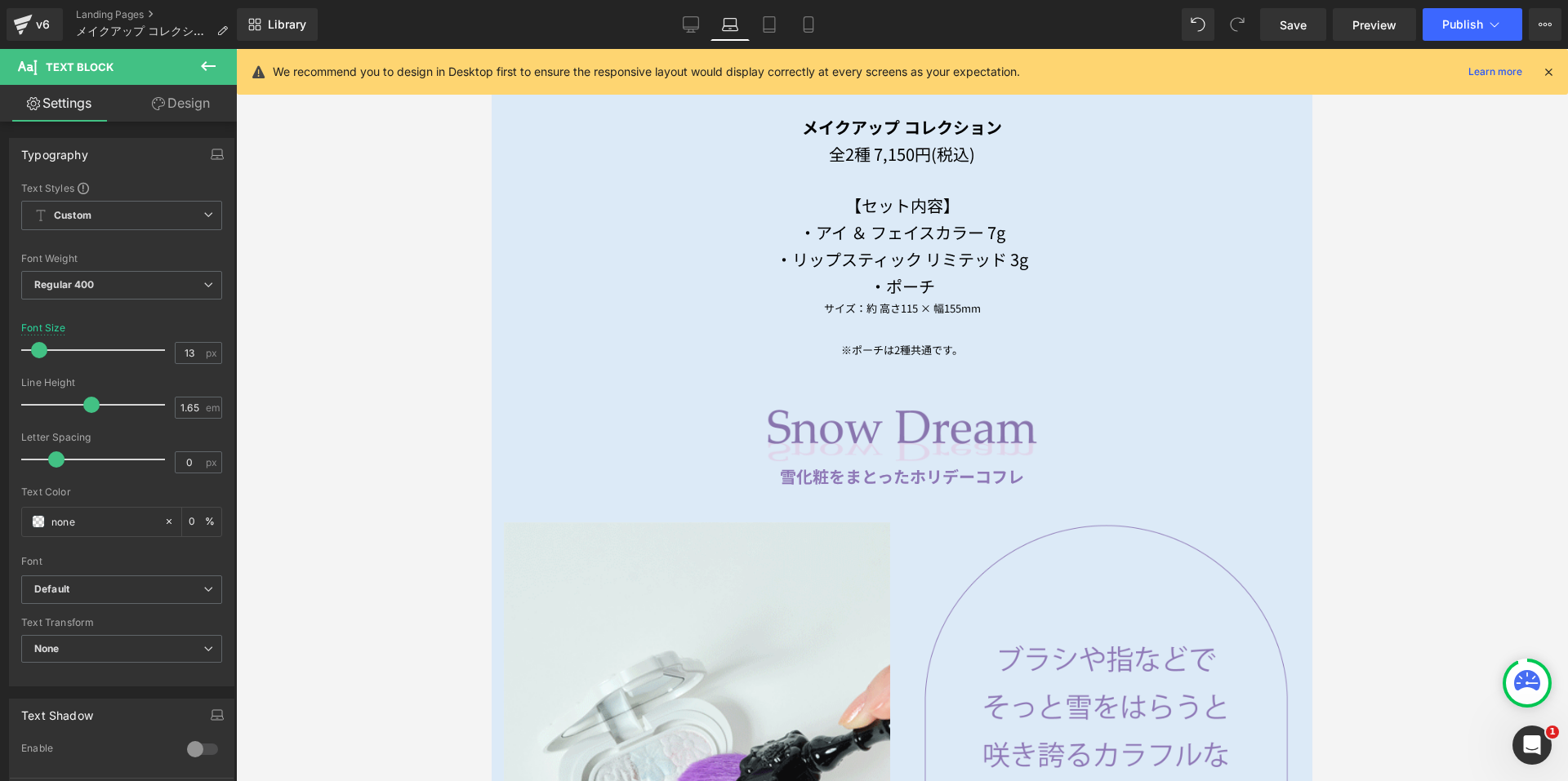
scroll to position [1745, 0]
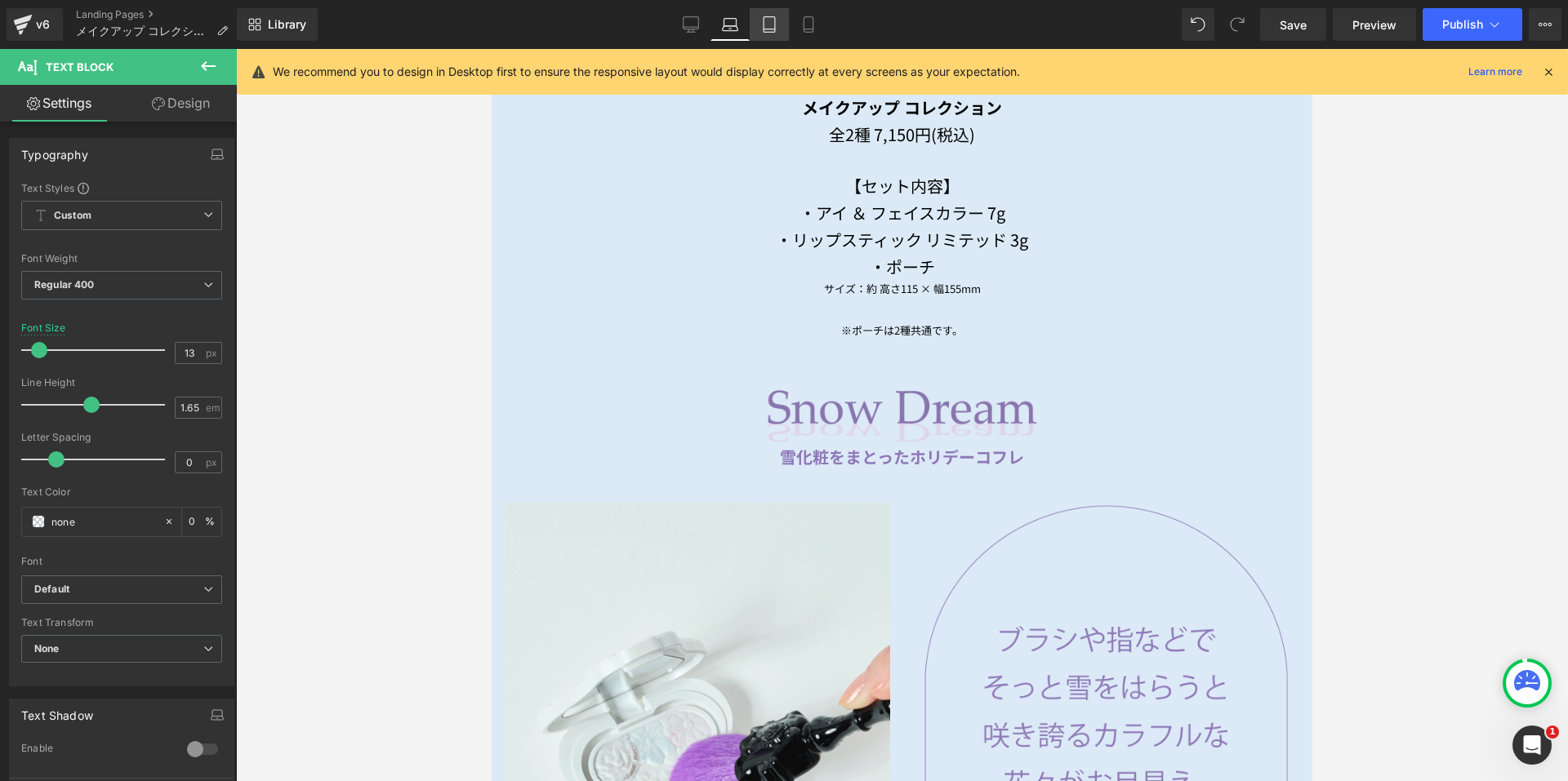
click at [770, 26] on icon at bounding box center [769, 24] width 16 height 16
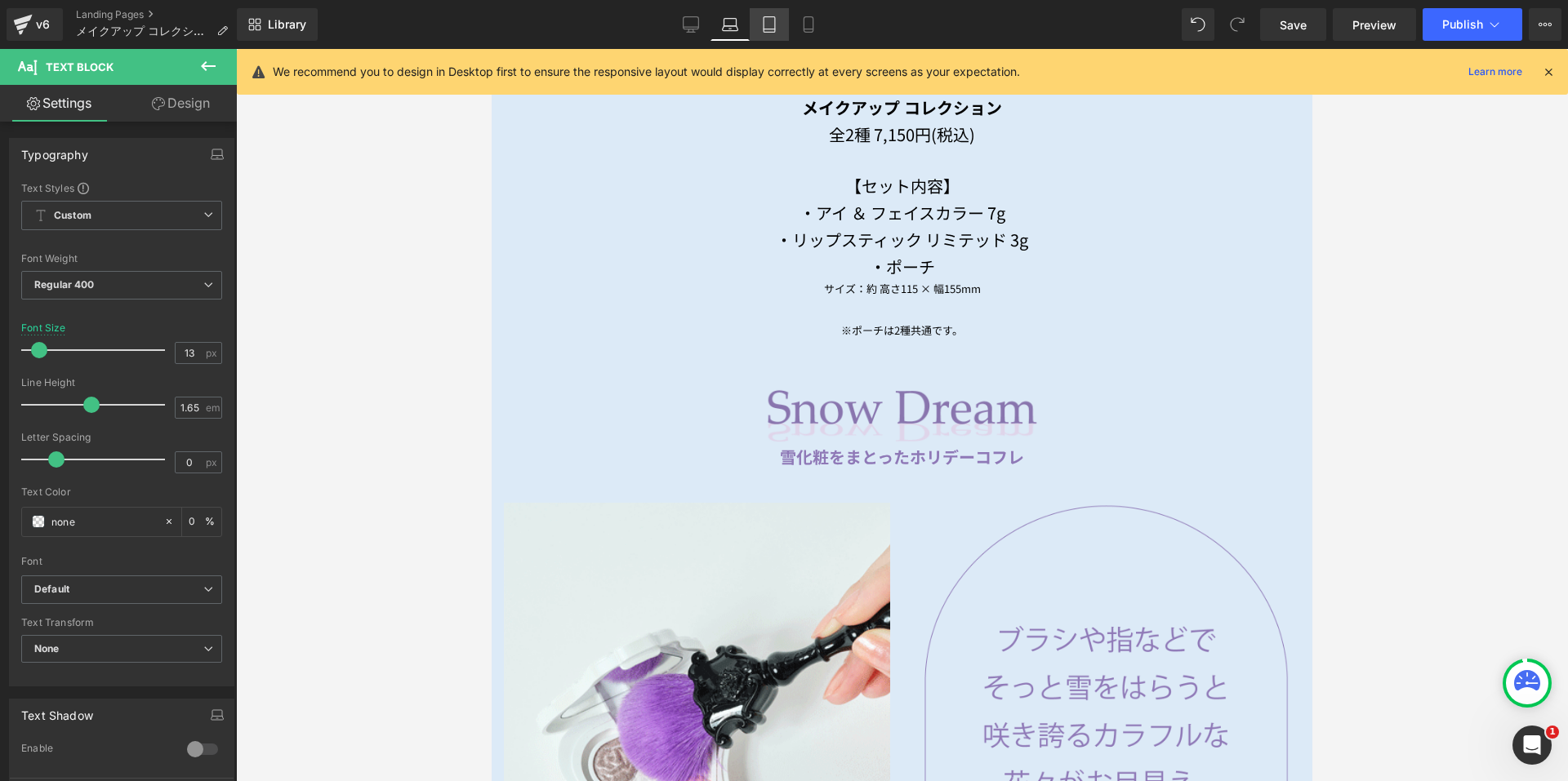
type input "10"
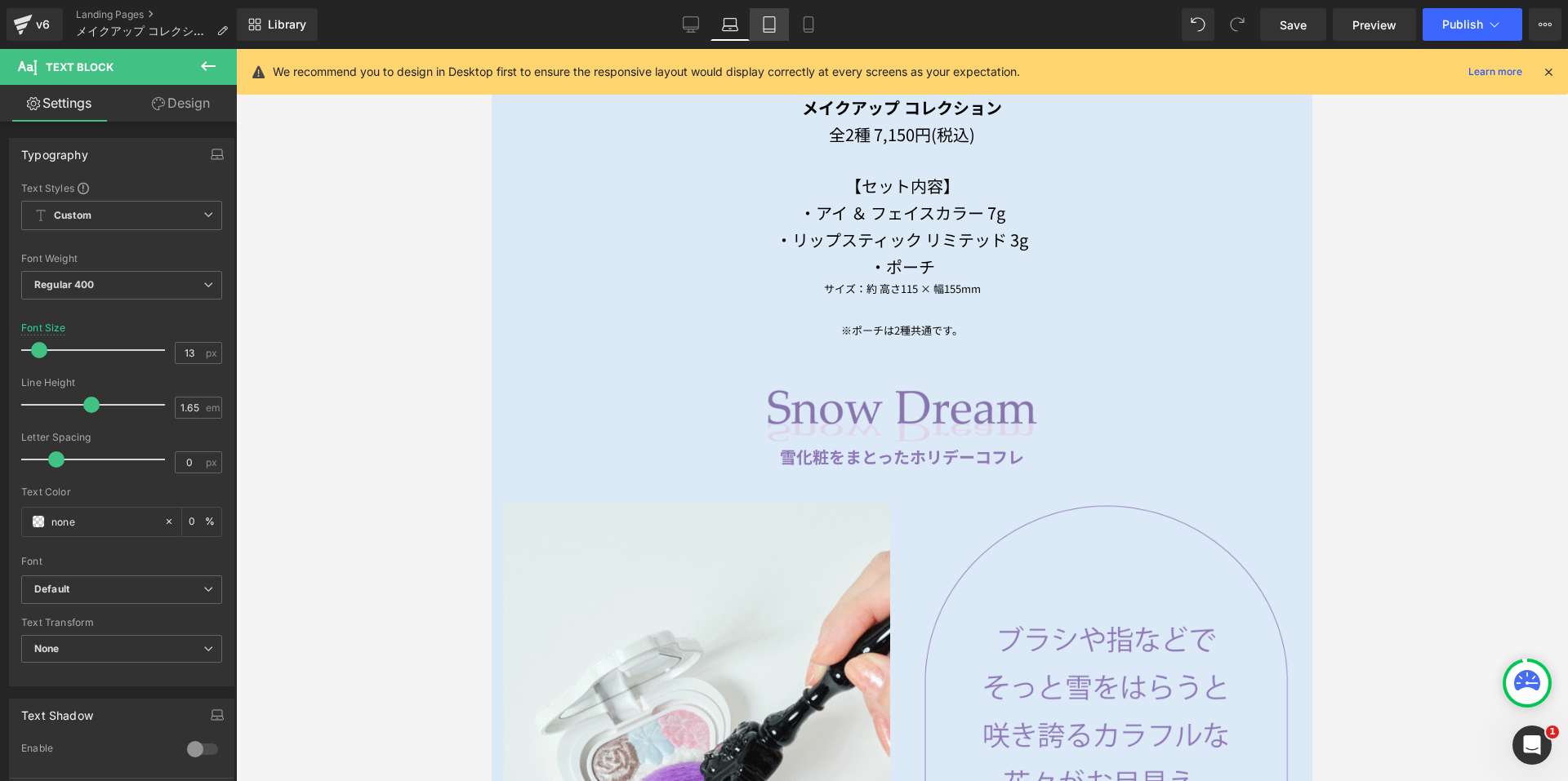
type input "0"
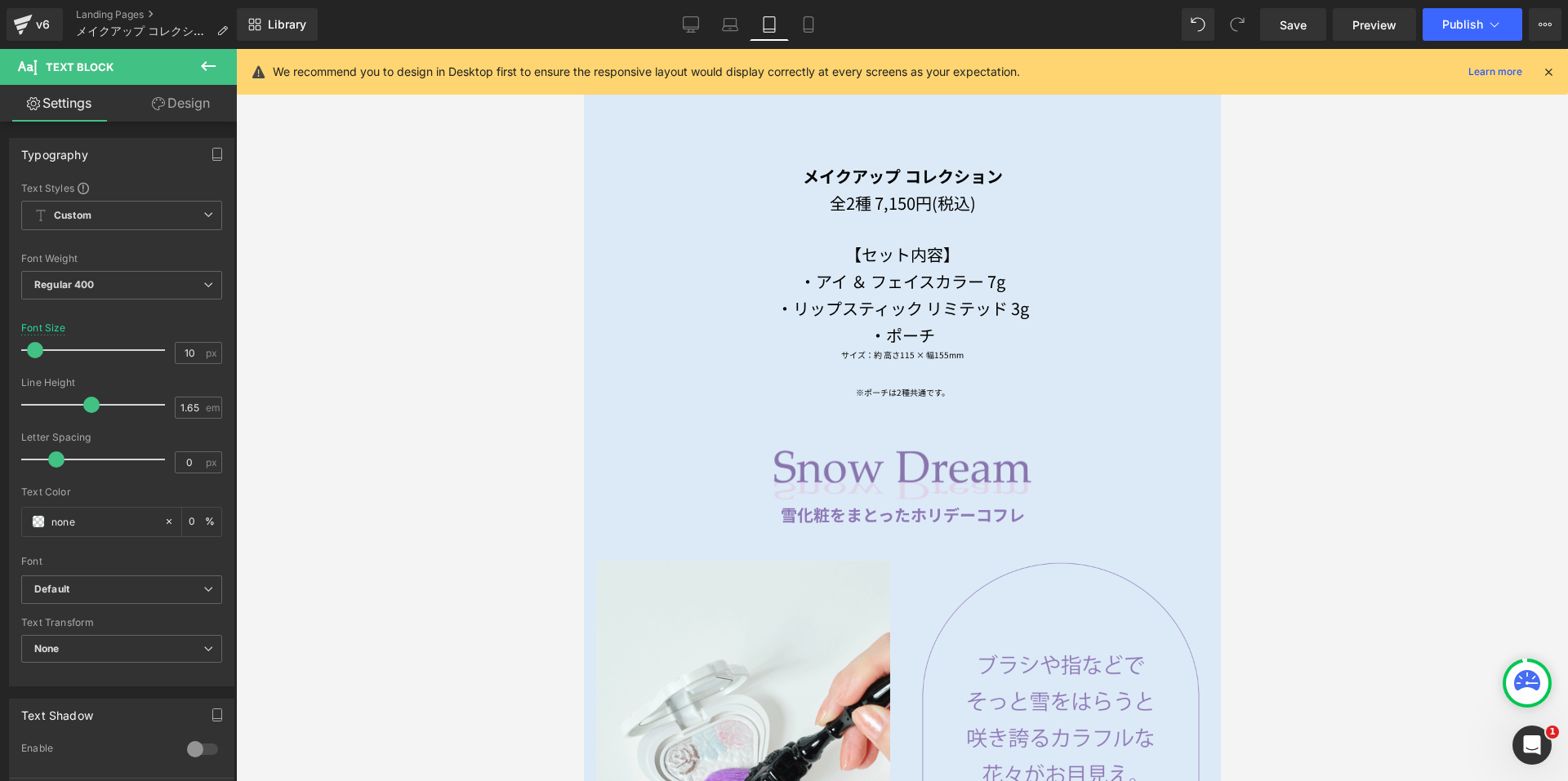
scroll to position [1726, 0]
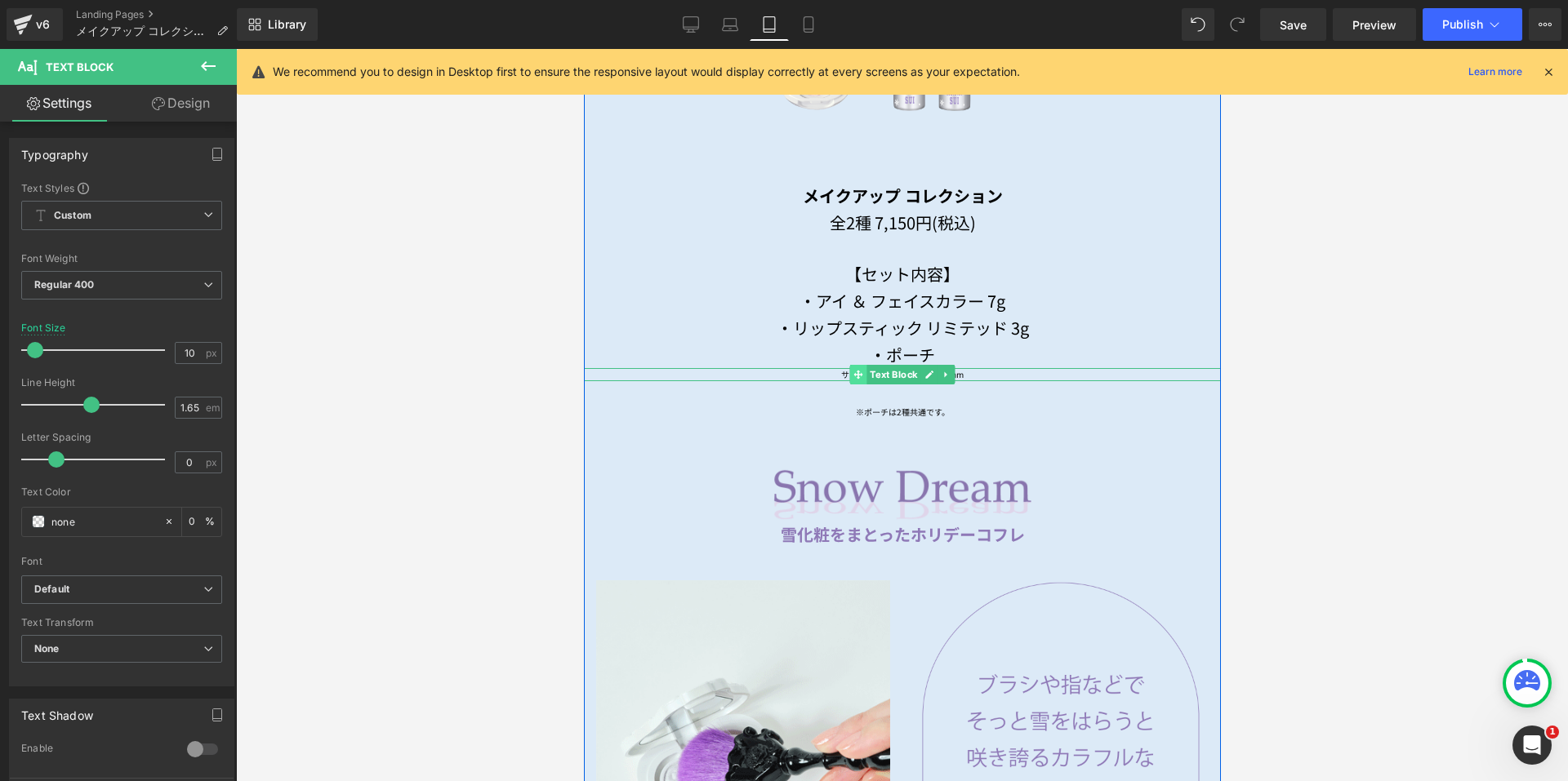
drag, startPoint x: 884, startPoint y: 364, endPoint x: 845, endPoint y: 370, distance: 39.5
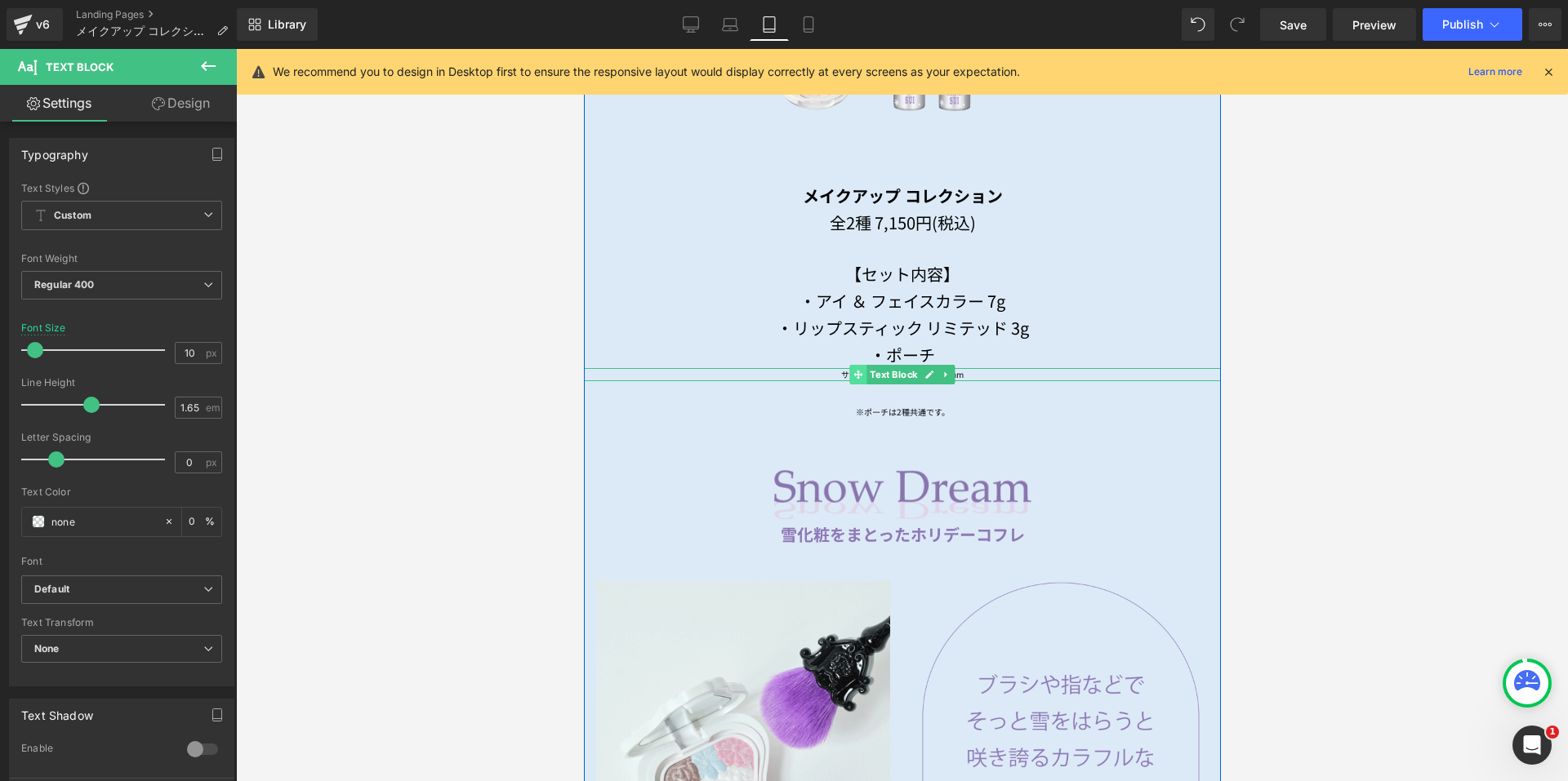
click at [885, 365] on span "Text Block" at bounding box center [893, 374] width 53 height 20
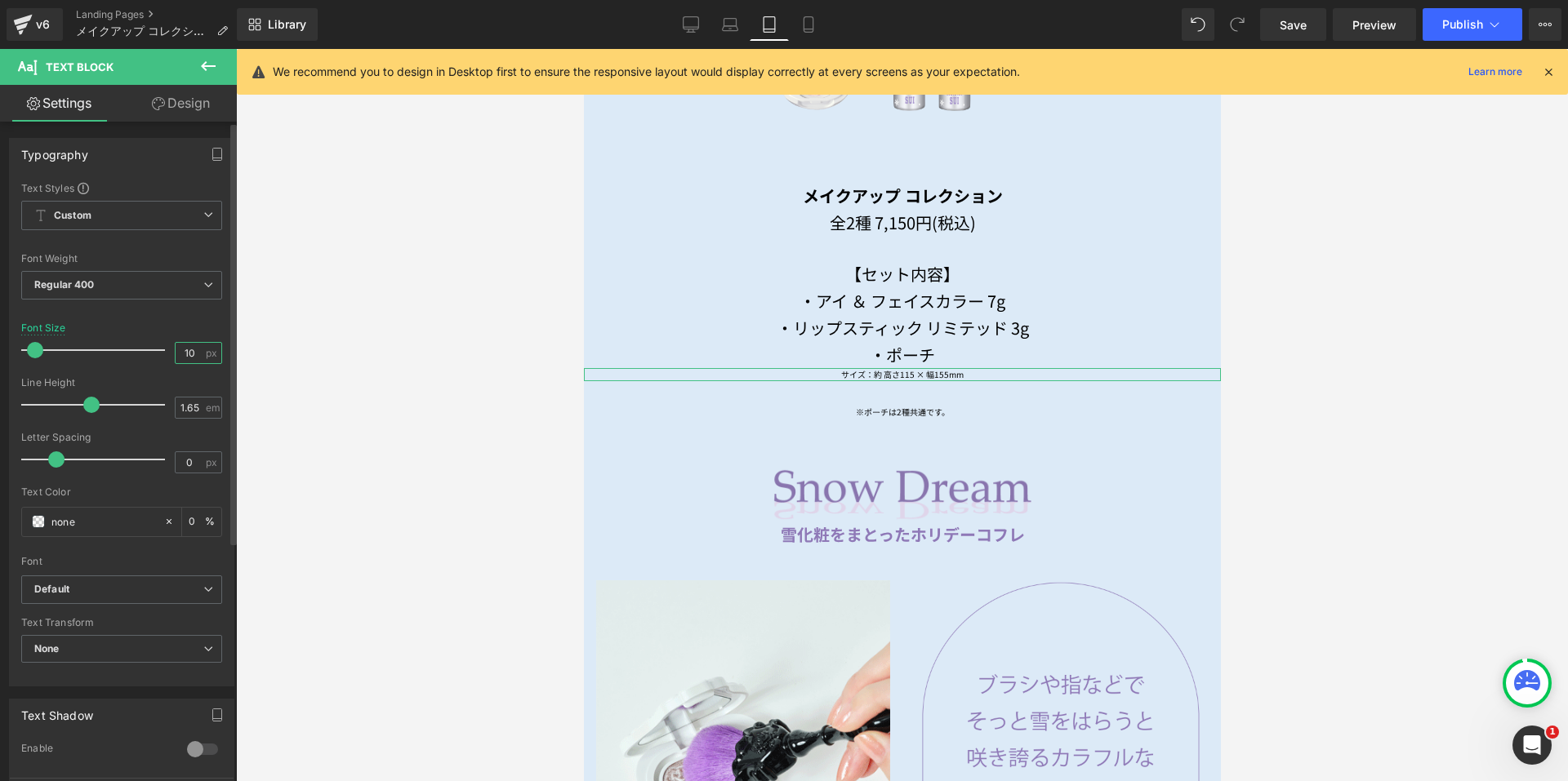
click at [194, 350] on input "10" at bounding box center [190, 352] width 29 height 20
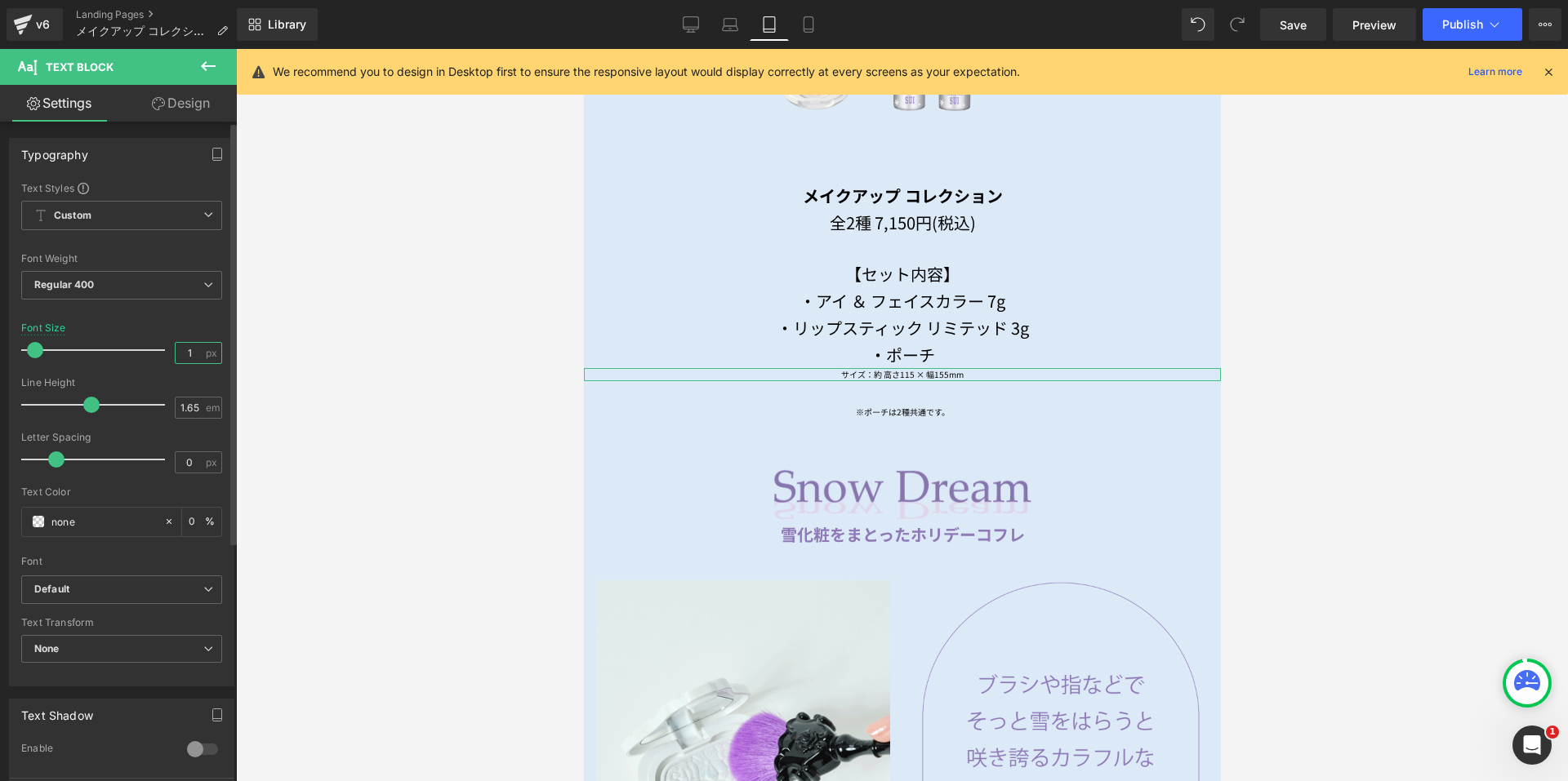
type input "13"
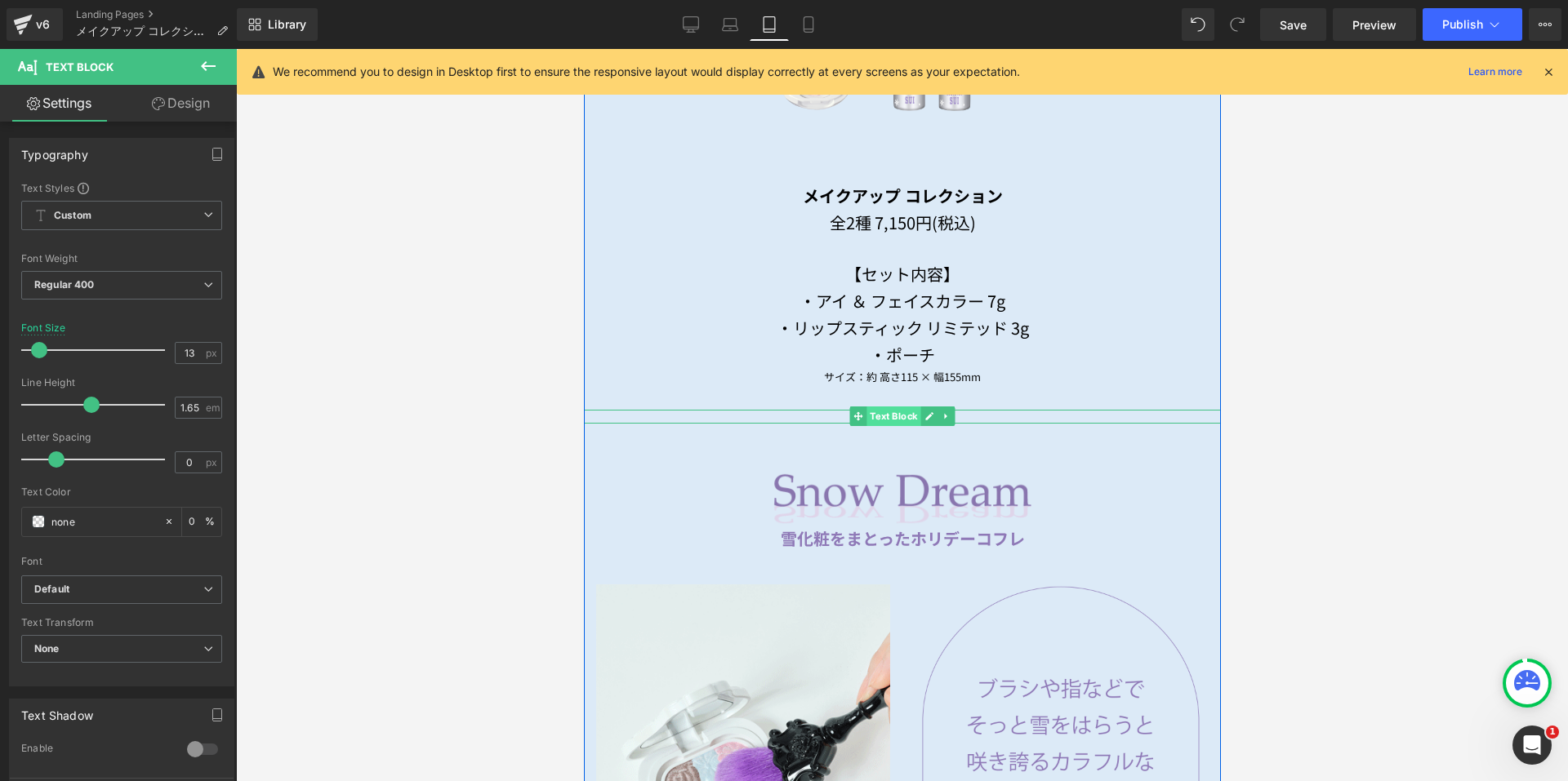
click at [878, 407] on span "Text Block" at bounding box center [893, 416] width 53 height 20
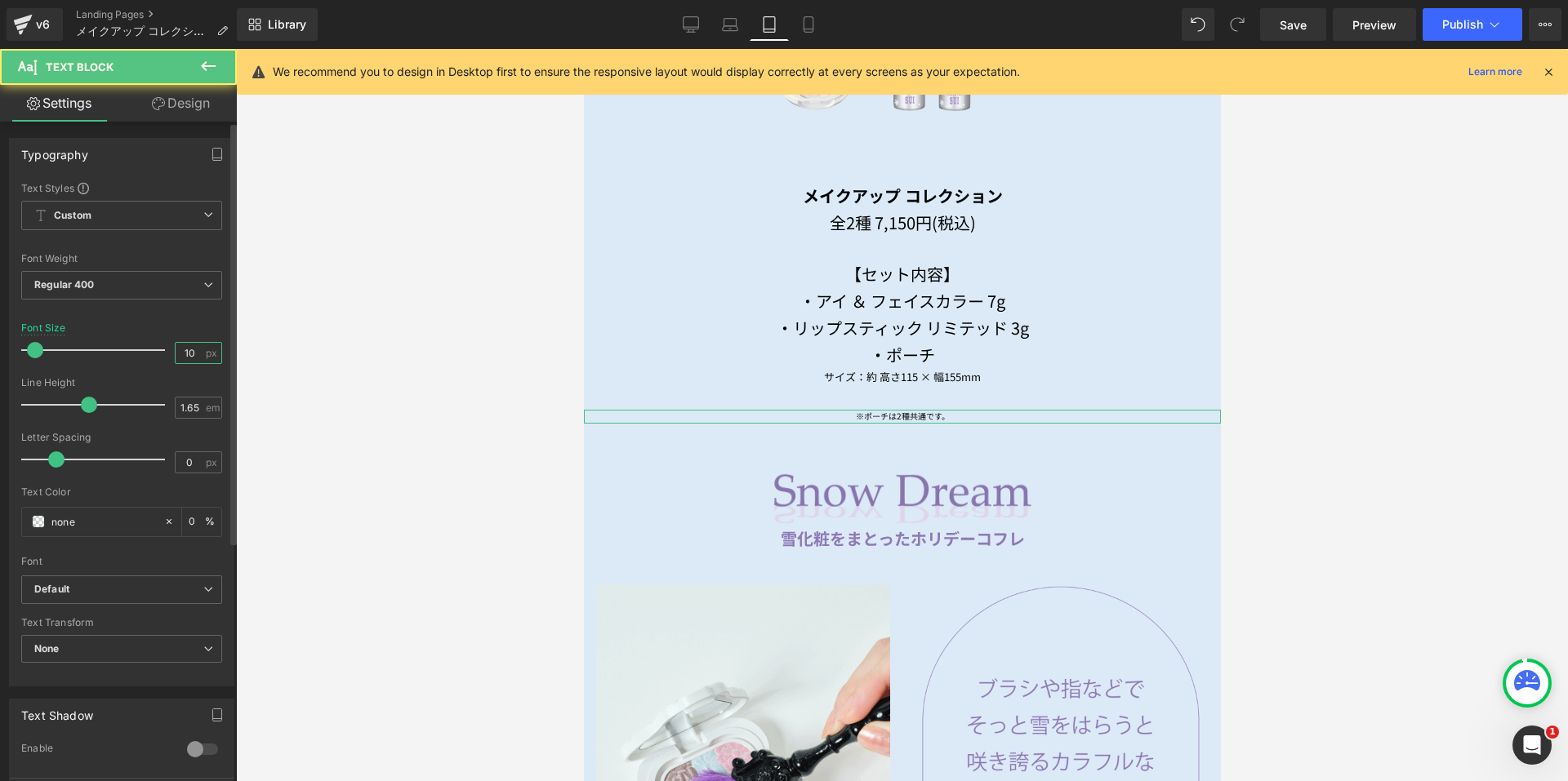
click at [187, 354] on input "10" at bounding box center [190, 352] width 29 height 20
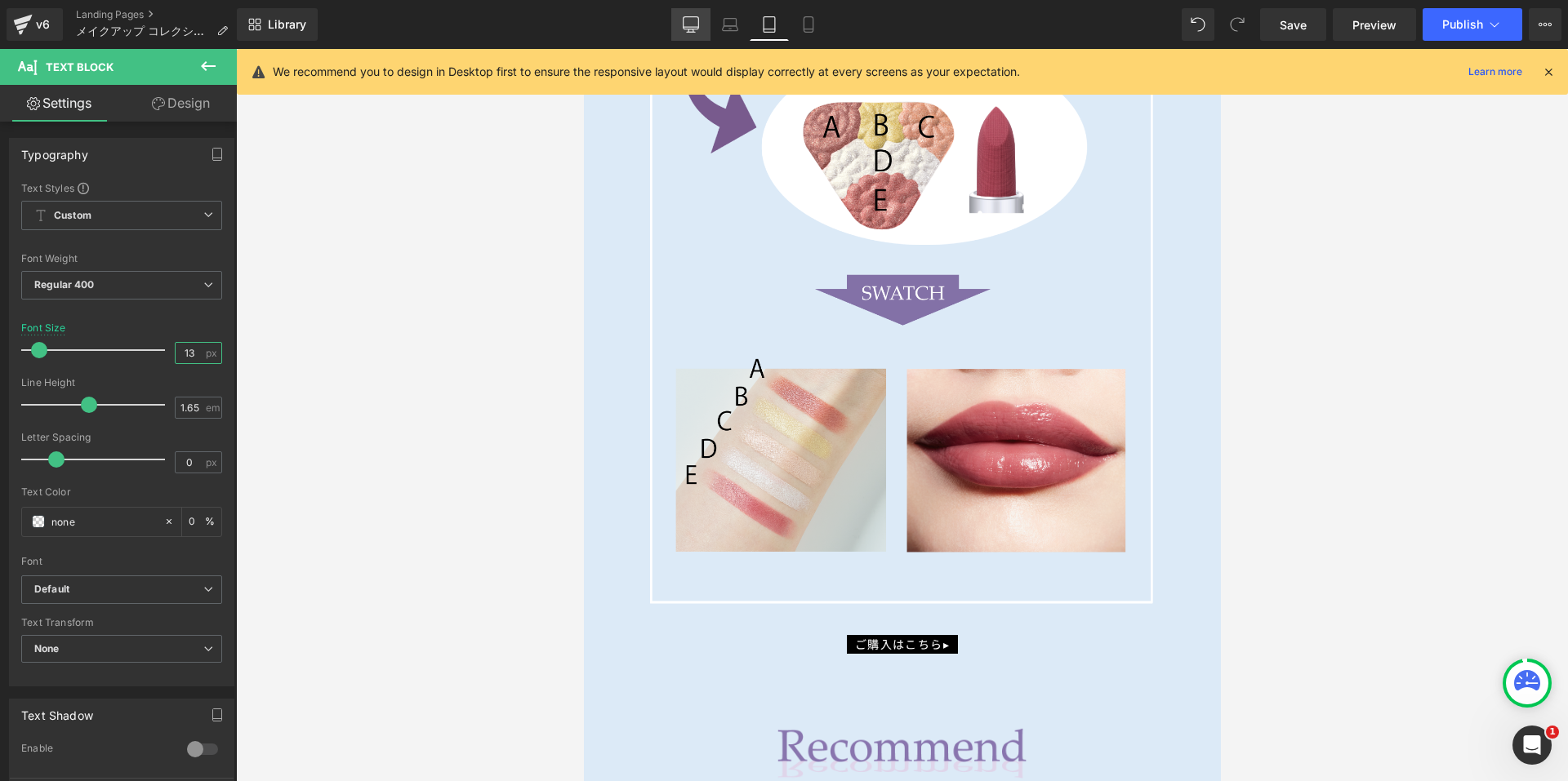
type input "13"
click at [691, 15] on link "Desktop" at bounding box center [690, 25] width 39 height 32
type input "0"
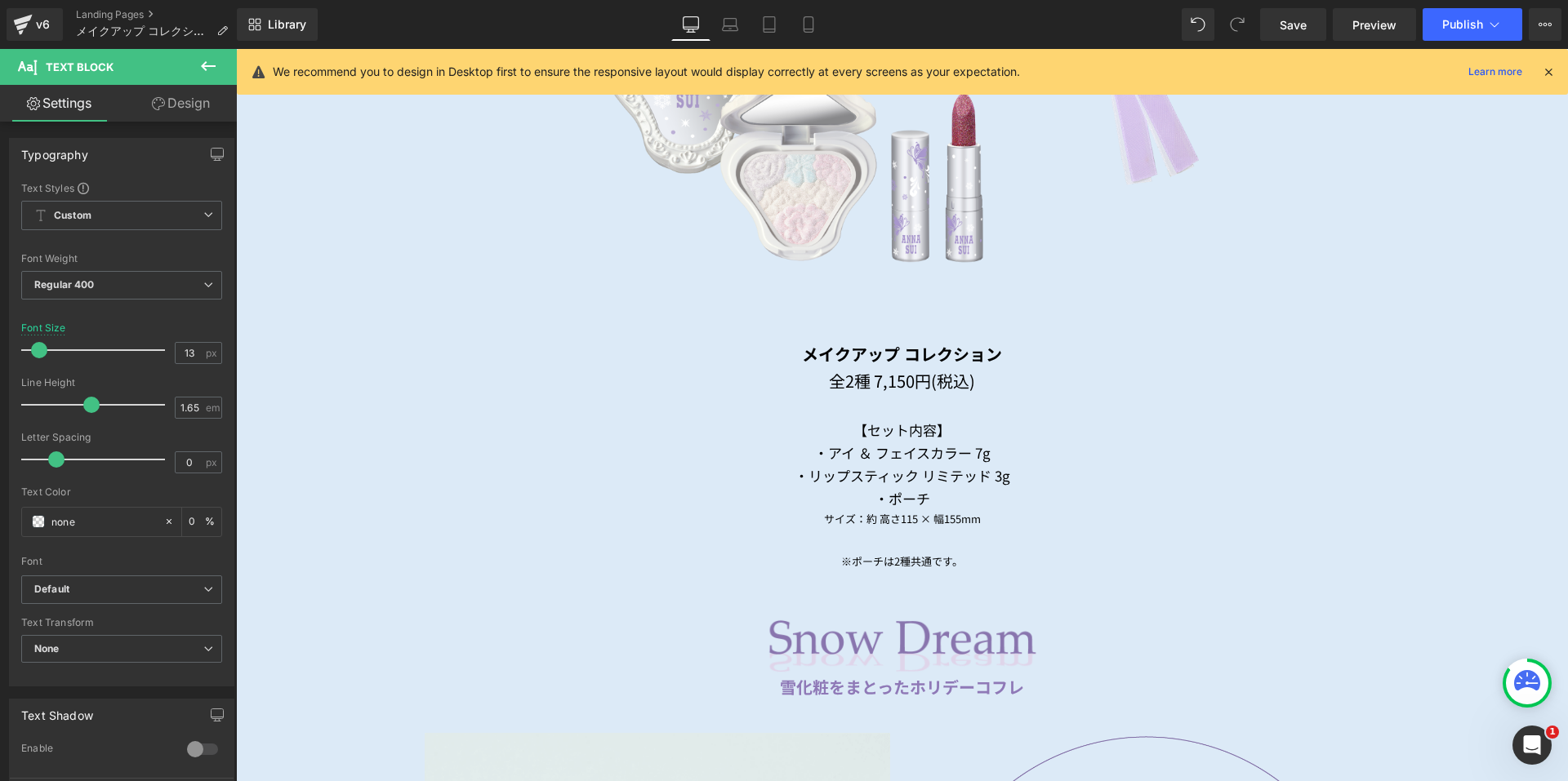
scroll to position [1720, 0]
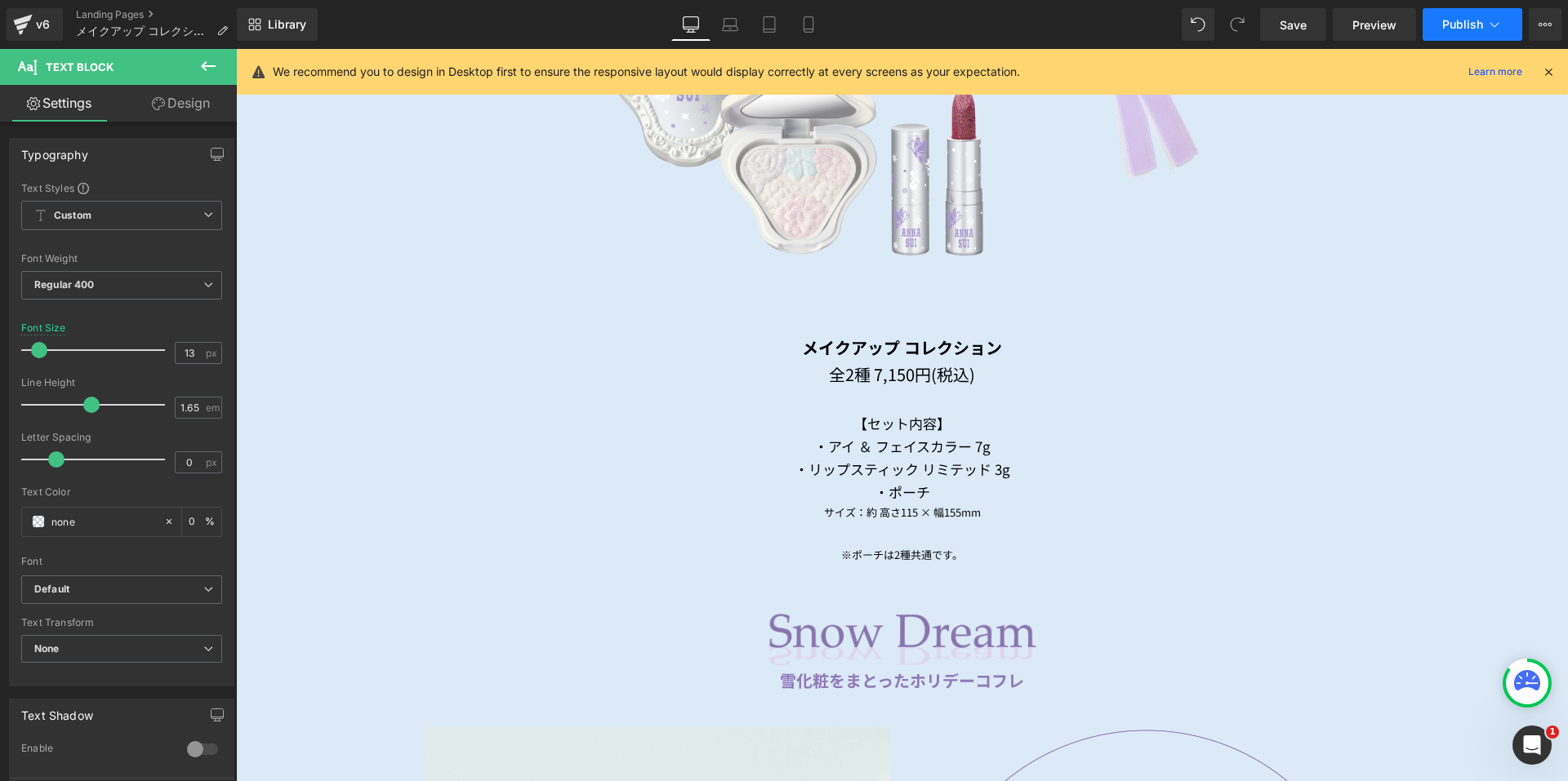
click at [1461, 37] on button "Publish" at bounding box center [1473, 25] width 99 height 32
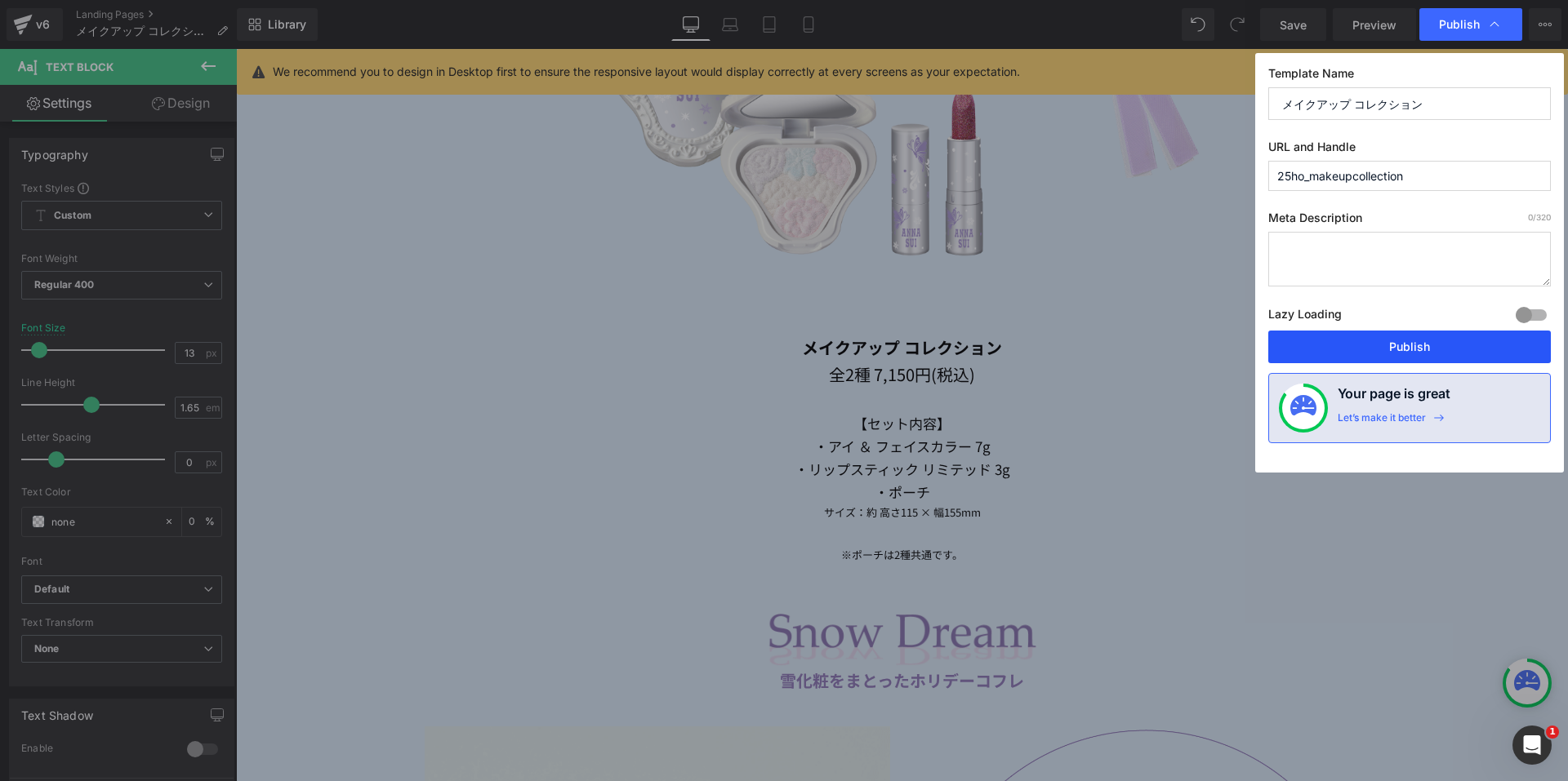
click at [1349, 338] on button "Publish" at bounding box center [1409, 347] width 283 height 32
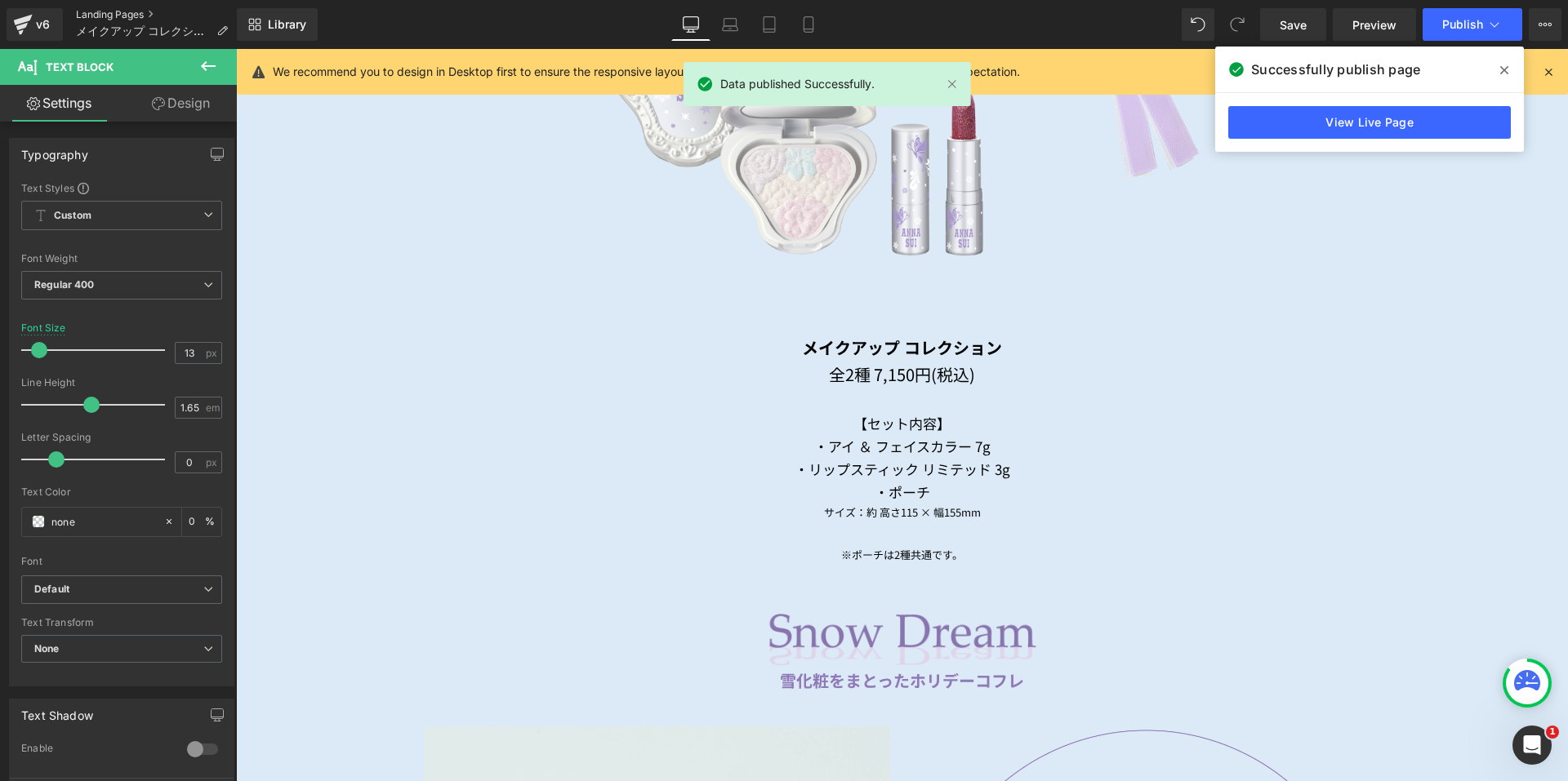
click at [123, 10] on link "Landing Pages" at bounding box center [159, 15] width 165 height 13
